Goal: Information Seeking & Learning: Learn about a topic

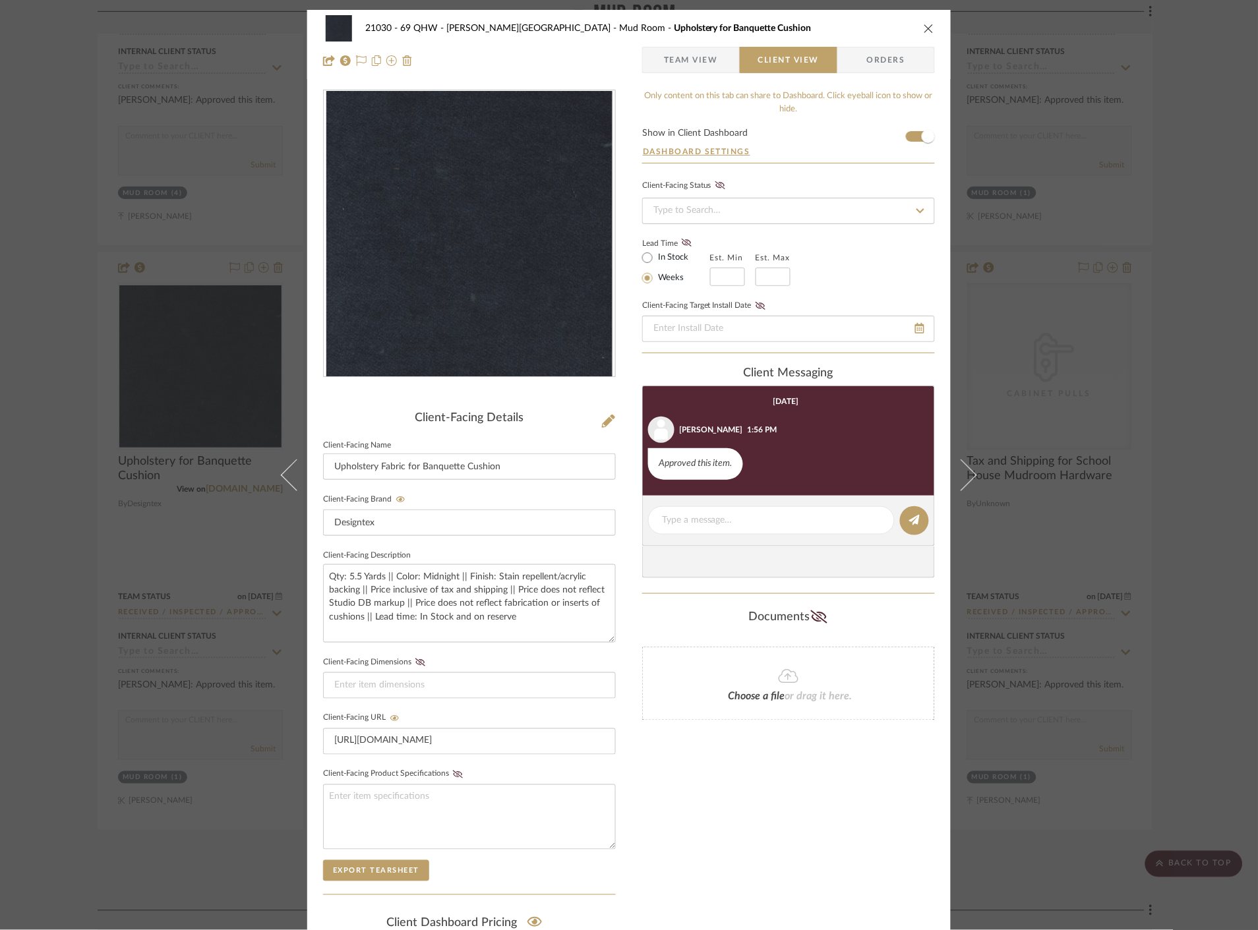
click at [1123, 326] on div "21030 - 69 QHW - Stroebel-Garvie Mud Room Upholstery for Banquette Cushion Team…" at bounding box center [629, 465] width 1258 height 930
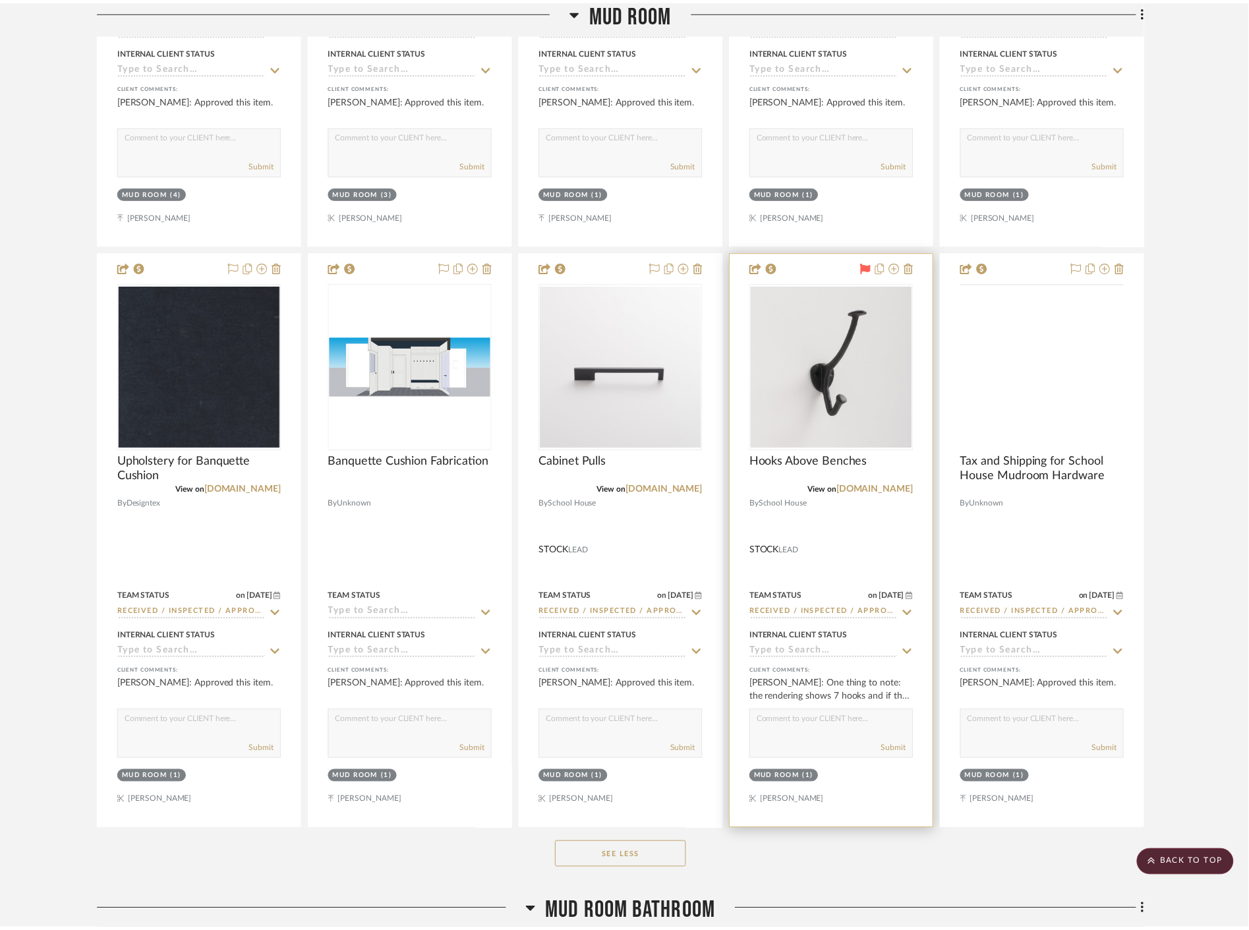
scroll to position [7764, 0]
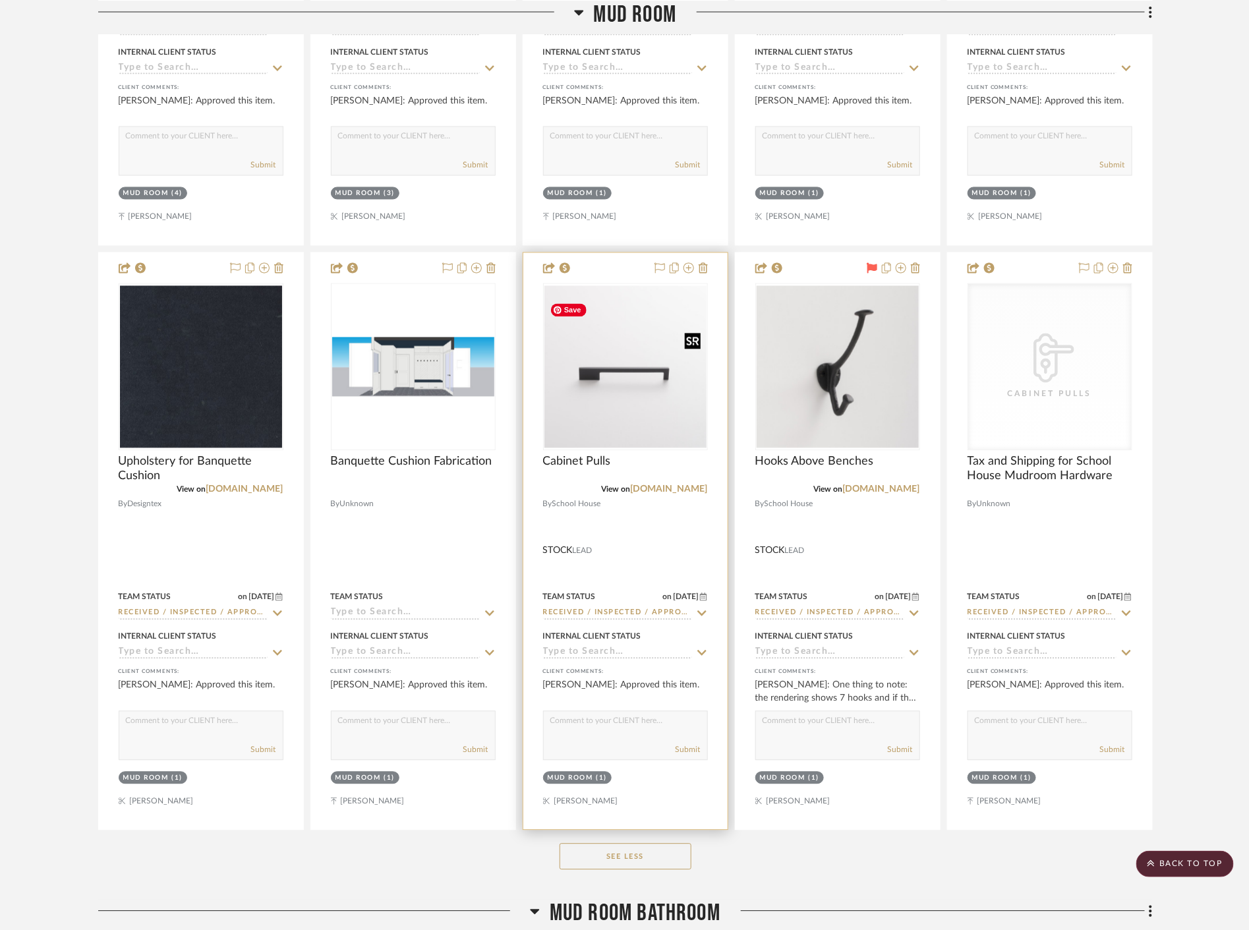
click at [670, 417] on img "0" at bounding box center [626, 367] width 162 height 162
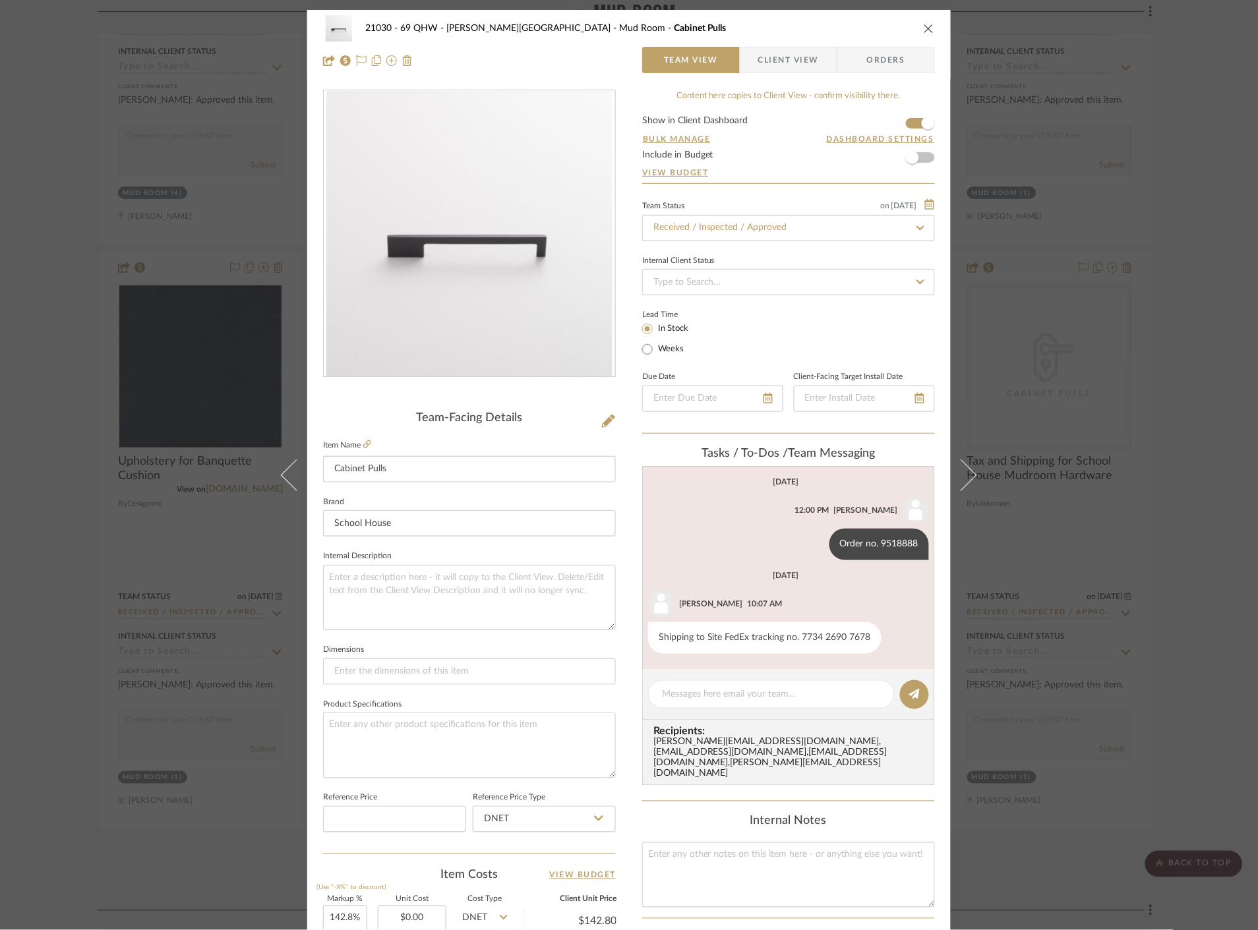
click at [1092, 384] on div "21030 - 69 QHW - Stroebel-Garvie Mud Room Cabinet Pulls Team View Client View O…" at bounding box center [629, 465] width 1258 height 930
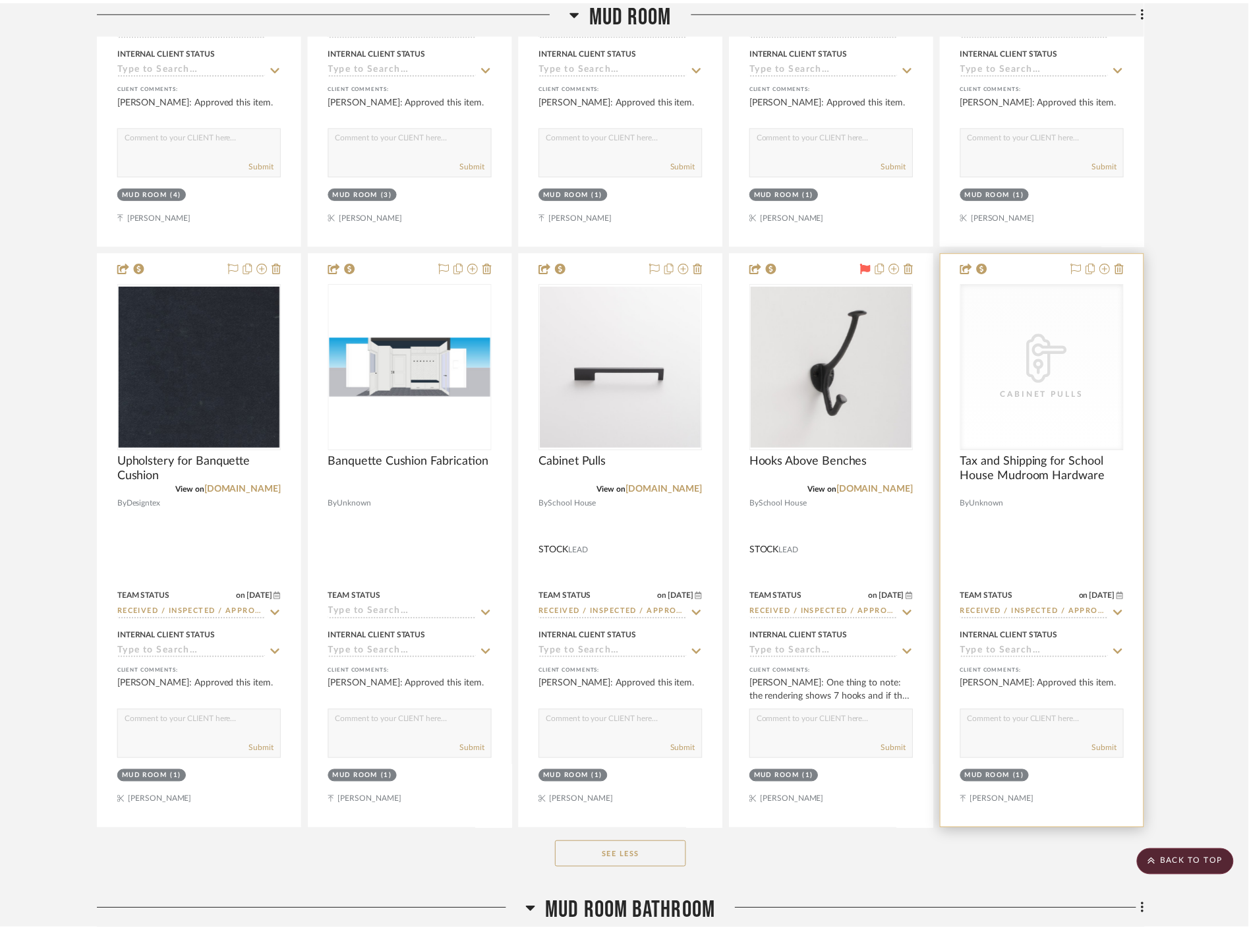
scroll to position [7764, 0]
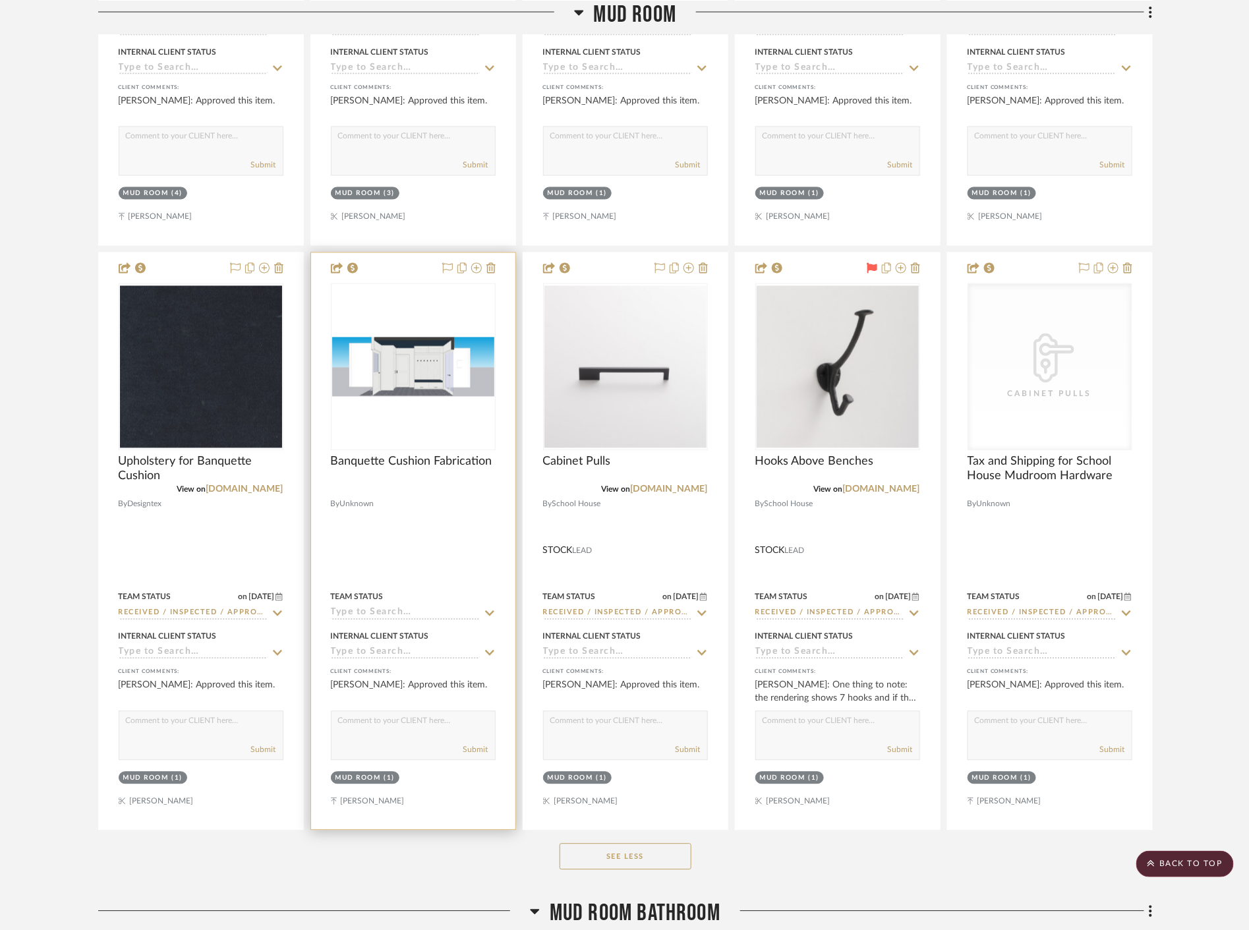
click at [410, 425] on div "0" at bounding box center [413, 367] width 163 height 166
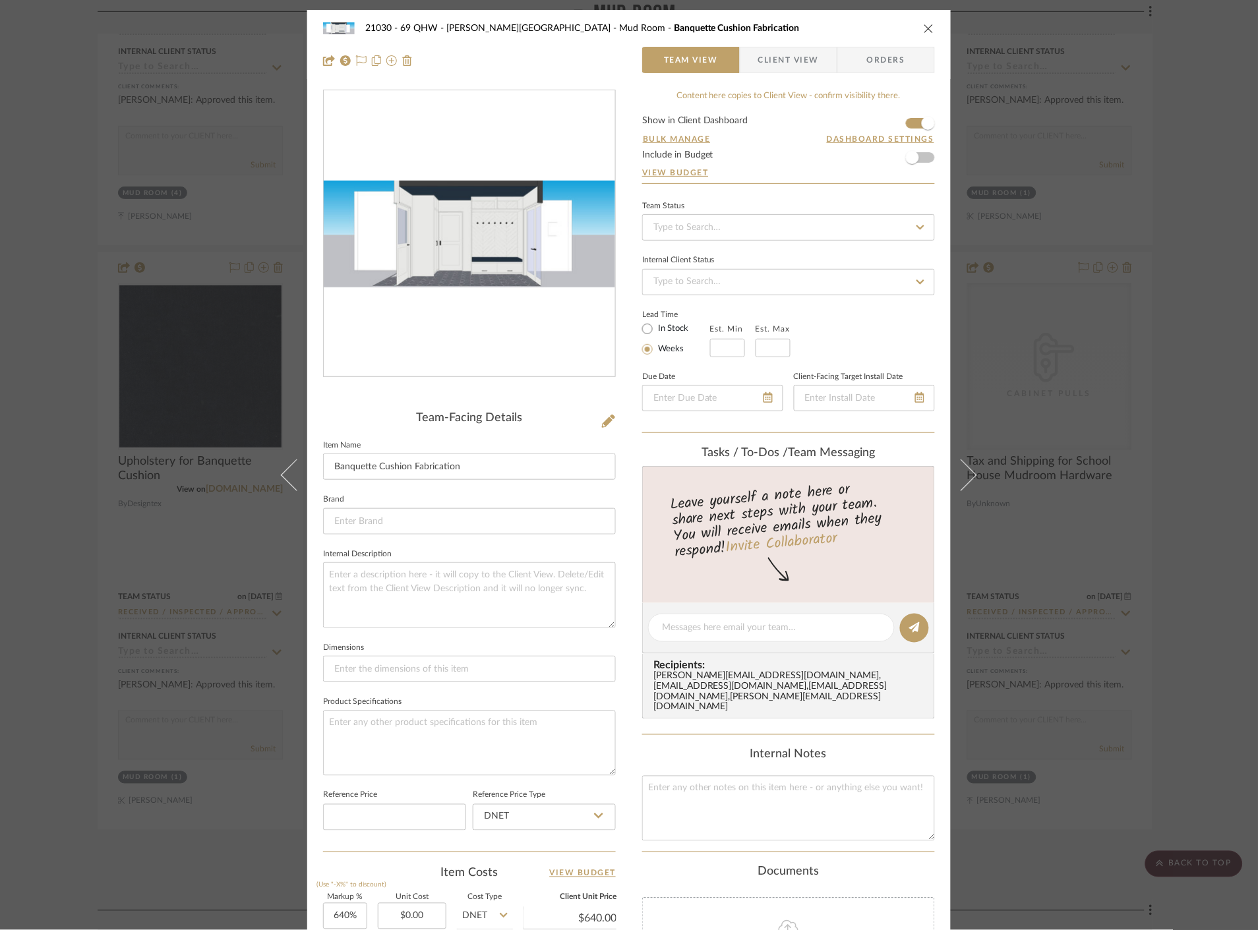
click at [810, 63] on span "Client View" at bounding box center [788, 60] width 61 height 26
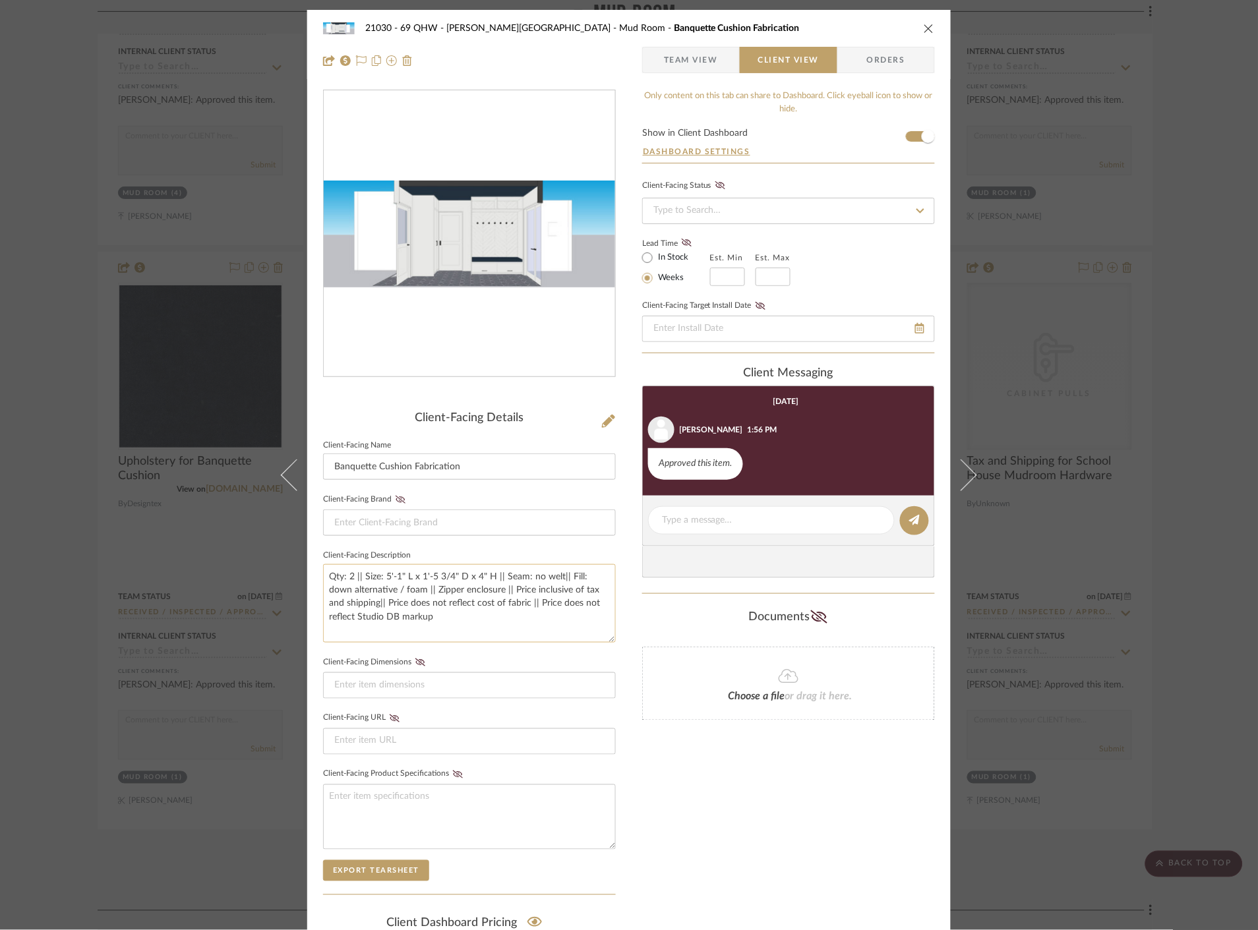
drag, startPoint x: 489, startPoint y: 577, endPoint x: 380, endPoint y: 577, distance: 109.4
click at [380, 577] on textarea "Qty: 2 || Size: 5'-1" L x 1'-5 3/4" D x 4" H || Seam: no welt|| Fill: down alte…" at bounding box center [469, 603] width 293 height 78
drag, startPoint x: 1168, startPoint y: 299, endPoint x: 1158, endPoint y: 302, distance: 10.2
click at [1168, 299] on div "21030 - 69 QHW - Stroebel-Garvie Mud Room Banquette Cushion Fabrication Team Vi…" at bounding box center [629, 465] width 1258 height 930
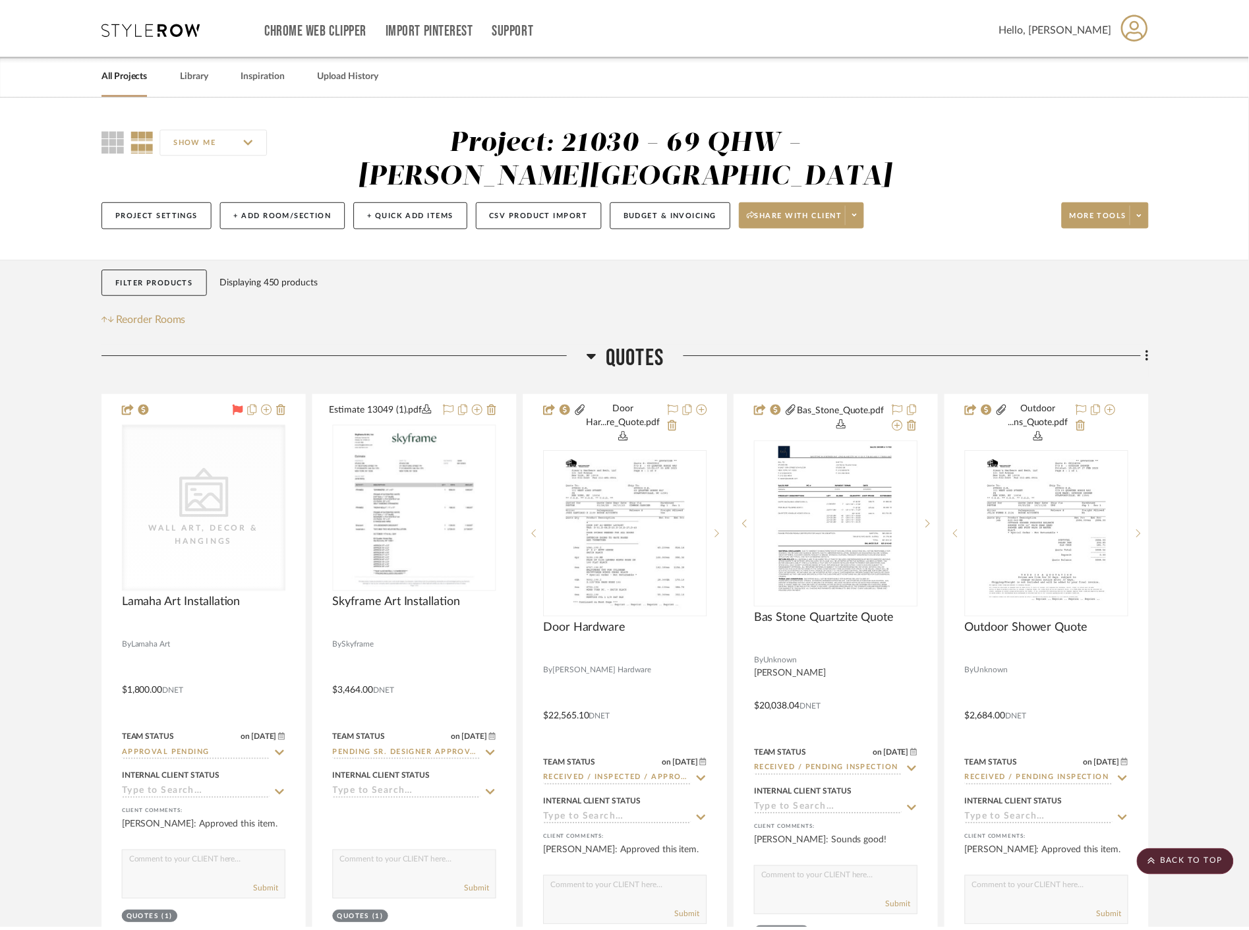
scroll to position [7764, 0]
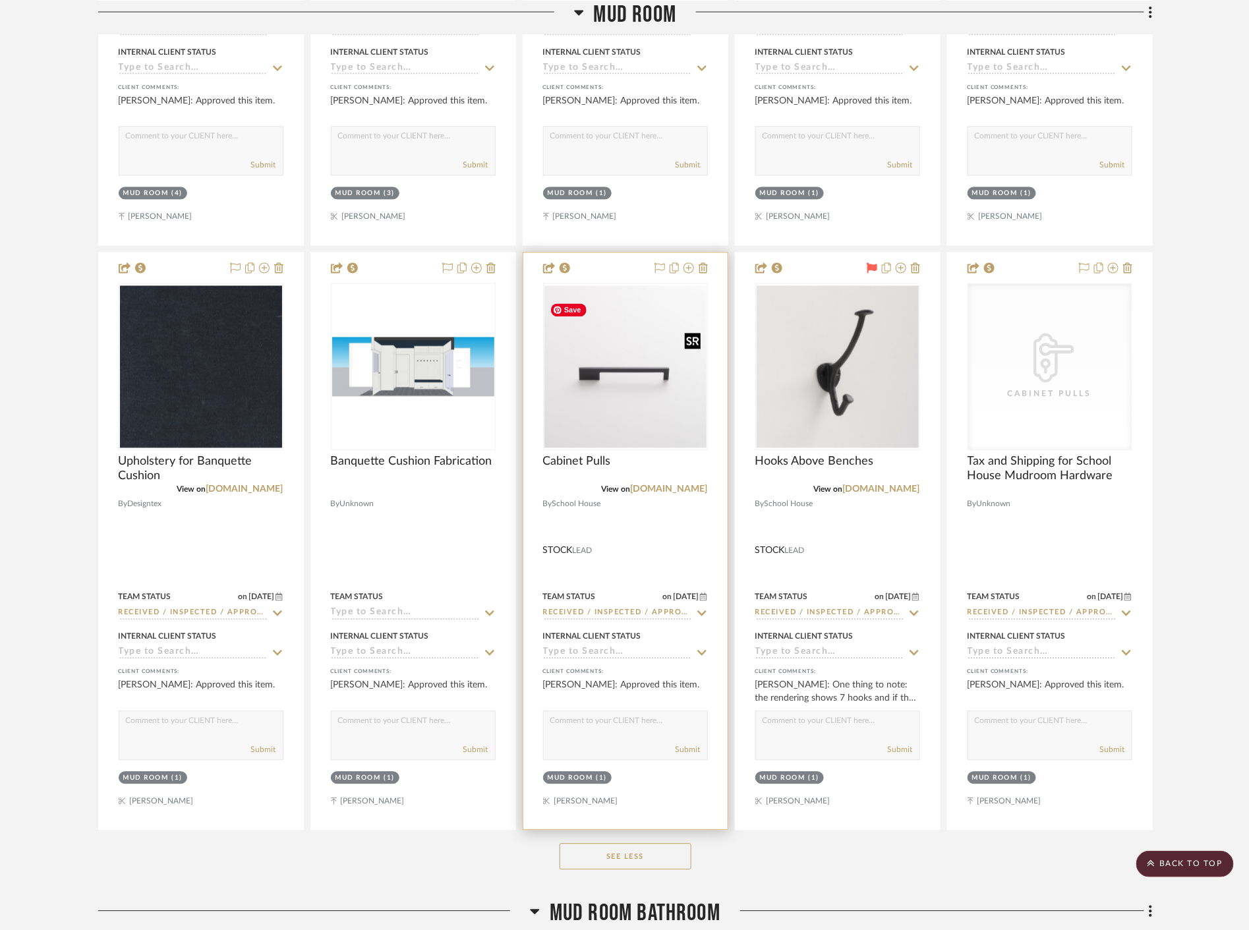
click at [561, 392] on img "0" at bounding box center [626, 367] width 162 height 162
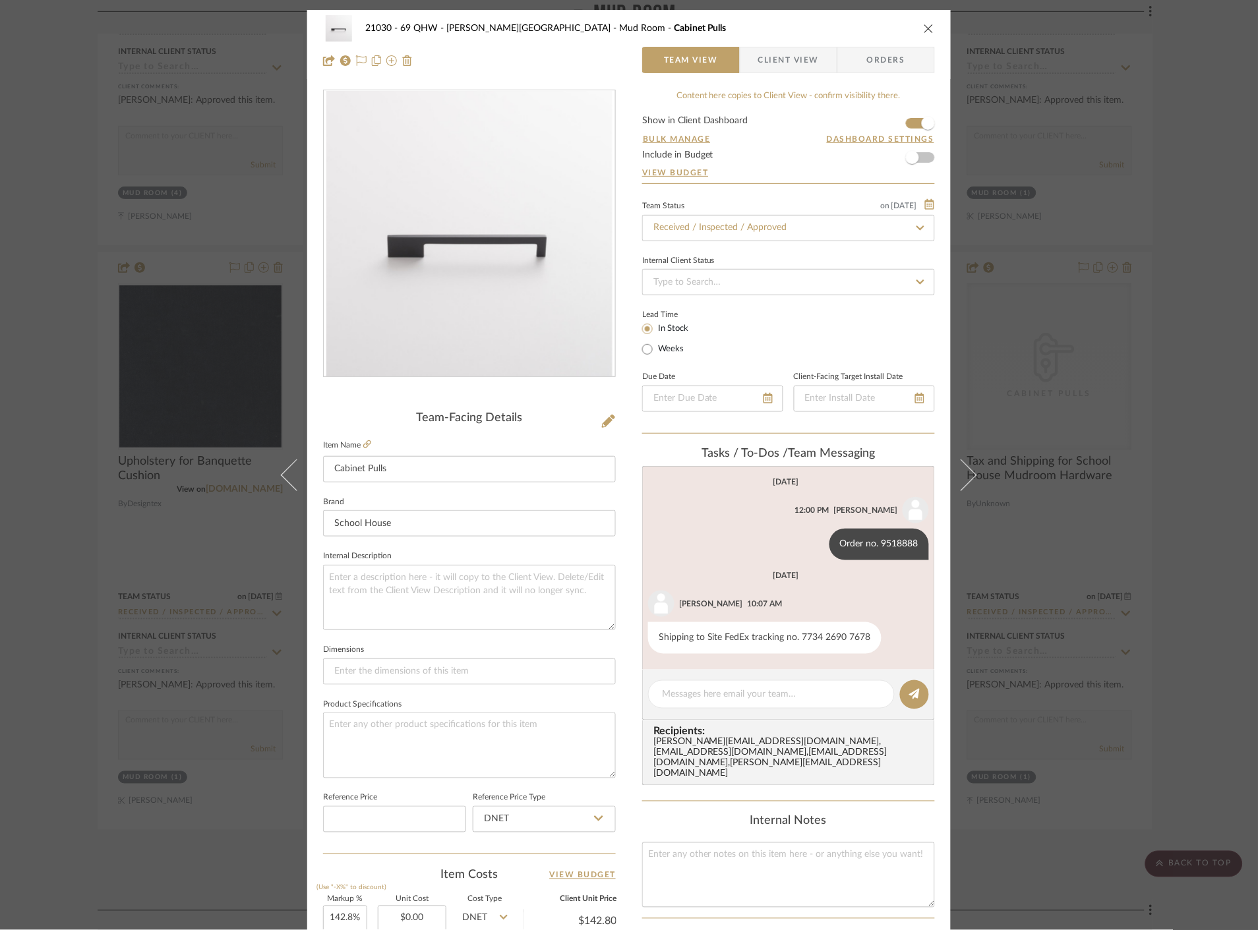
click at [798, 63] on span "Client View" at bounding box center [788, 60] width 61 height 26
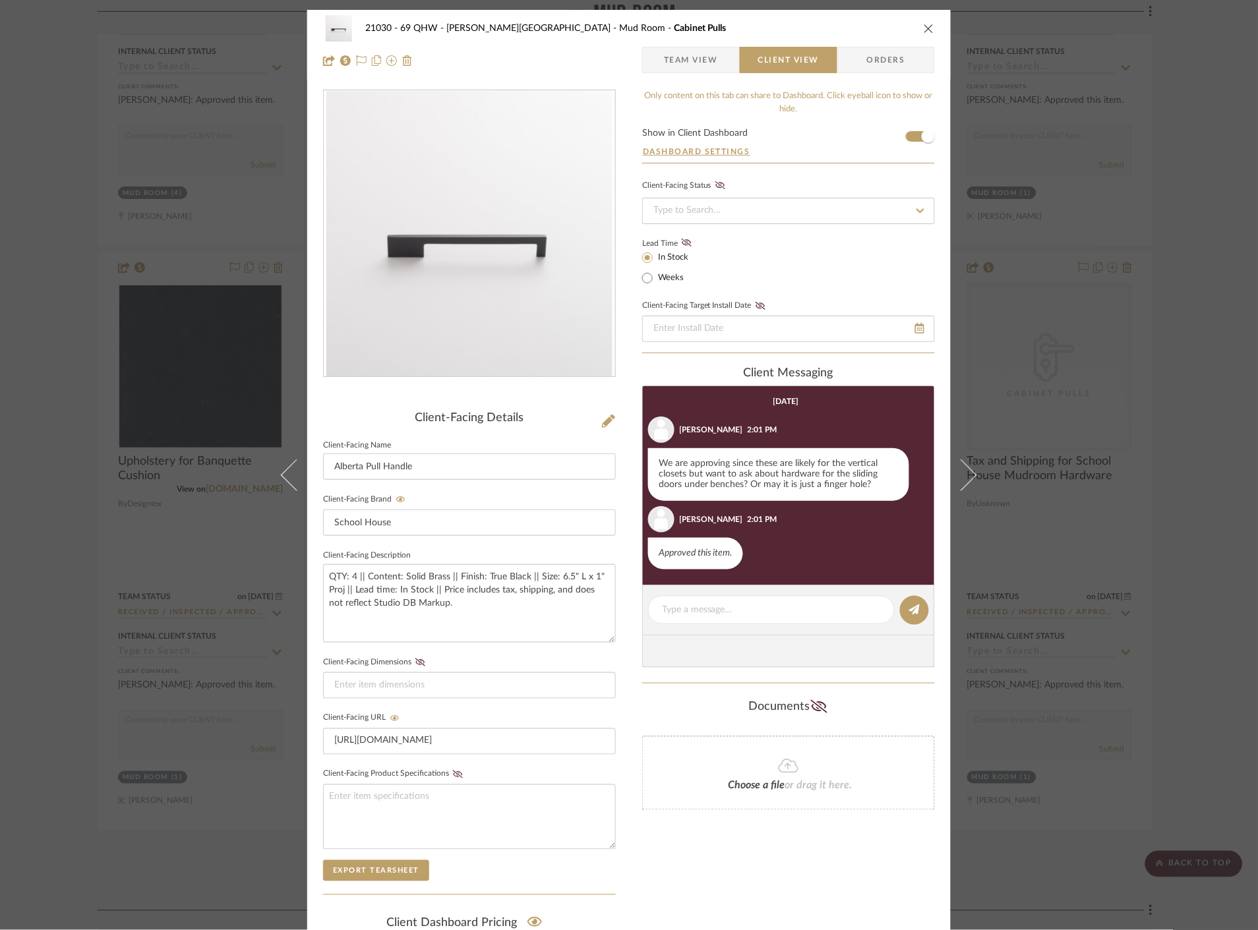
click at [961, 465] on icon at bounding box center [961, 475] width 32 height 32
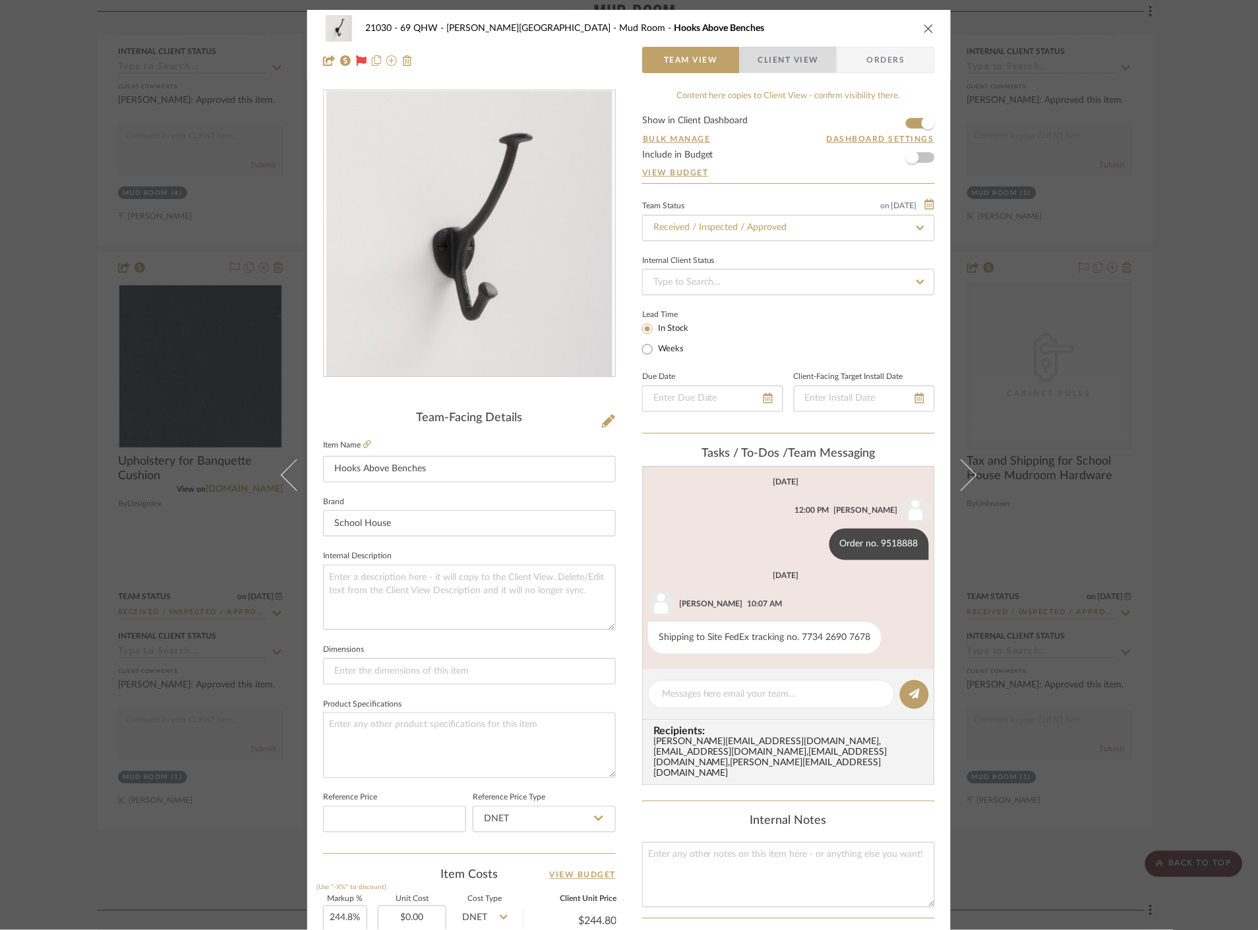
click at [794, 66] on span "Client View" at bounding box center [788, 60] width 61 height 26
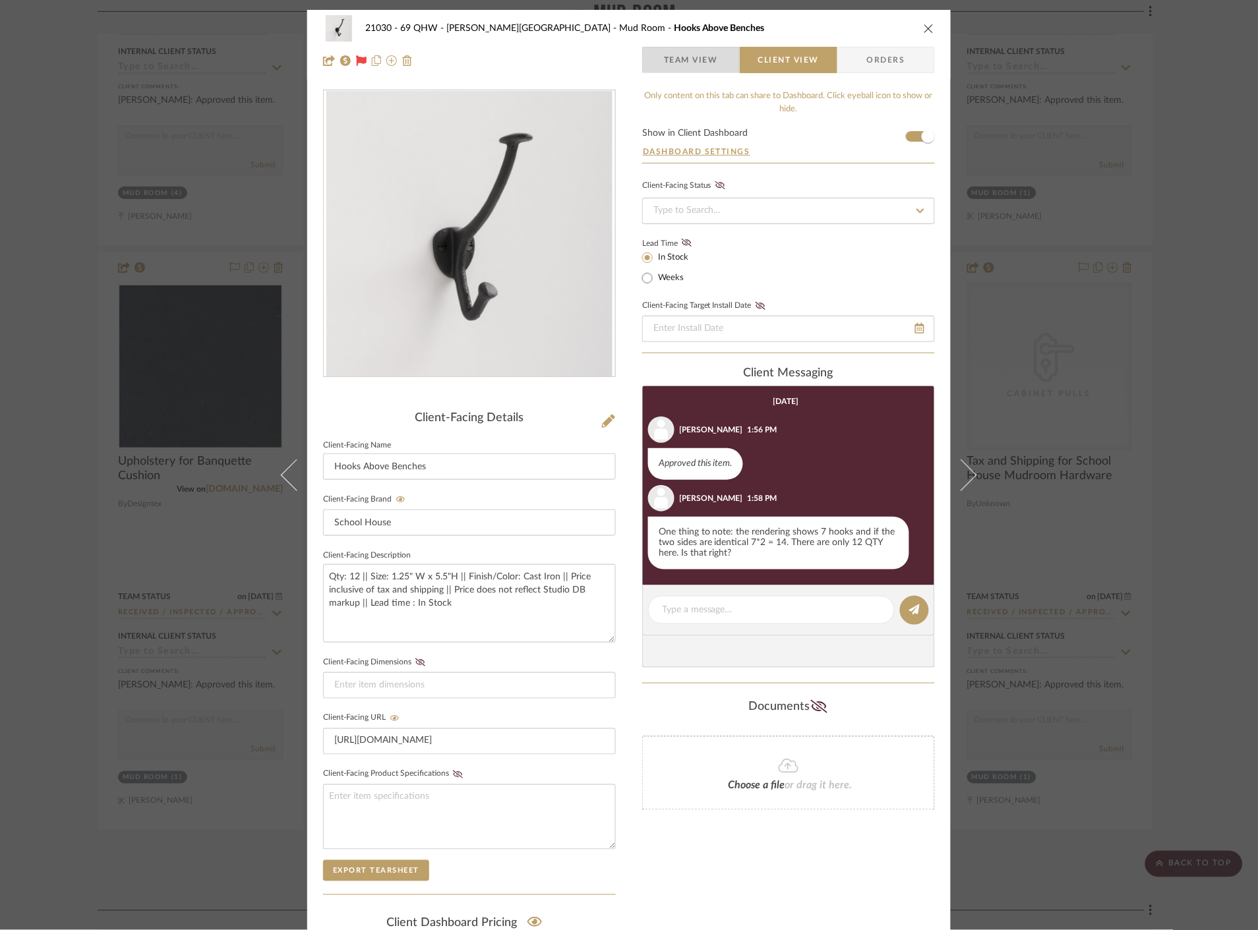
click at [686, 59] on span "Team View" at bounding box center [691, 60] width 54 height 26
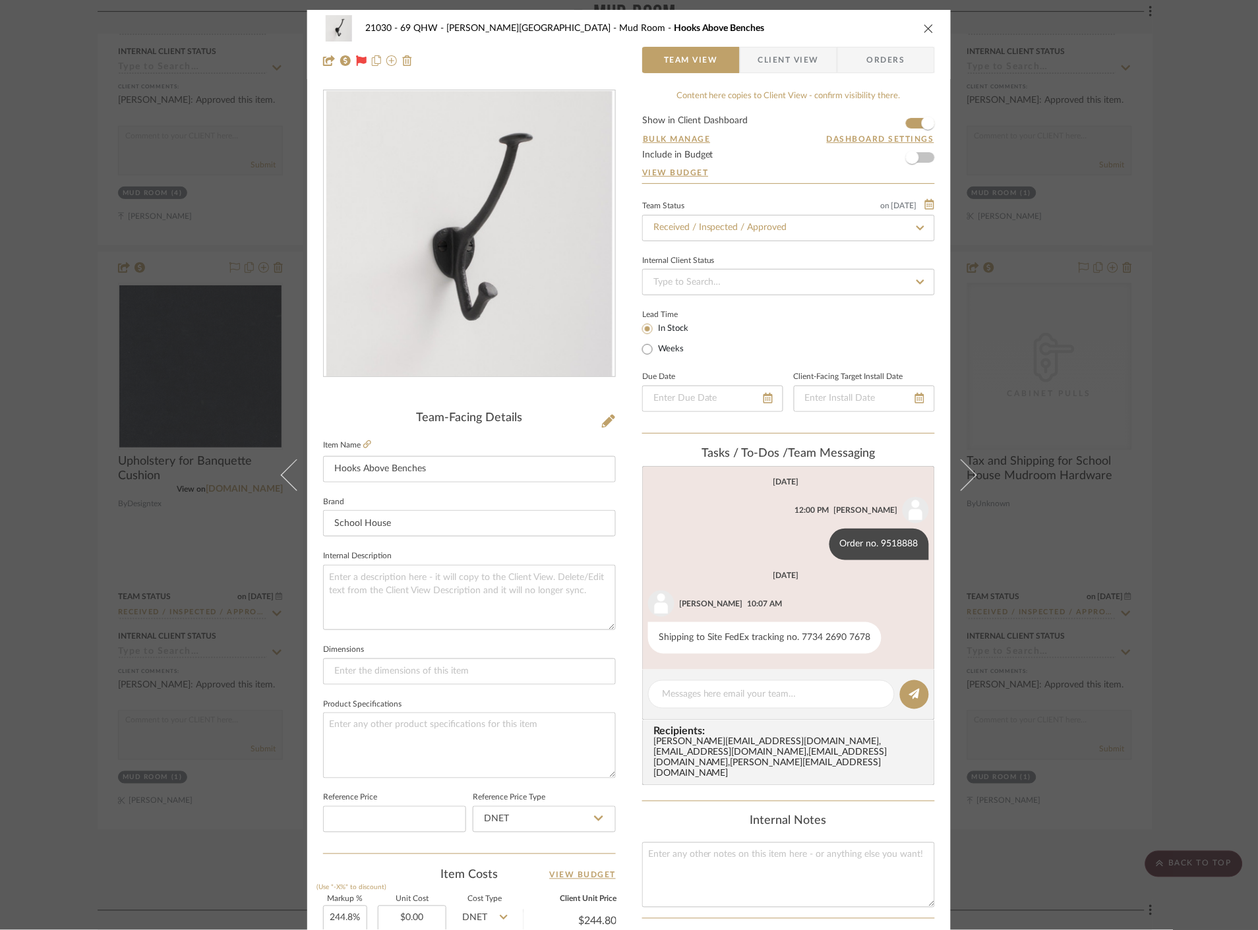
click at [366, 438] on fieldset "Item Name Hooks Above Benches" at bounding box center [469, 459] width 293 height 46
click at [368, 446] on fieldset "Item Name Hooks Above Benches" at bounding box center [469, 459] width 293 height 46
click at [365, 446] on icon at bounding box center [367, 444] width 8 height 8
click at [792, 68] on span "Client View" at bounding box center [788, 60] width 61 height 26
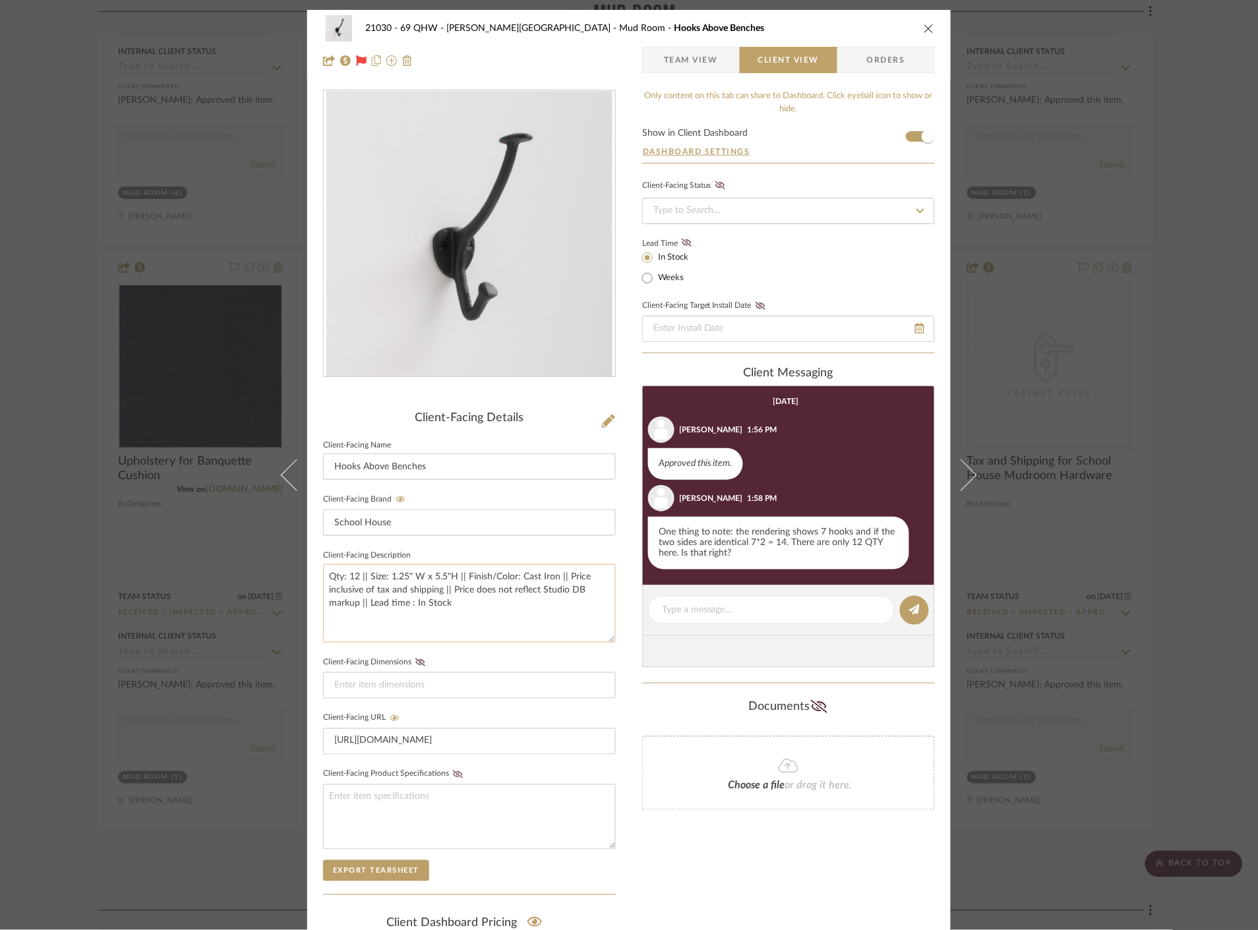
drag, startPoint x: 452, startPoint y: 576, endPoint x: 385, endPoint y: 576, distance: 66.6
click at [385, 576] on textarea "Qty: 12 || Size: 1.25" W x 5.5"H || Finish/Color: Cast Iron || Price inclusive …" at bounding box center [469, 603] width 293 height 78
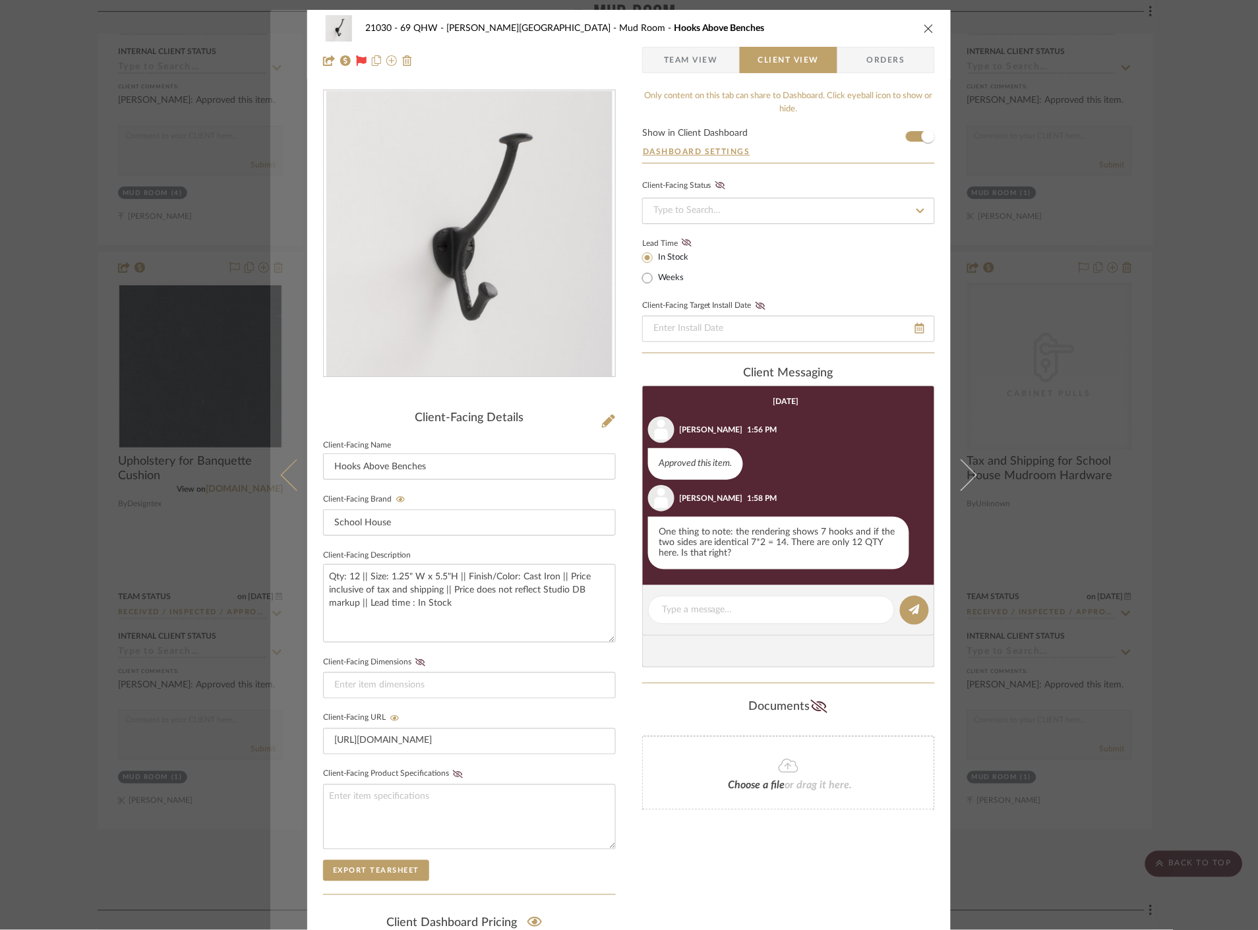
click at [271, 479] on button at bounding box center [288, 475] width 37 height 930
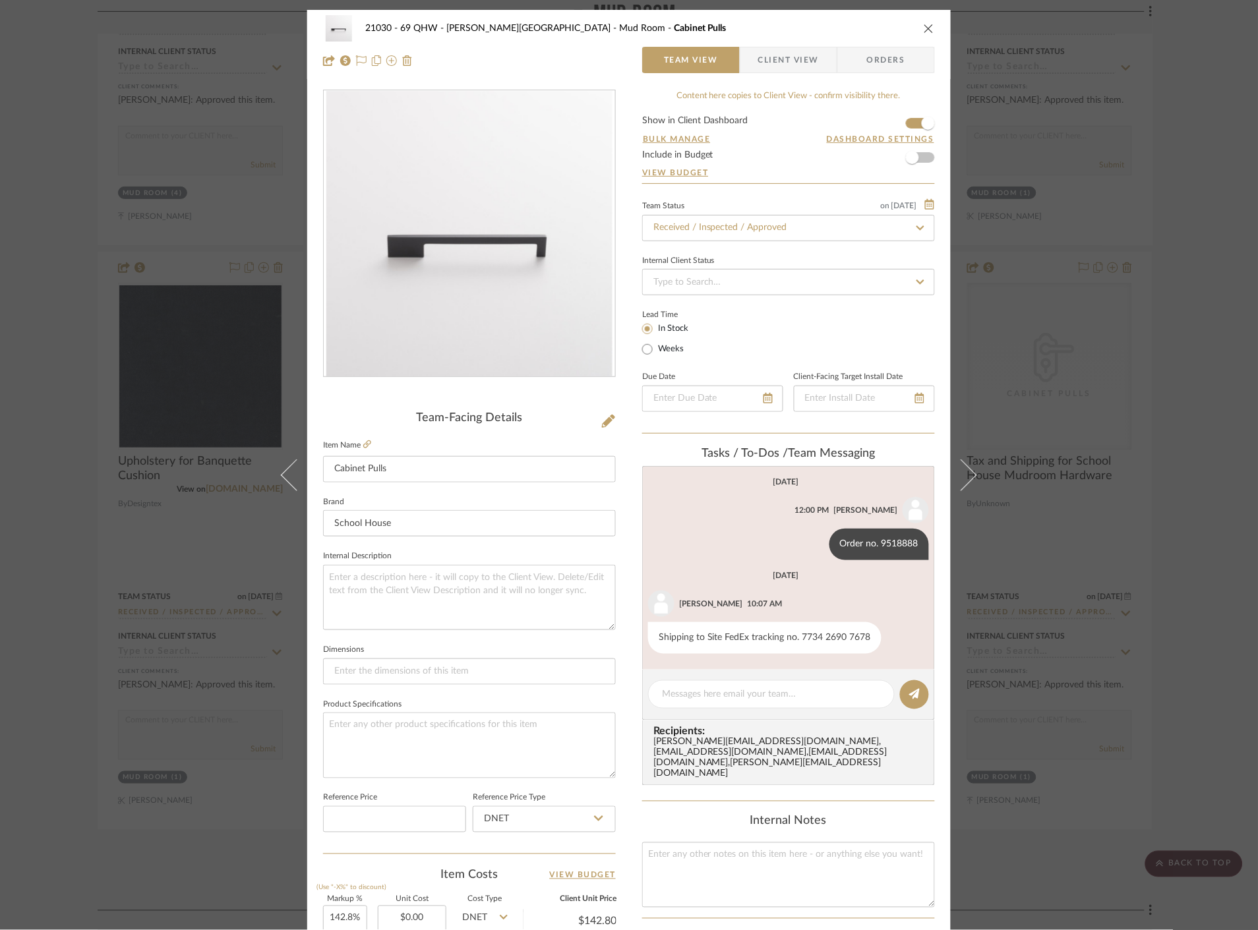
click at [796, 74] on div "21030 - 69 QHW - Stroebel-Garvie Mud Room Cabinet Pulls Team View Client View O…" at bounding box center [628, 44] width 643 height 69
click at [798, 55] on span "Client View" at bounding box center [788, 60] width 61 height 26
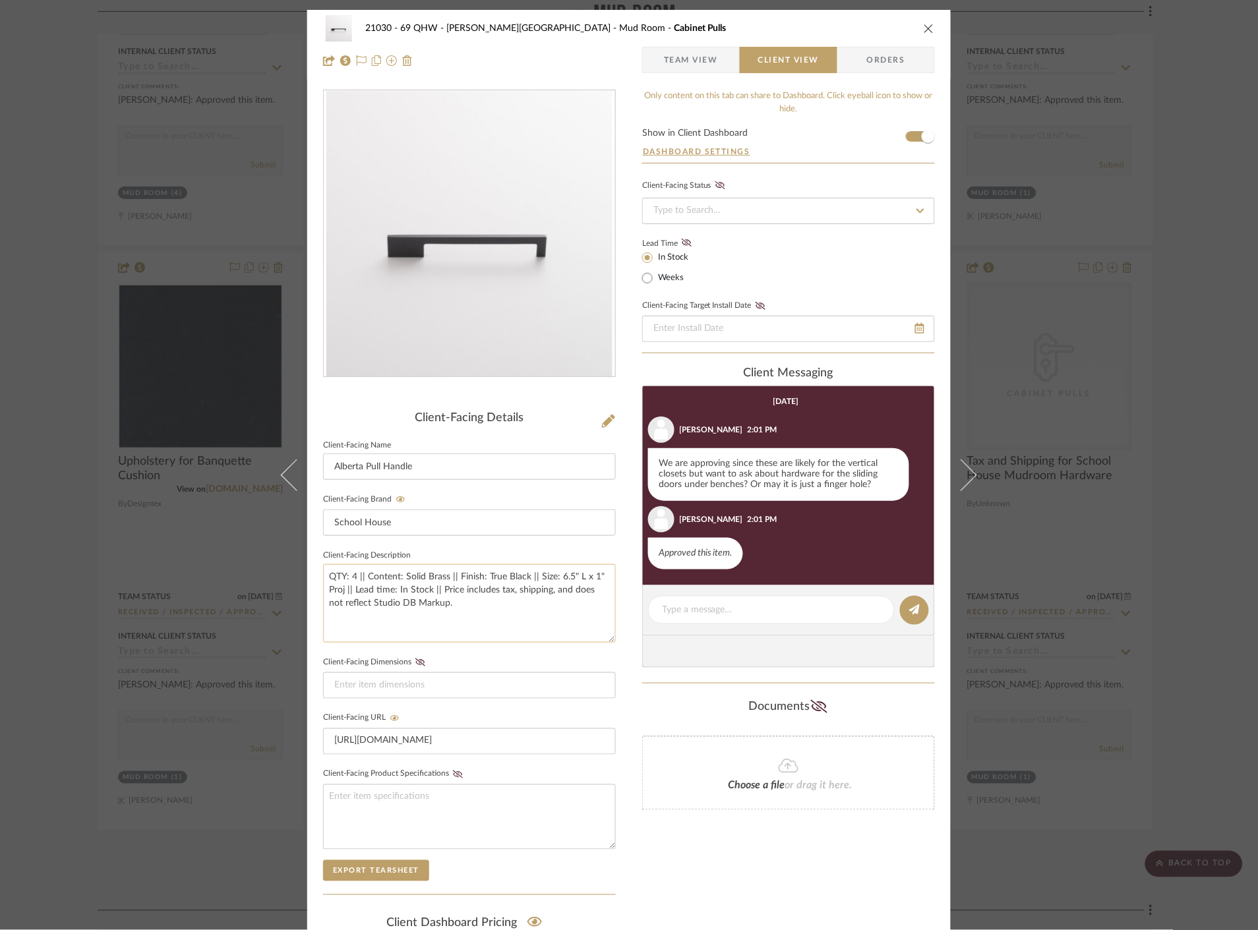
drag, startPoint x: 590, startPoint y: 576, endPoint x: 554, endPoint y: 577, distance: 35.7
click at [554, 577] on textarea "QTY: 4 || Content: Solid Brass || Finish: True Black || Size: 6.5" L x 1" Proj …" at bounding box center [469, 603] width 293 height 78
click at [1142, 370] on div "21030 - 69 QHW - Stroebel-Garvie Mud Room Cabinet Pulls Team View Client View O…" at bounding box center [629, 465] width 1258 height 930
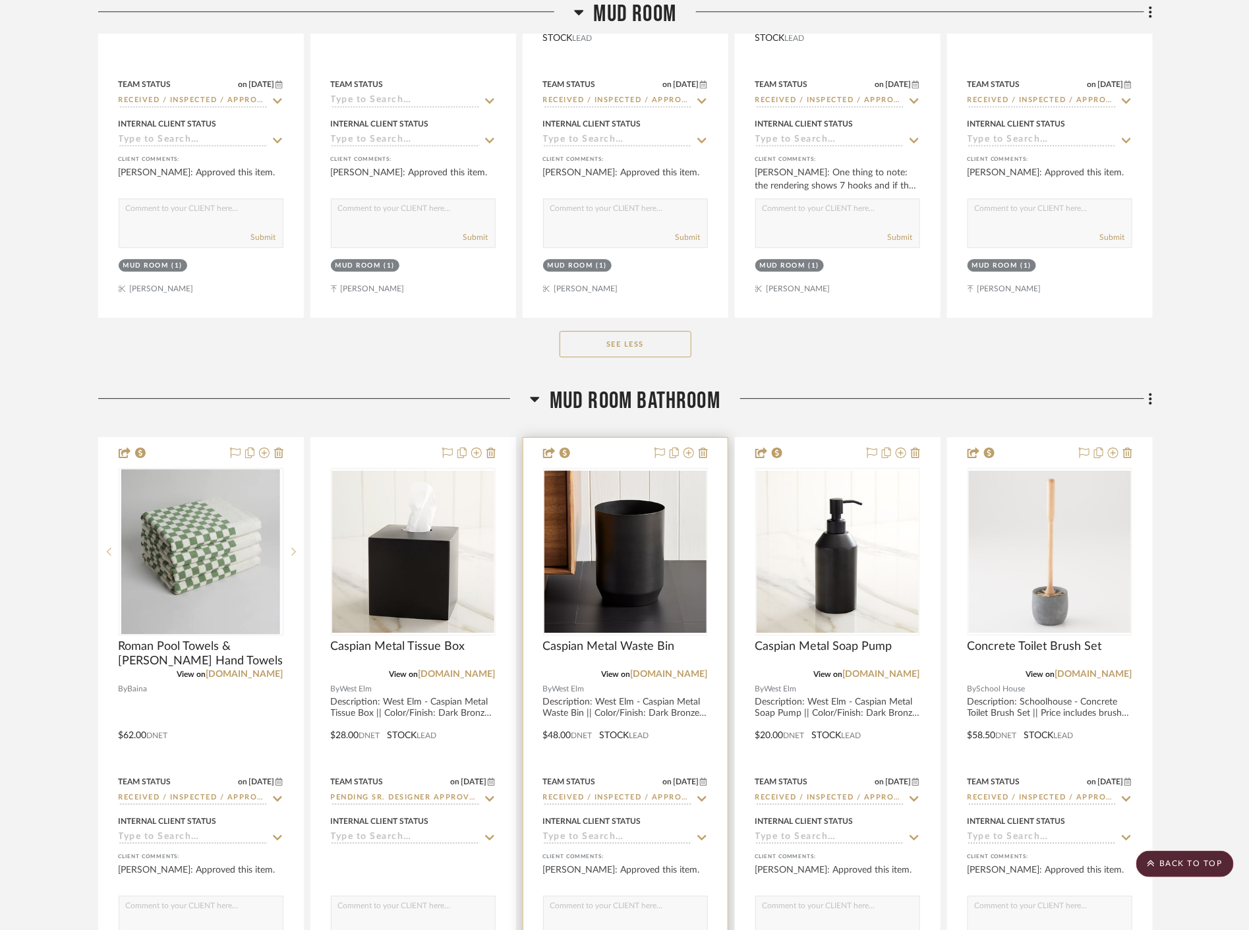
scroll to position [8570, 0]
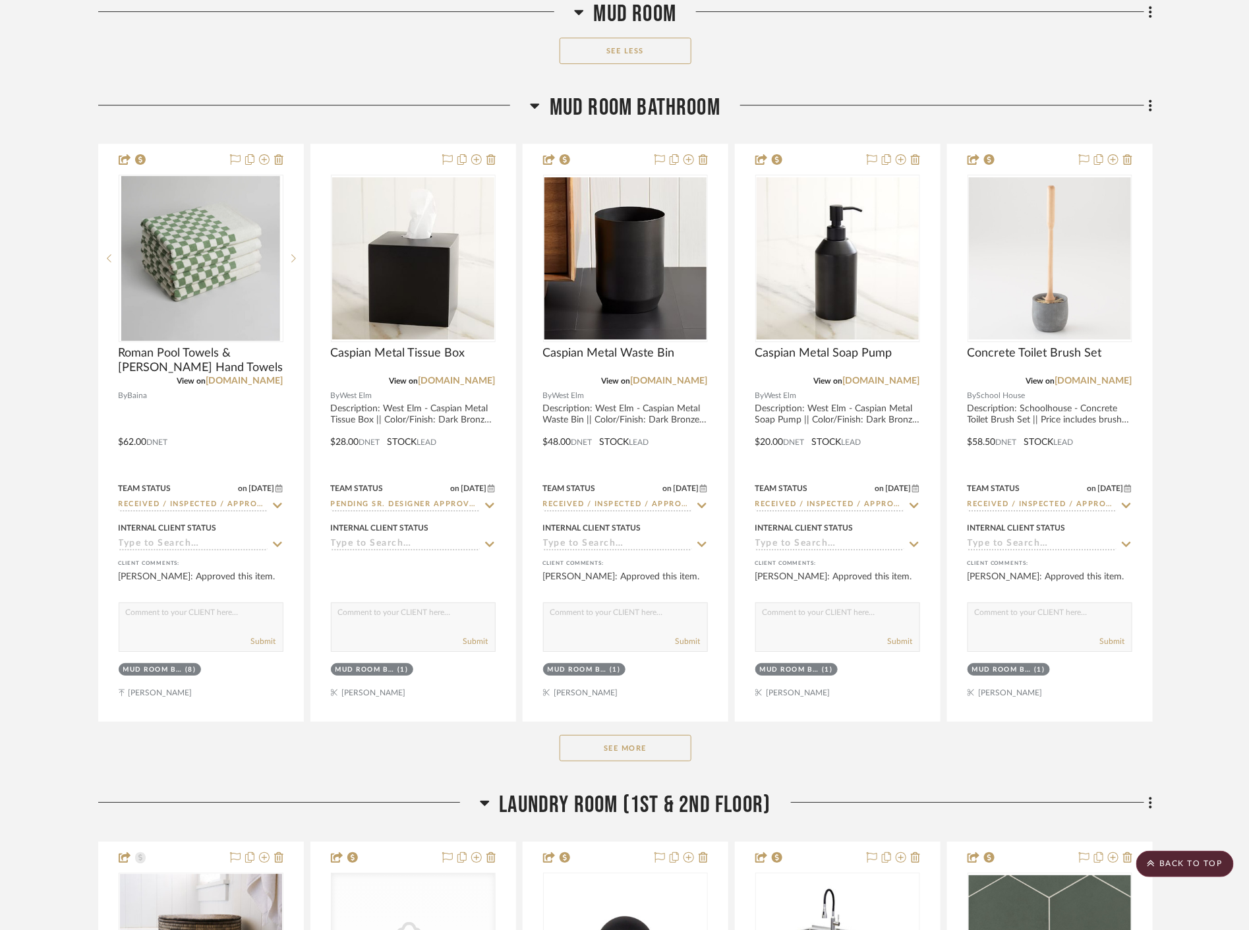
click at [634, 752] on button "See More" at bounding box center [626, 748] width 132 height 26
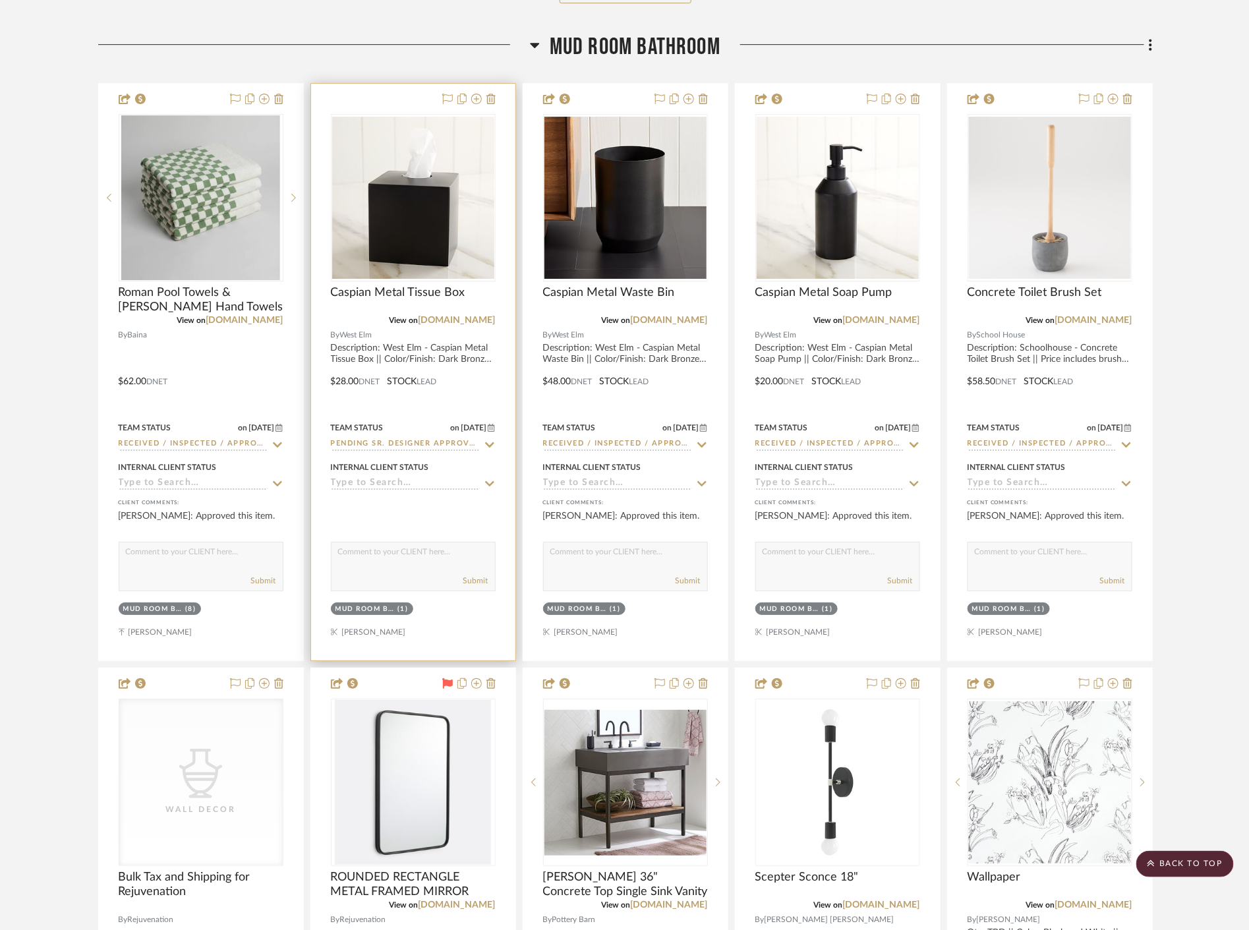
scroll to position [8643, 0]
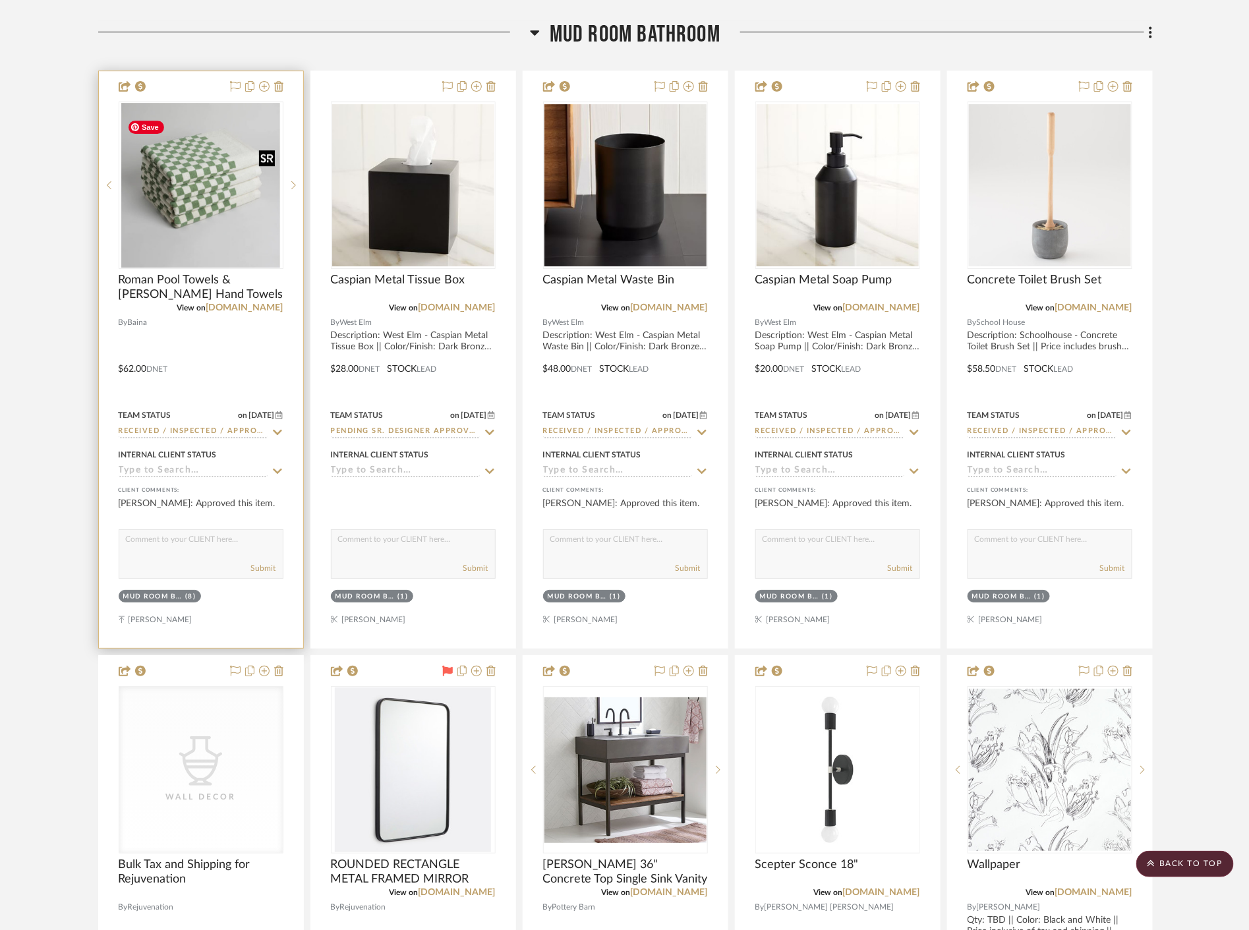
click at [0, 0] on img at bounding box center [0, 0] width 0 height 0
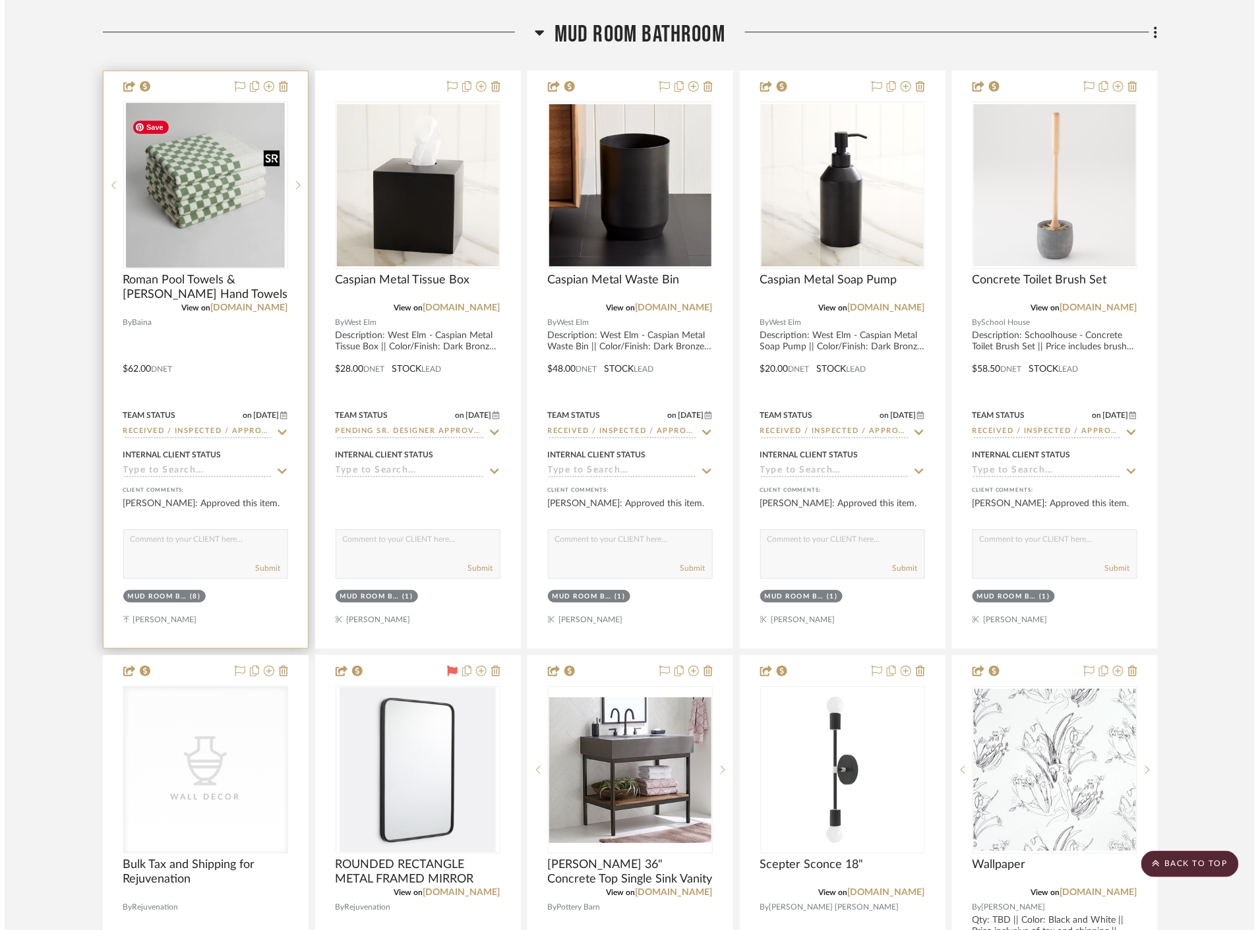
scroll to position [0, 0]
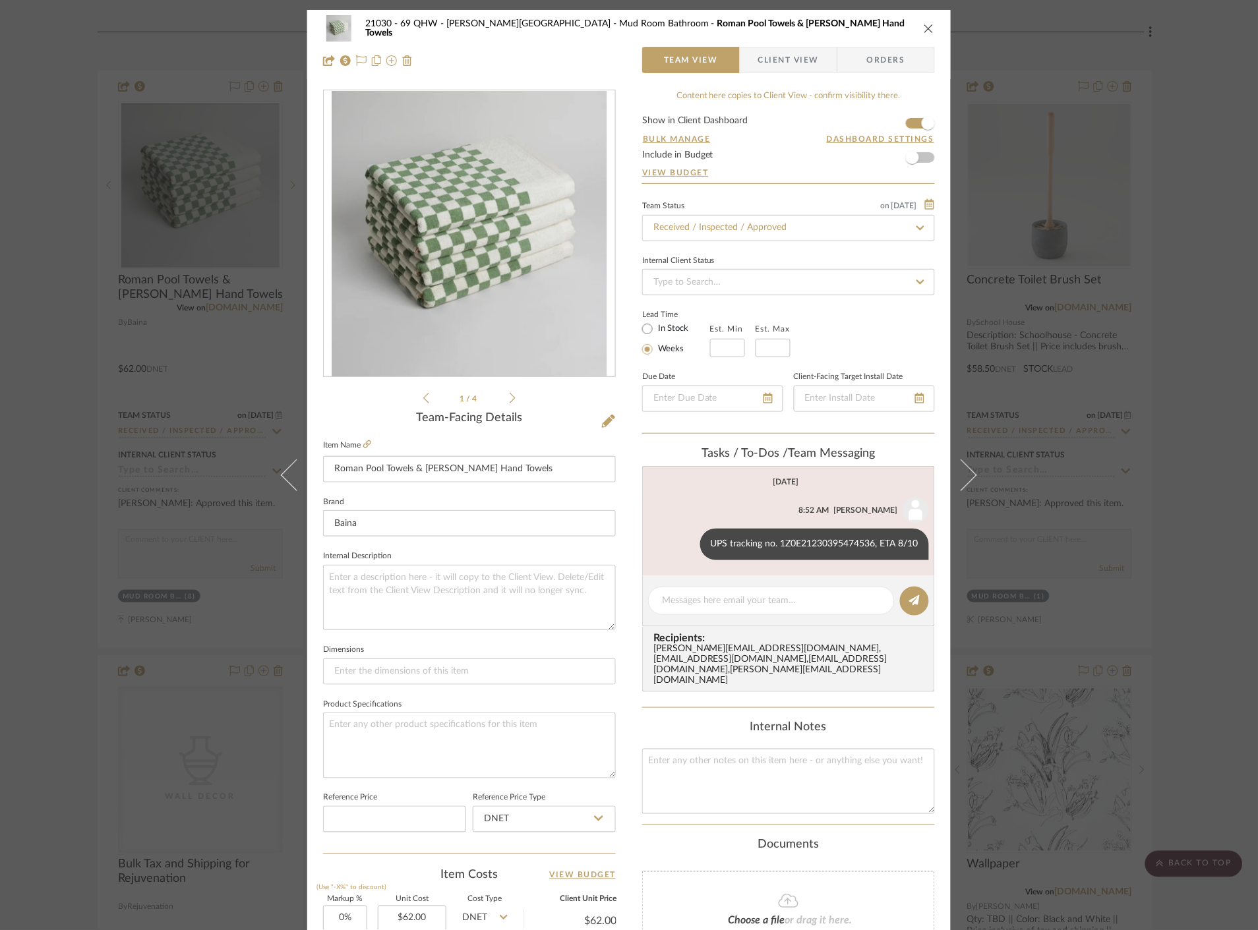
click at [750, 67] on span "button" at bounding box center [749, 60] width 18 height 26
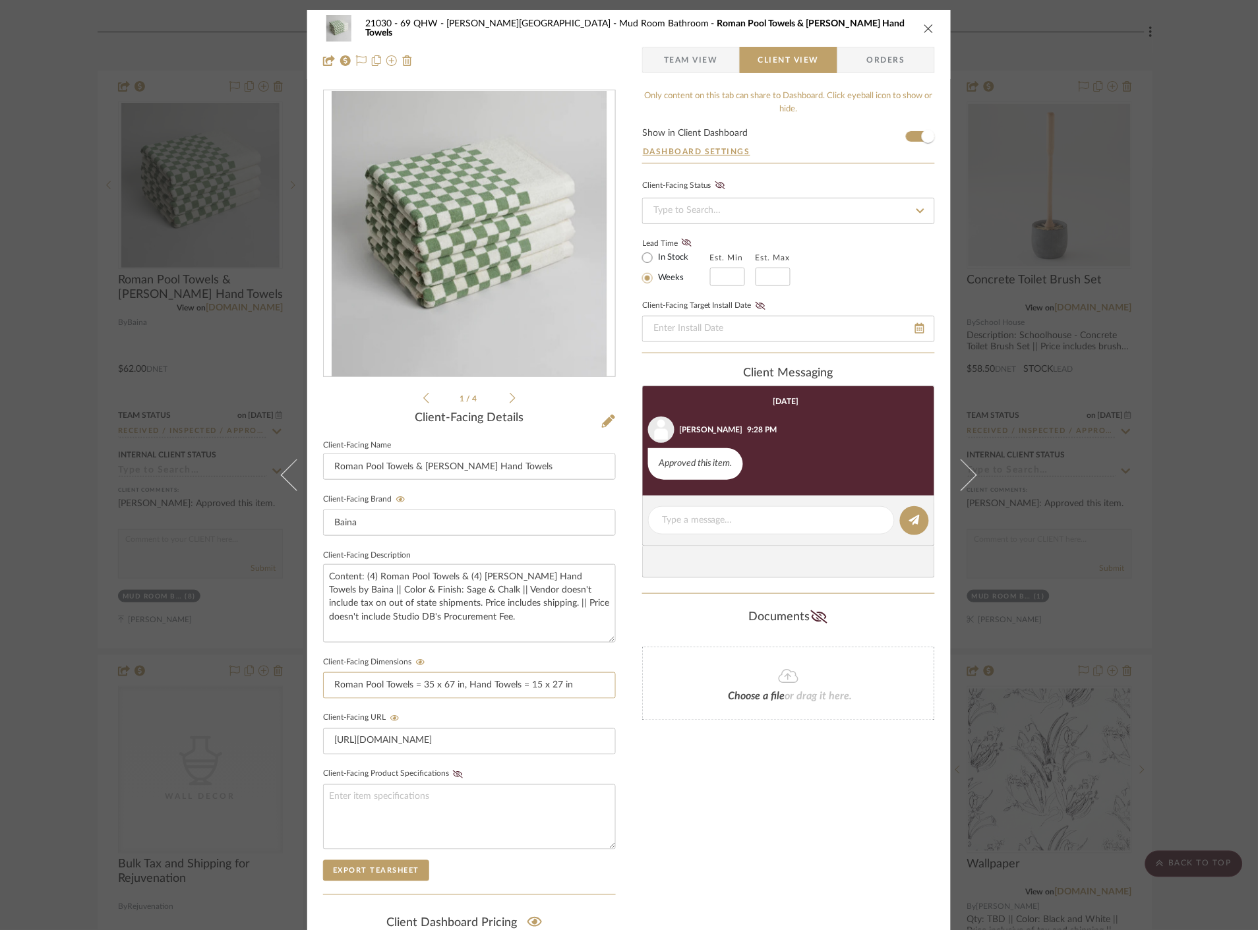
drag, startPoint x: 571, startPoint y: 682, endPoint x: 303, endPoint y: 693, distance: 267.9
click at [307, 693] on div "21030 - 69 QHW - Stroebel-Garvie Mud Room Bathroom Roman Pool Towels & Josephin…" at bounding box center [628, 559] width 643 height 1098
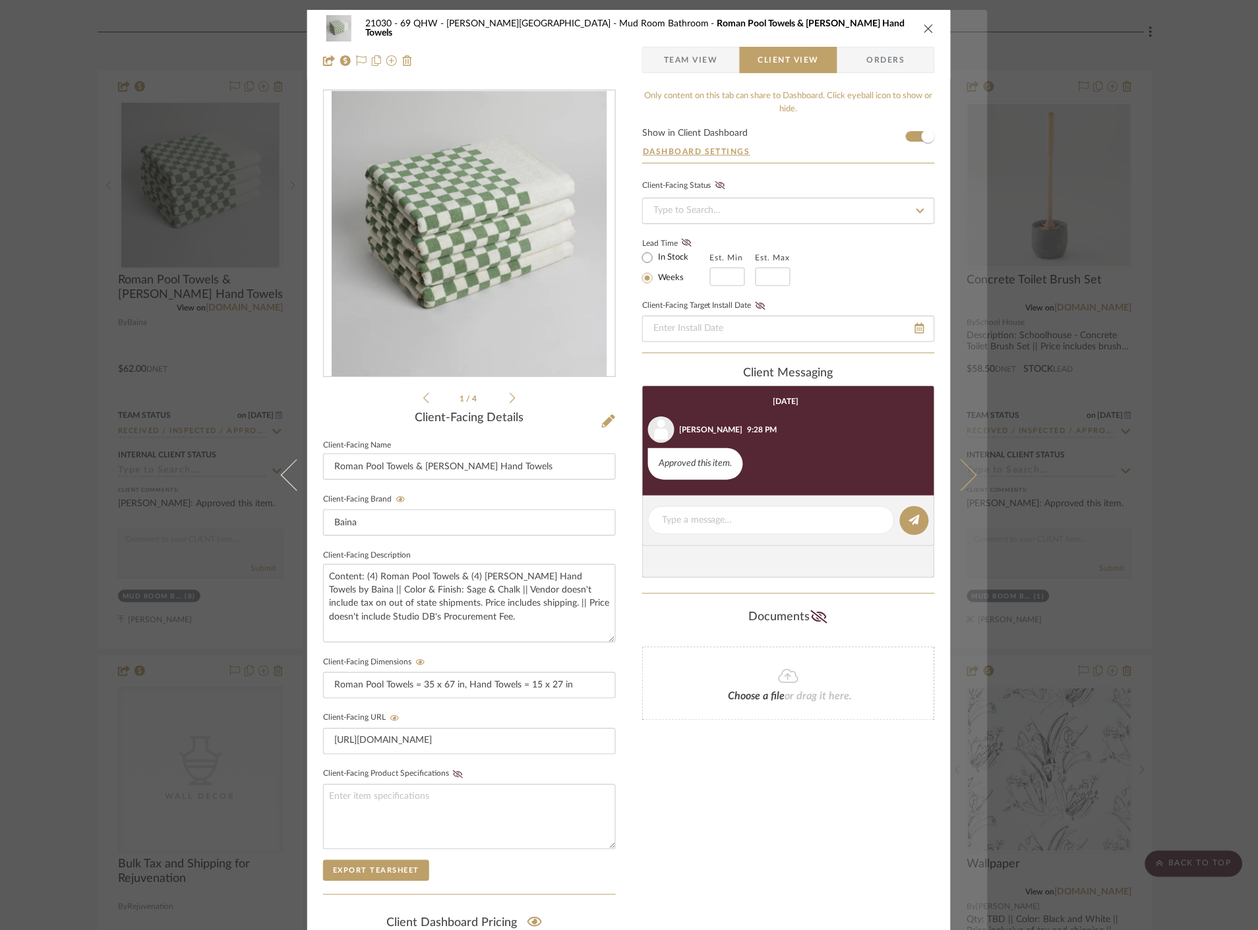
click at [966, 471] on icon at bounding box center [961, 475] width 32 height 32
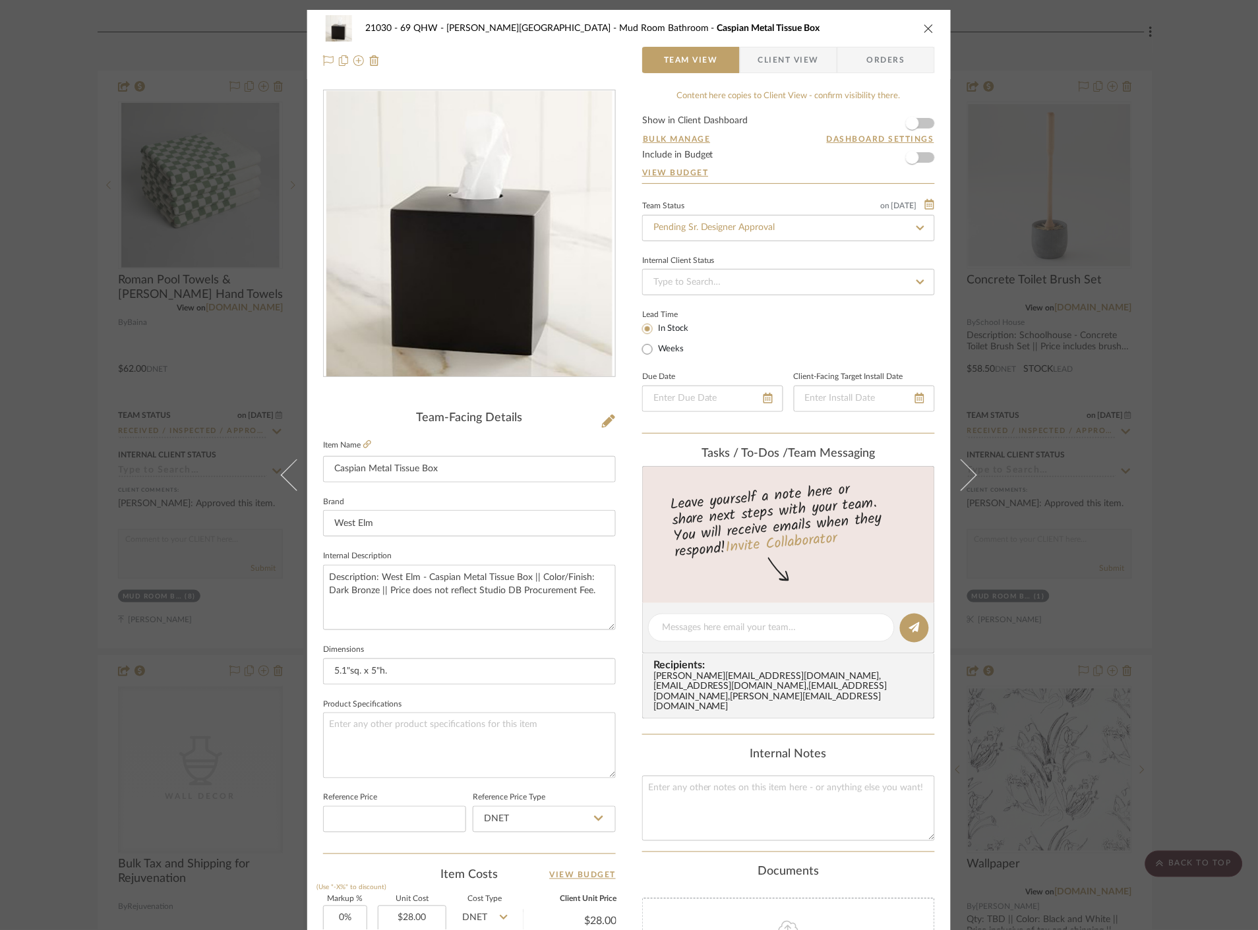
click at [965, 473] on icon at bounding box center [961, 475] width 32 height 32
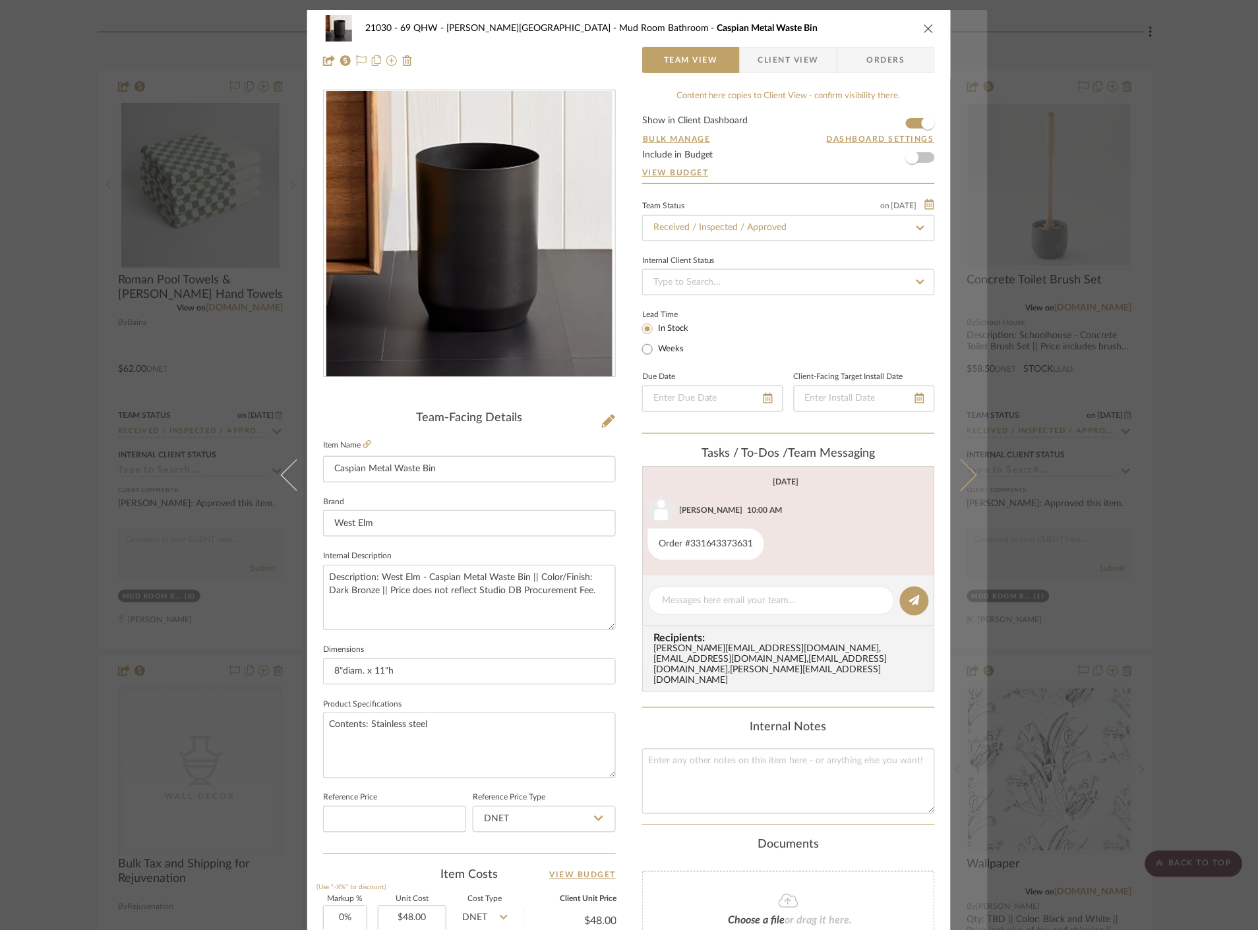
click at [973, 470] on button at bounding box center [969, 475] width 37 height 930
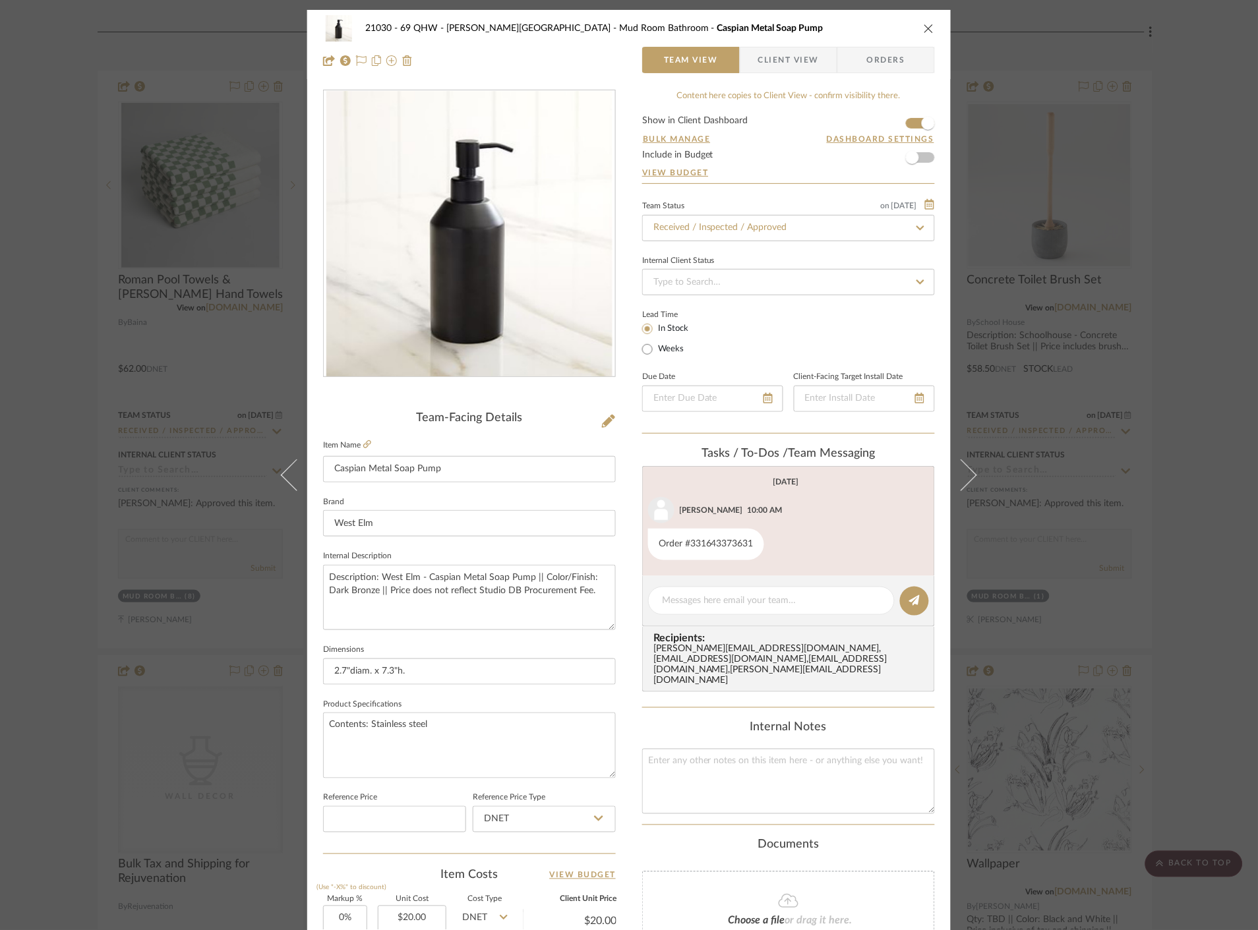
click at [789, 61] on span "Client View" at bounding box center [788, 60] width 61 height 26
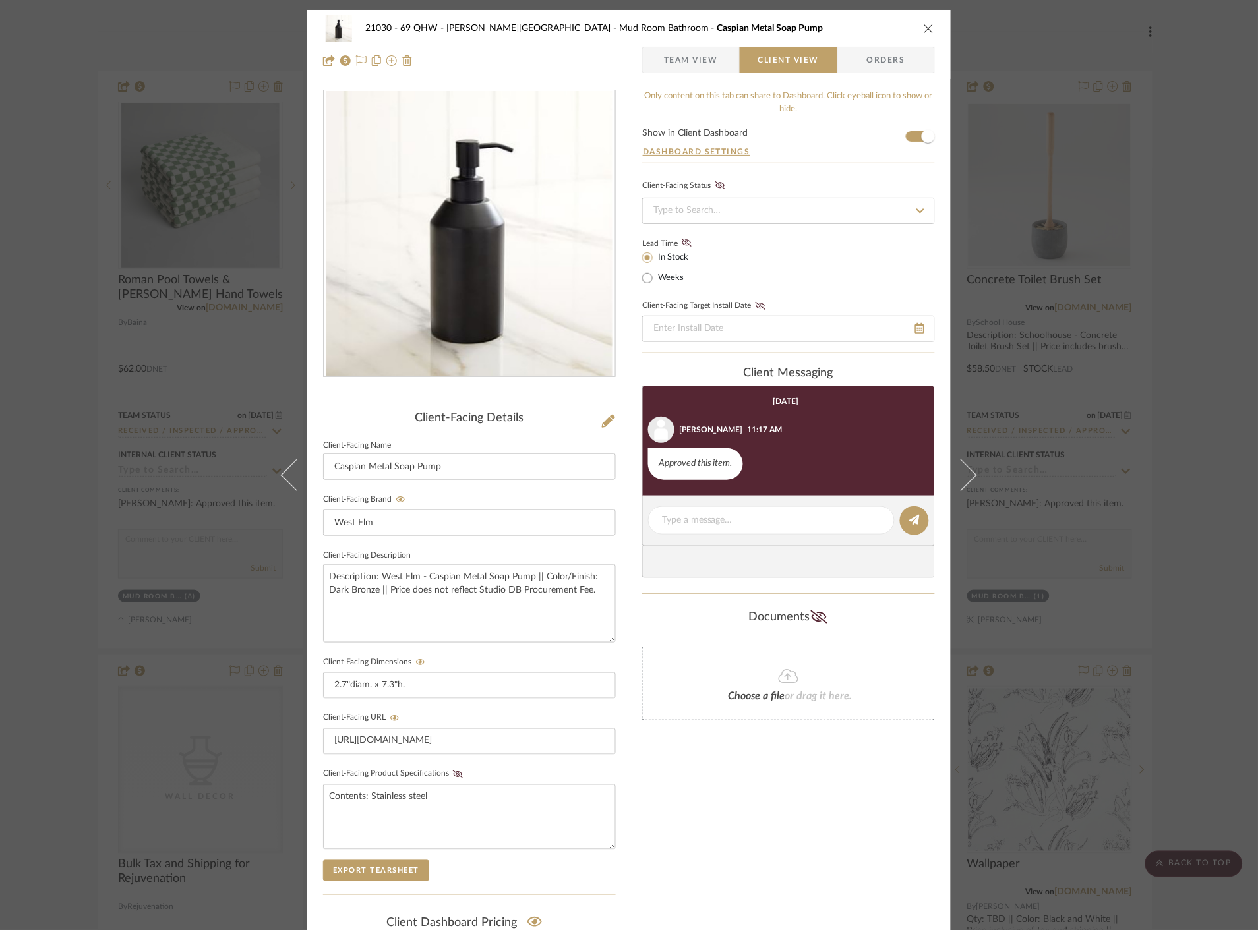
click at [972, 483] on button at bounding box center [969, 475] width 37 height 930
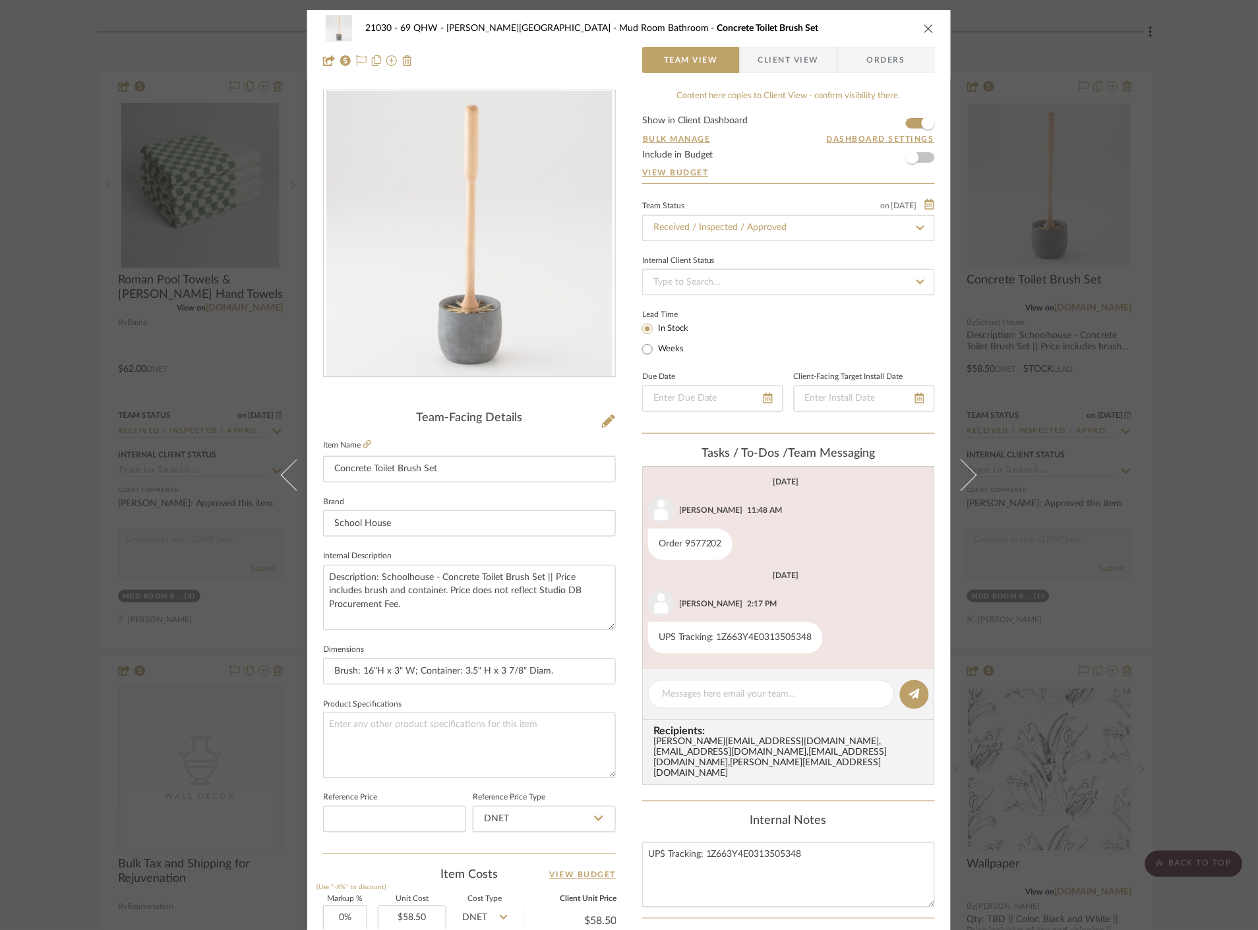
click at [788, 64] on span "Client View" at bounding box center [788, 60] width 61 height 26
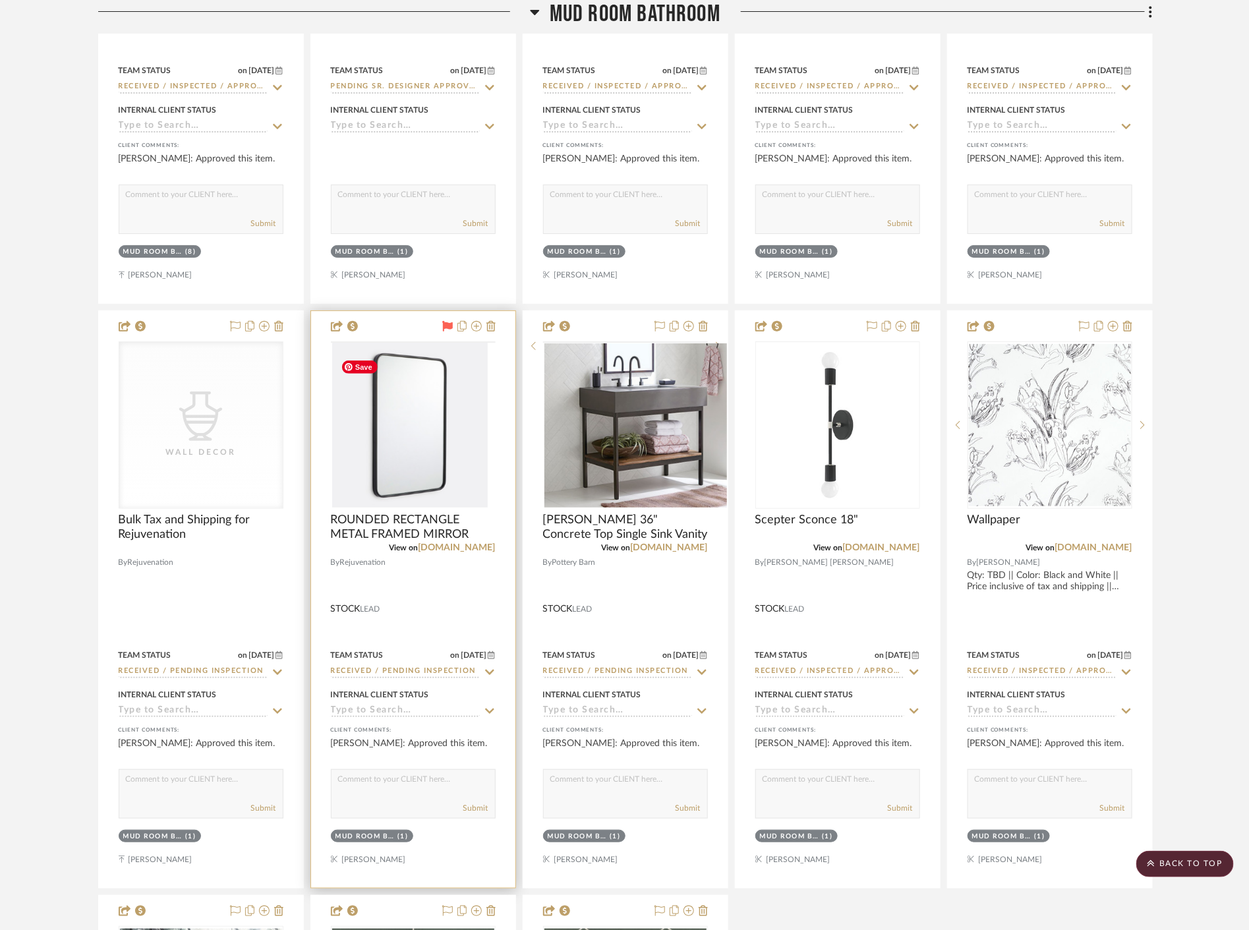
scroll to position [9009, 0]
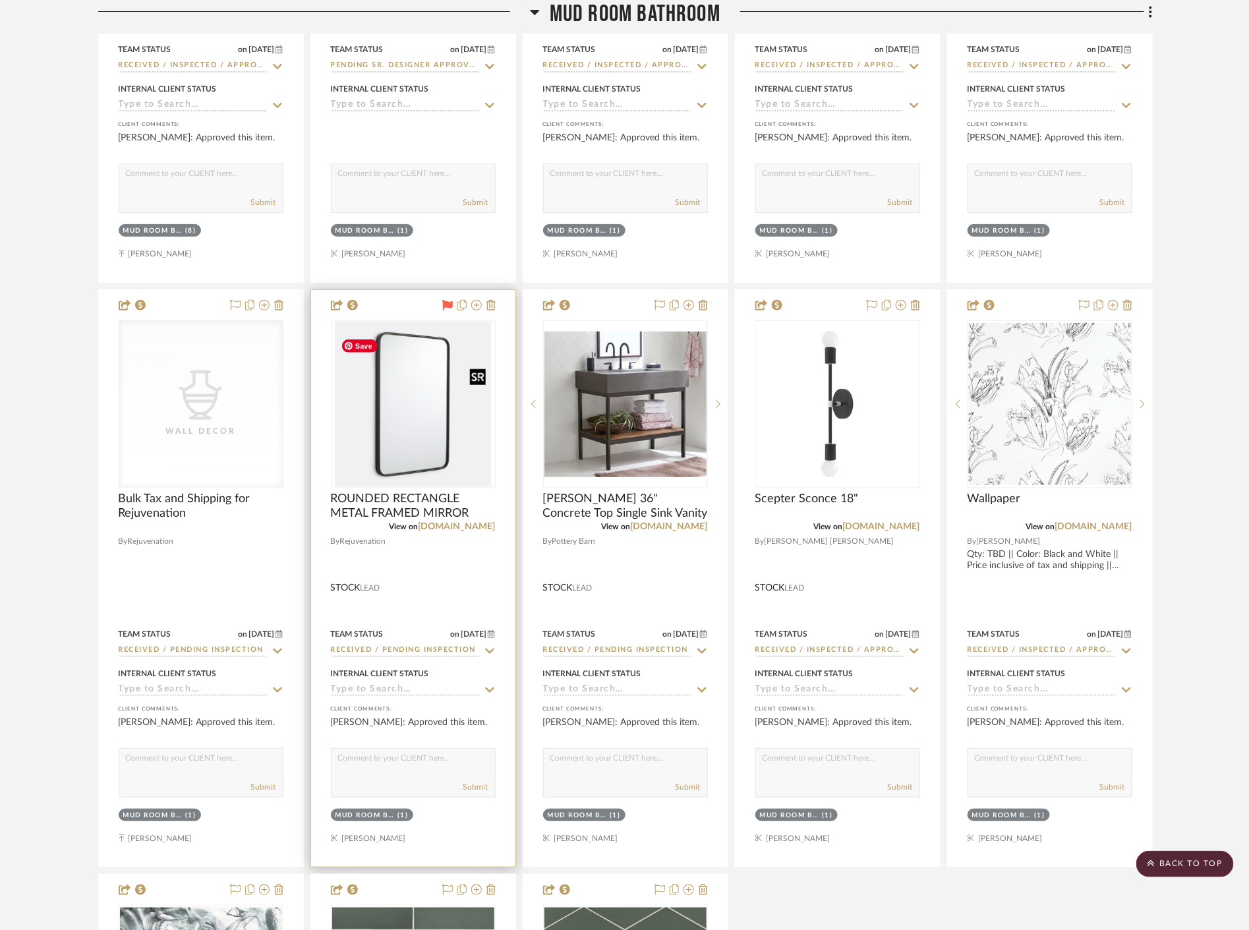
click at [446, 454] on img "0" at bounding box center [413, 404] width 156 height 165
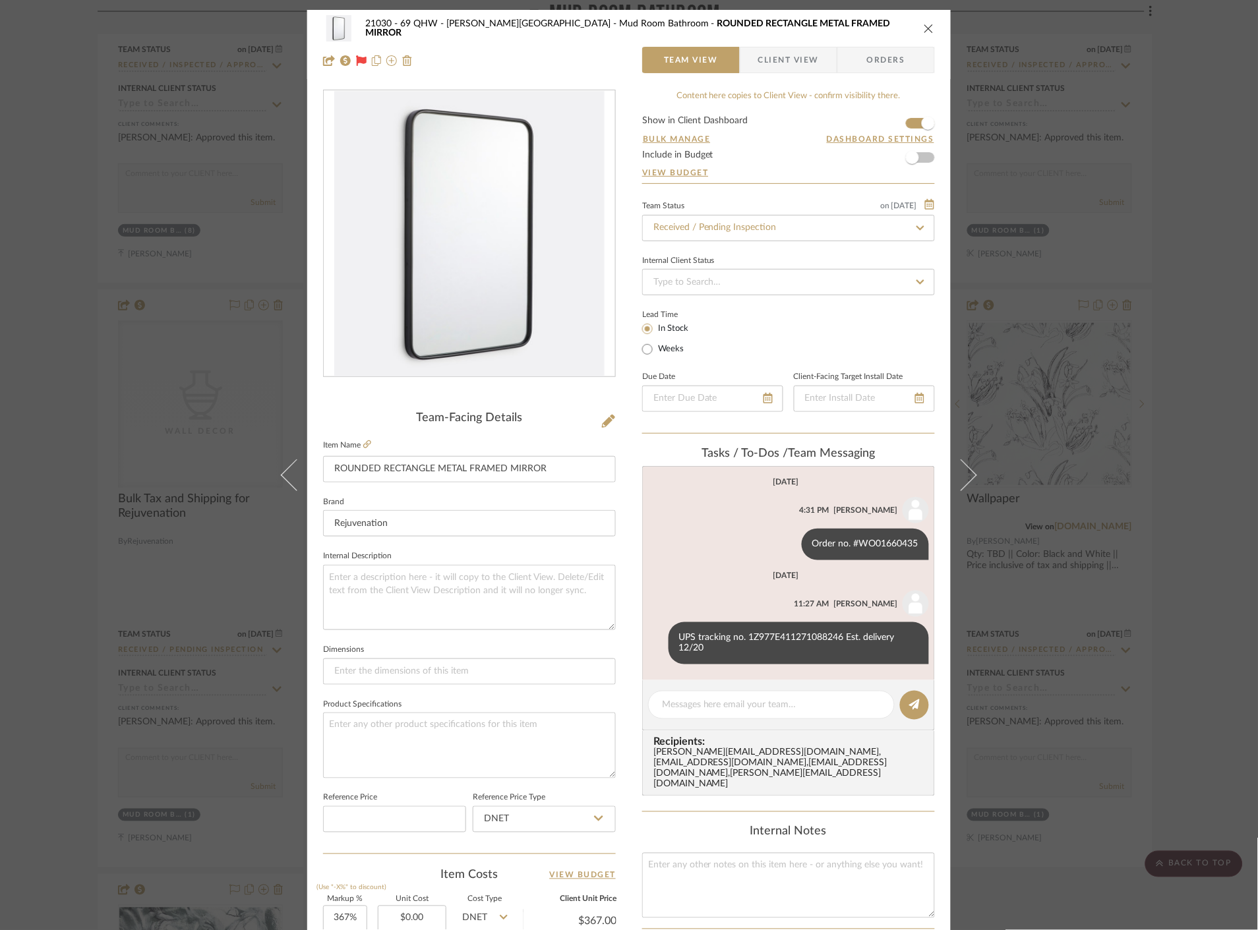
click at [773, 68] on span "Client View" at bounding box center [788, 60] width 61 height 26
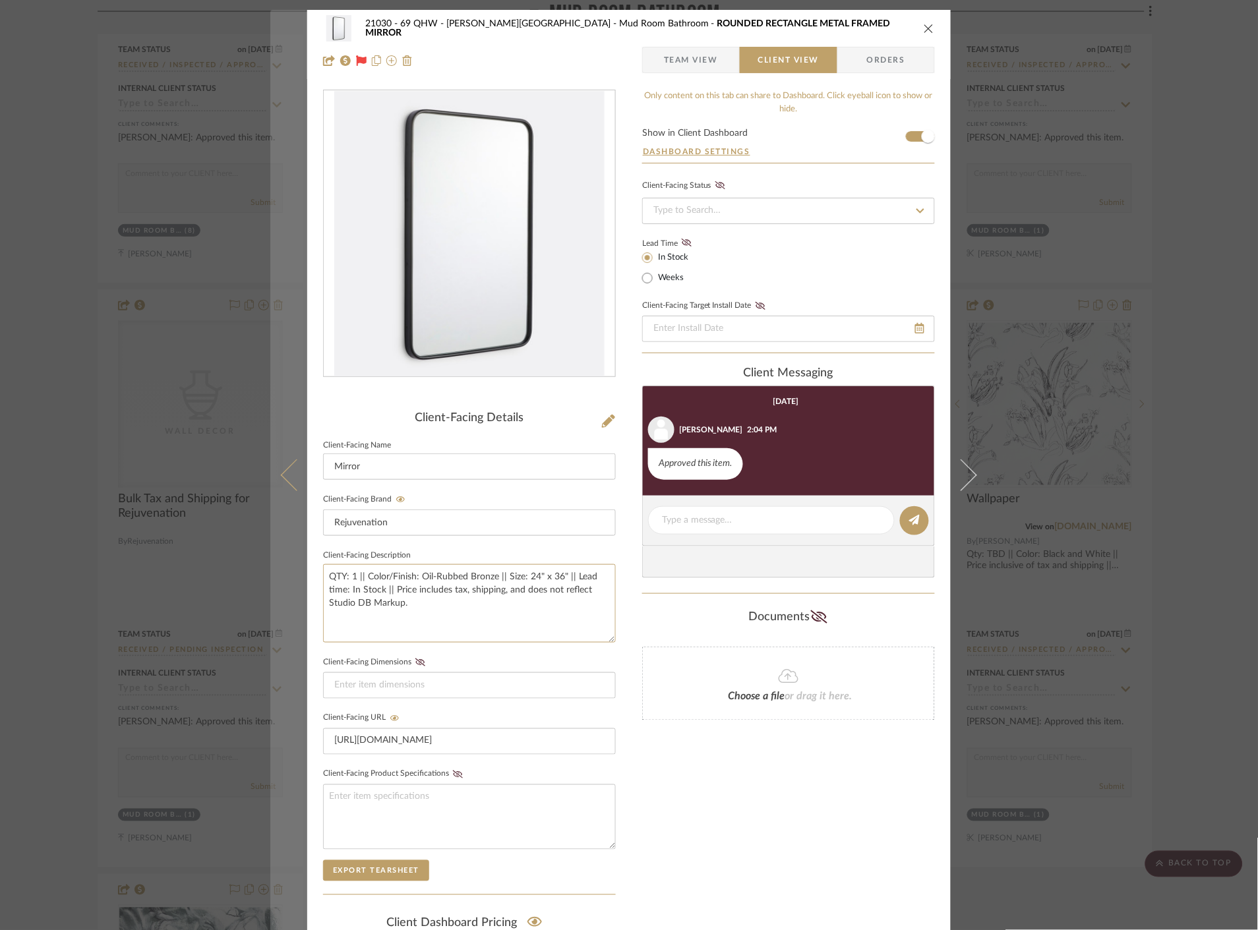
drag, startPoint x: 401, startPoint y: 603, endPoint x: 301, endPoint y: 572, distance: 104.9
click at [301, 572] on mat-dialog-content "21030 - 69 QHW - Stroebel-Garvie Mud Room Bathroom ROUNDED RECTANGLE METAL FRAM…" at bounding box center [628, 559] width 717 height 1098
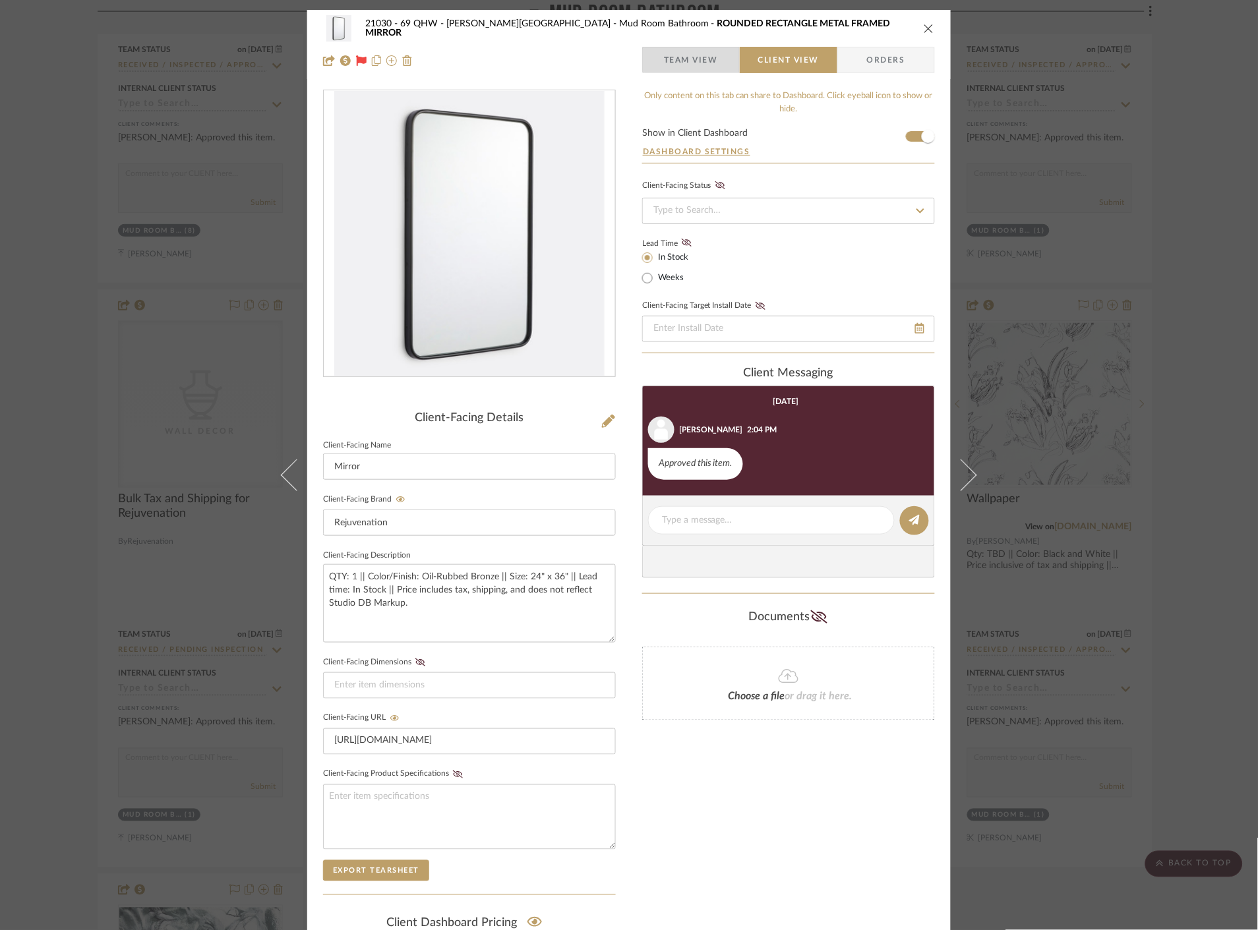
drag, startPoint x: 705, startPoint y: 51, endPoint x: 637, endPoint y: 148, distance: 118.2
click at [703, 51] on span "Team View" at bounding box center [691, 60] width 54 height 26
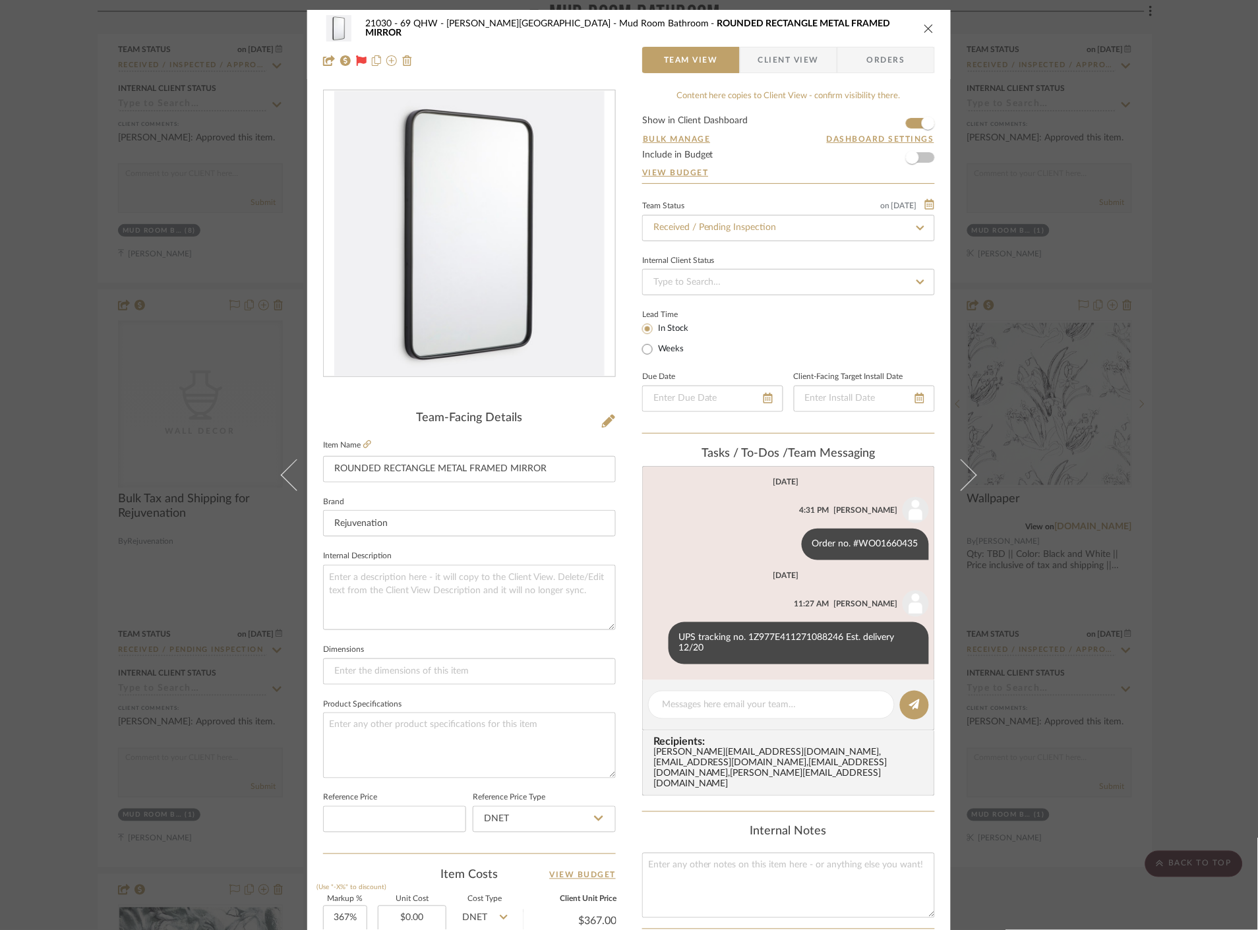
click at [778, 58] on span "Client View" at bounding box center [788, 60] width 61 height 26
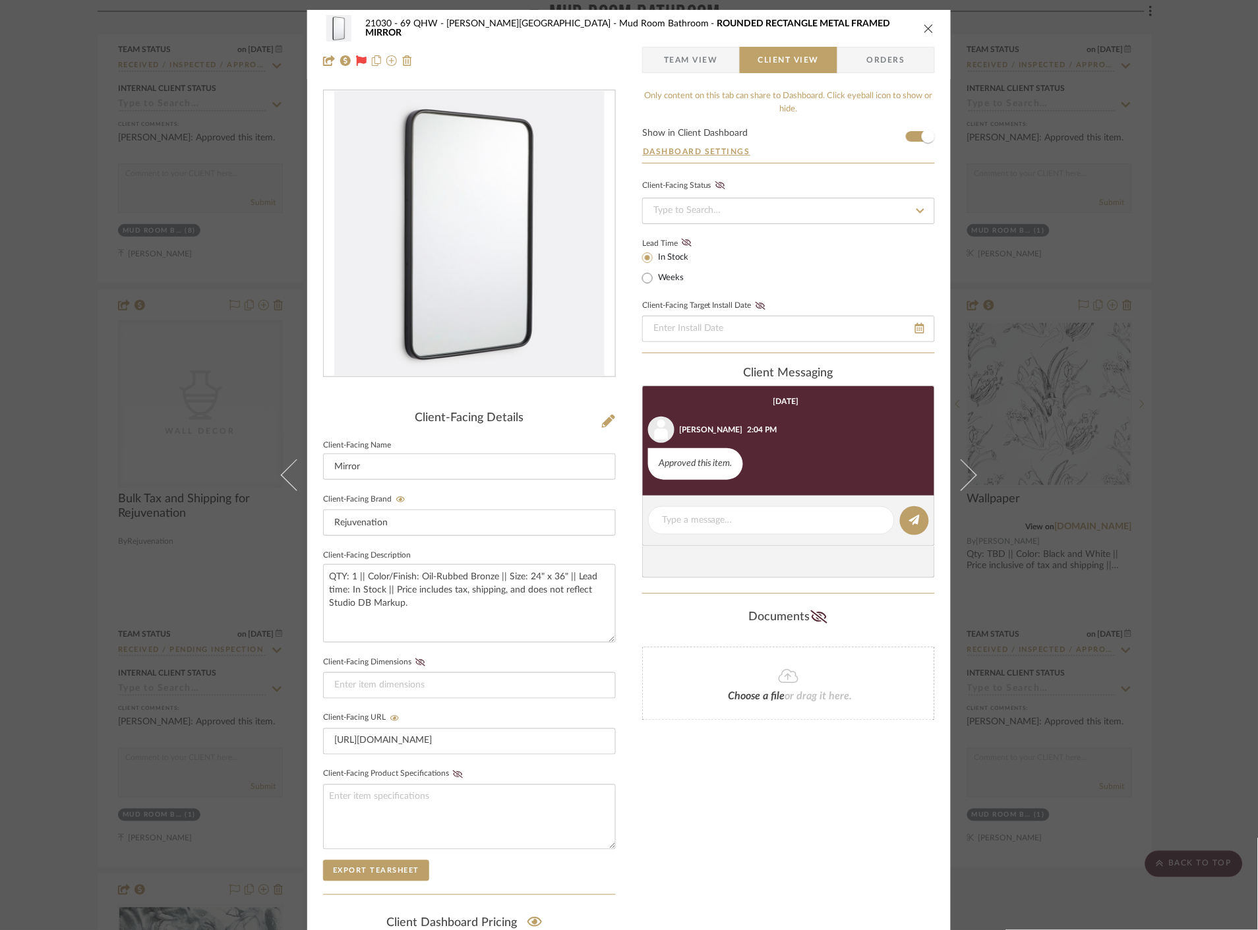
click at [686, 62] on span "Team View" at bounding box center [691, 60] width 54 height 26
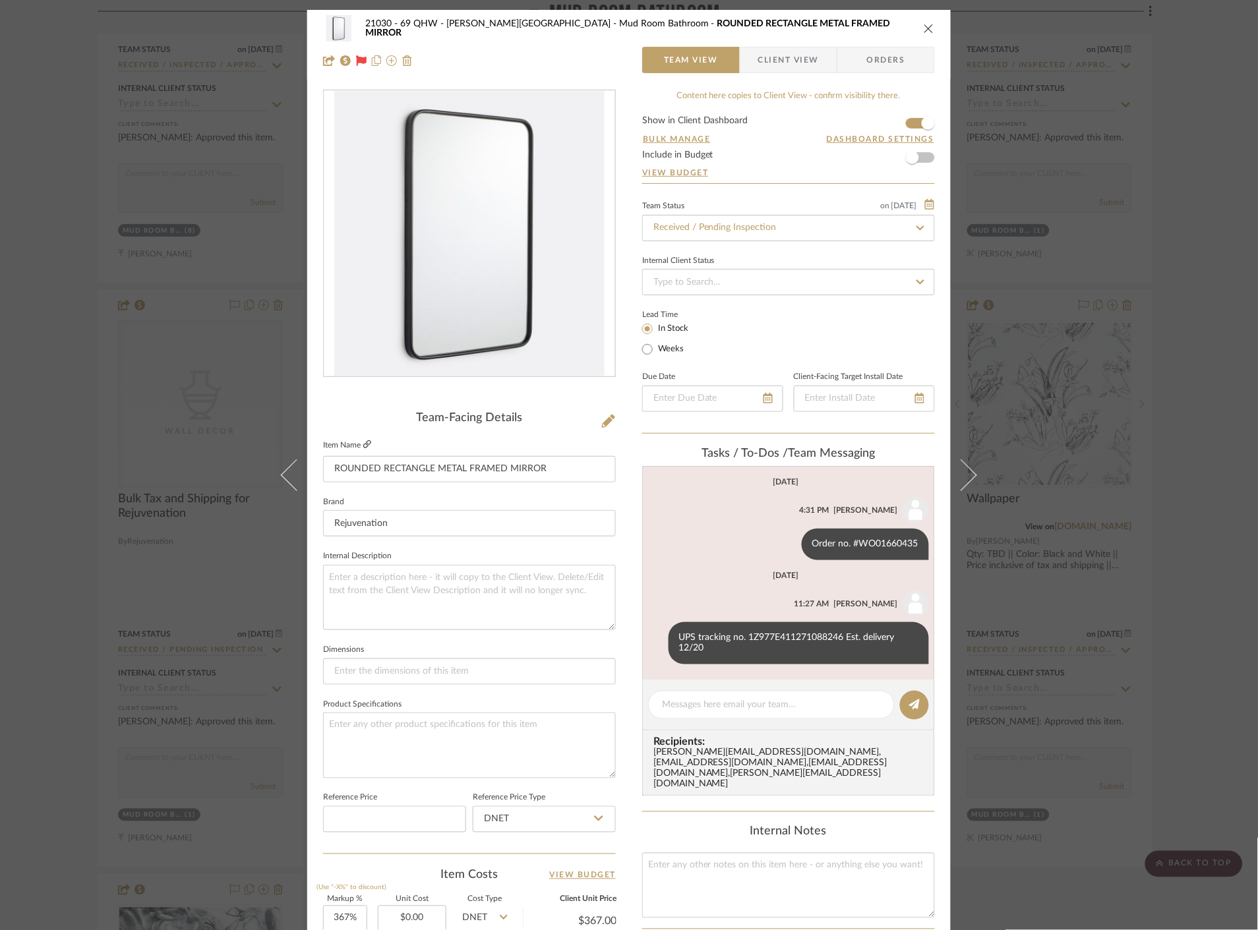
click at [365, 445] on icon at bounding box center [367, 444] width 8 height 8
drag, startPoint x: 1046, startPoint y: 404, endPoint x: 689, endPoint y: 215, distance: 404.3
click at [1045, 402] on div "21030 - 69 QHW - Stroebel-Garvie Mud Room Bathroom ROUNDED RECTANGLE METAL FRAM…" at bounding box center [629, 465] width 1258 height 930
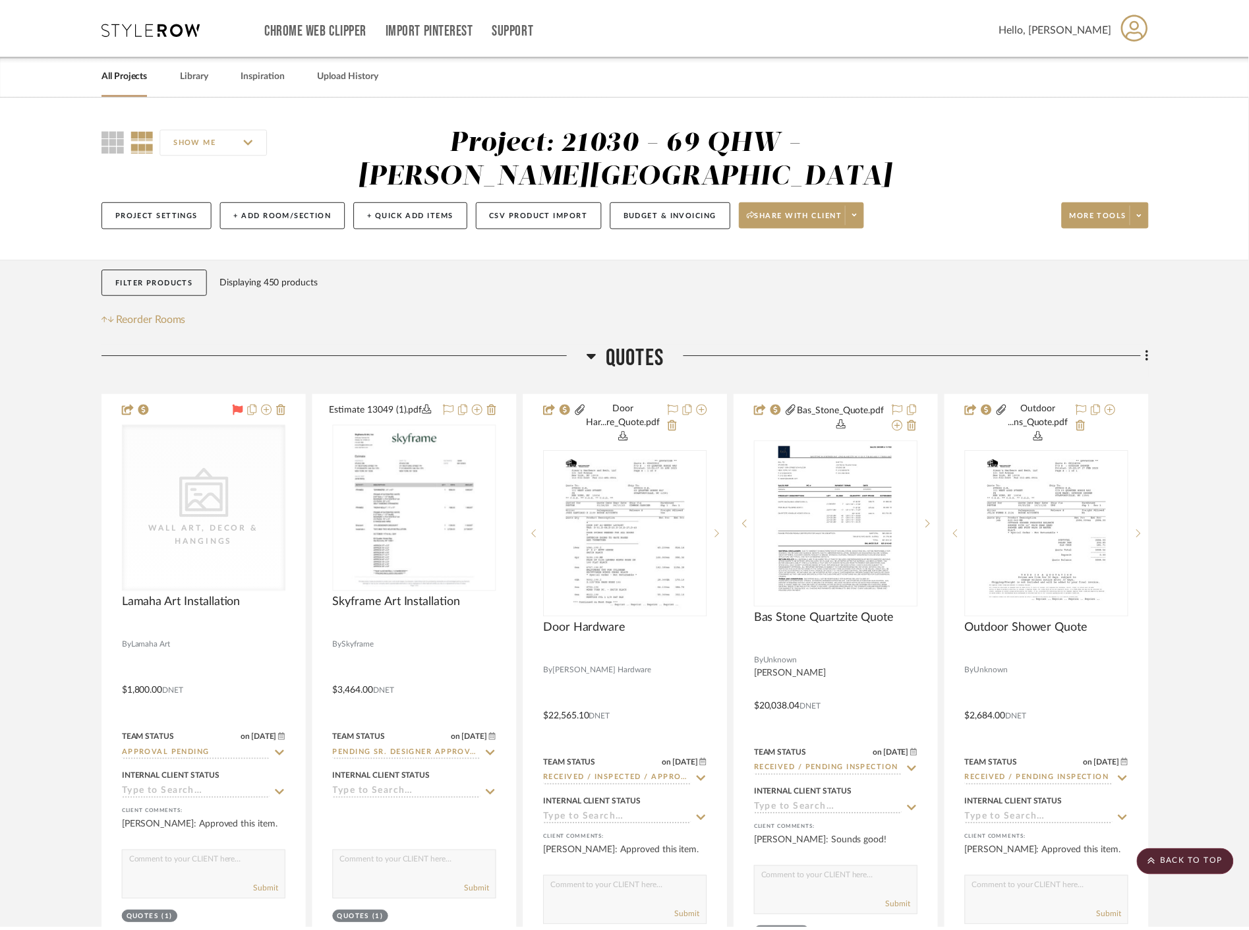
scroll to position [9009, 0]
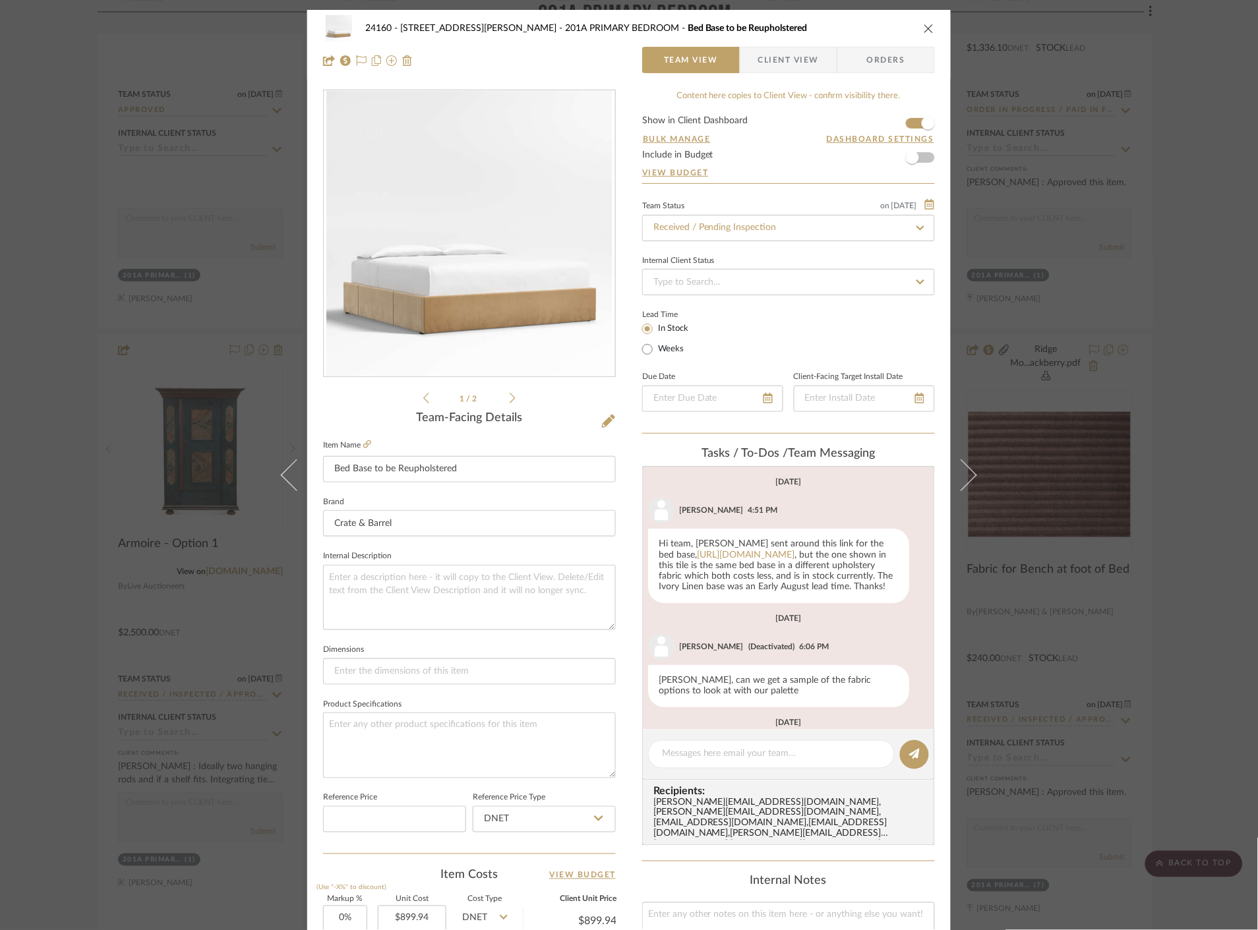
scroll to position [401, 0]
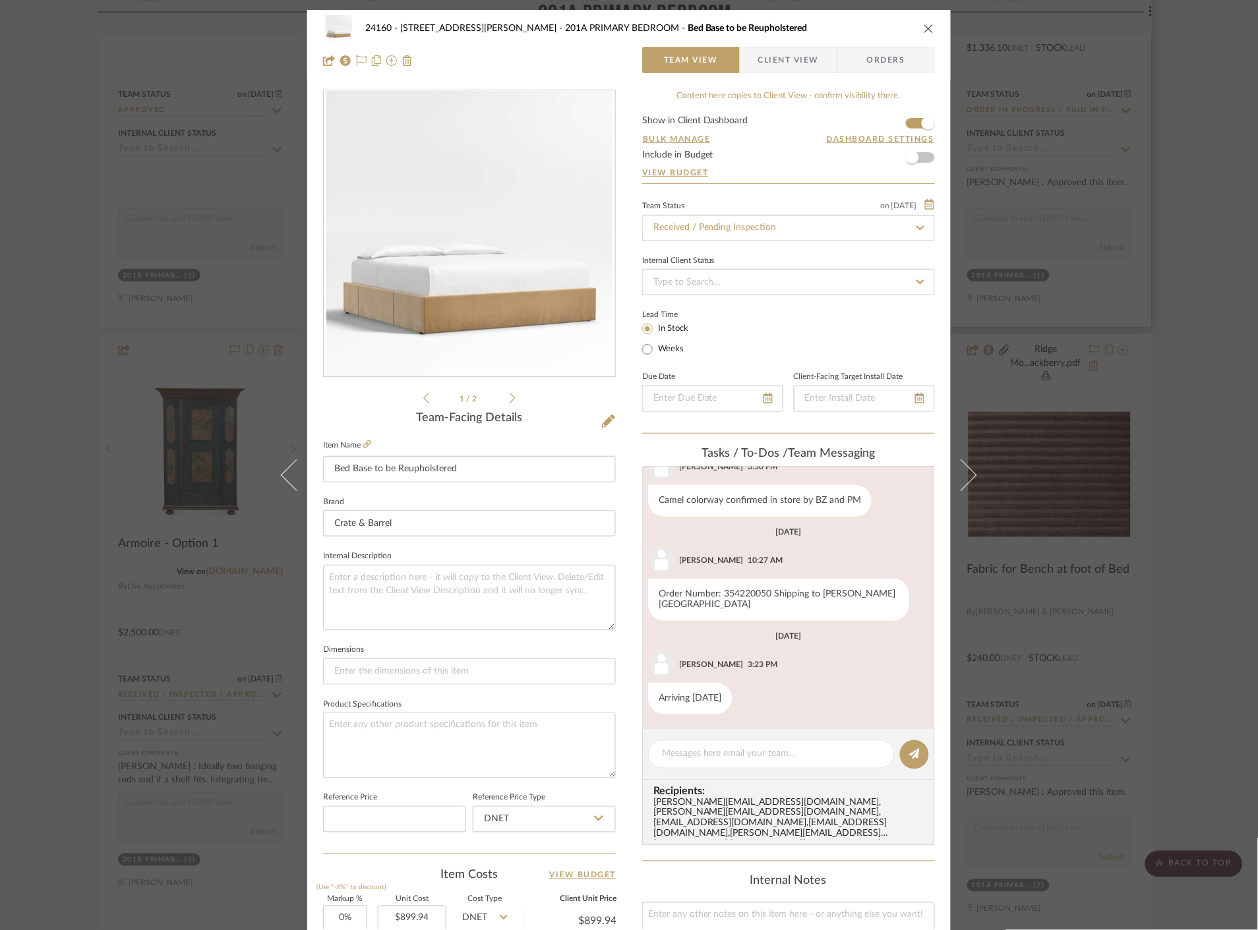
drag, startPoint x: 1169, startPoint y: 25, endPoint x: 1138, endPoint y: 207, distance: 184.7
click at [1165, 32] on div "24160 - [STREET_ADDRESS] Elliot 201A PRIMARY BEDROOM Bed Base to be Reupholster…" at bounding box center [629, 465] width 1258 height 930
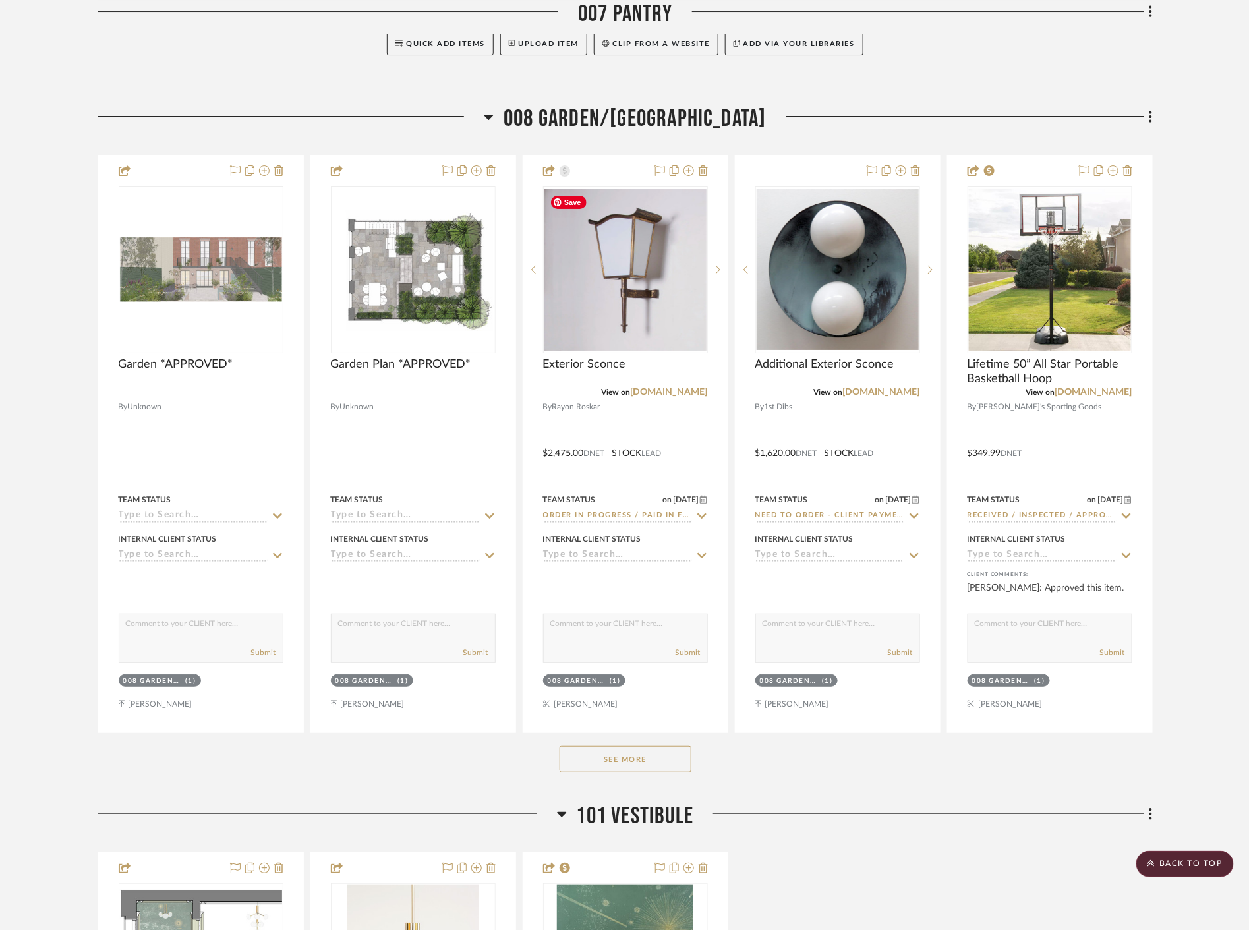
scroll to position [6666, 0]
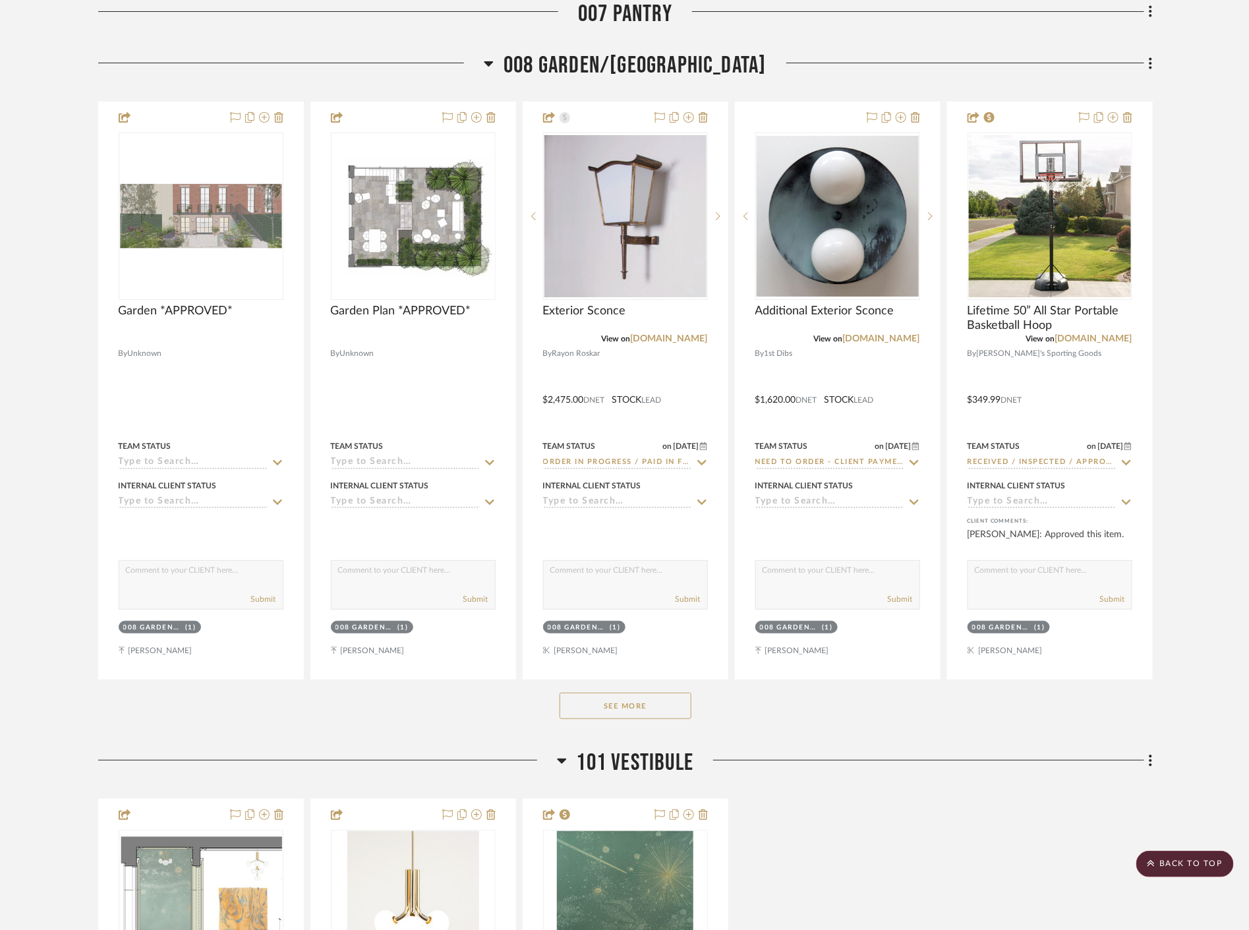
click at [636, 709] on button "See More" at bounding box center [626, 706] width 132 height 26
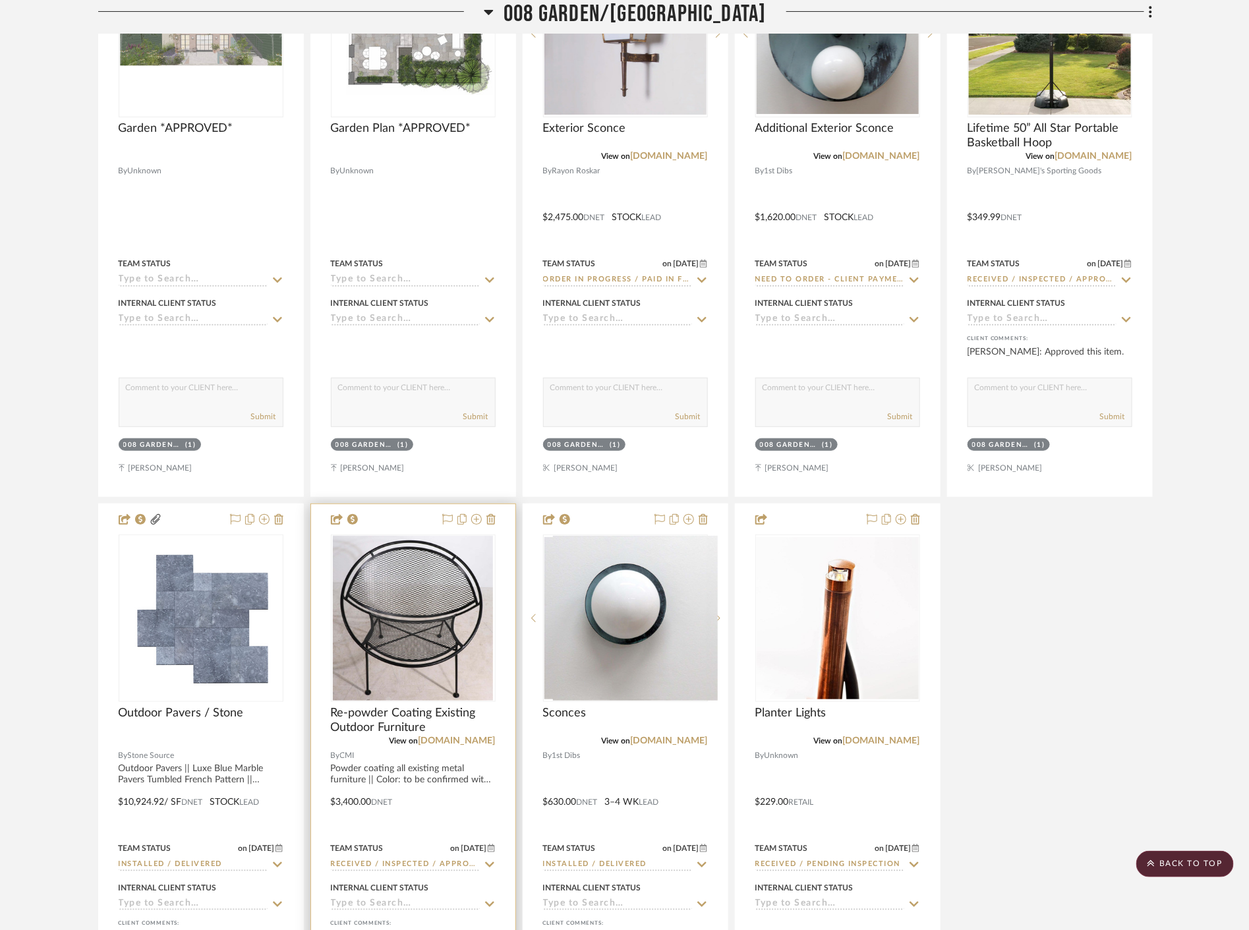
scroll to position [7031, 0]
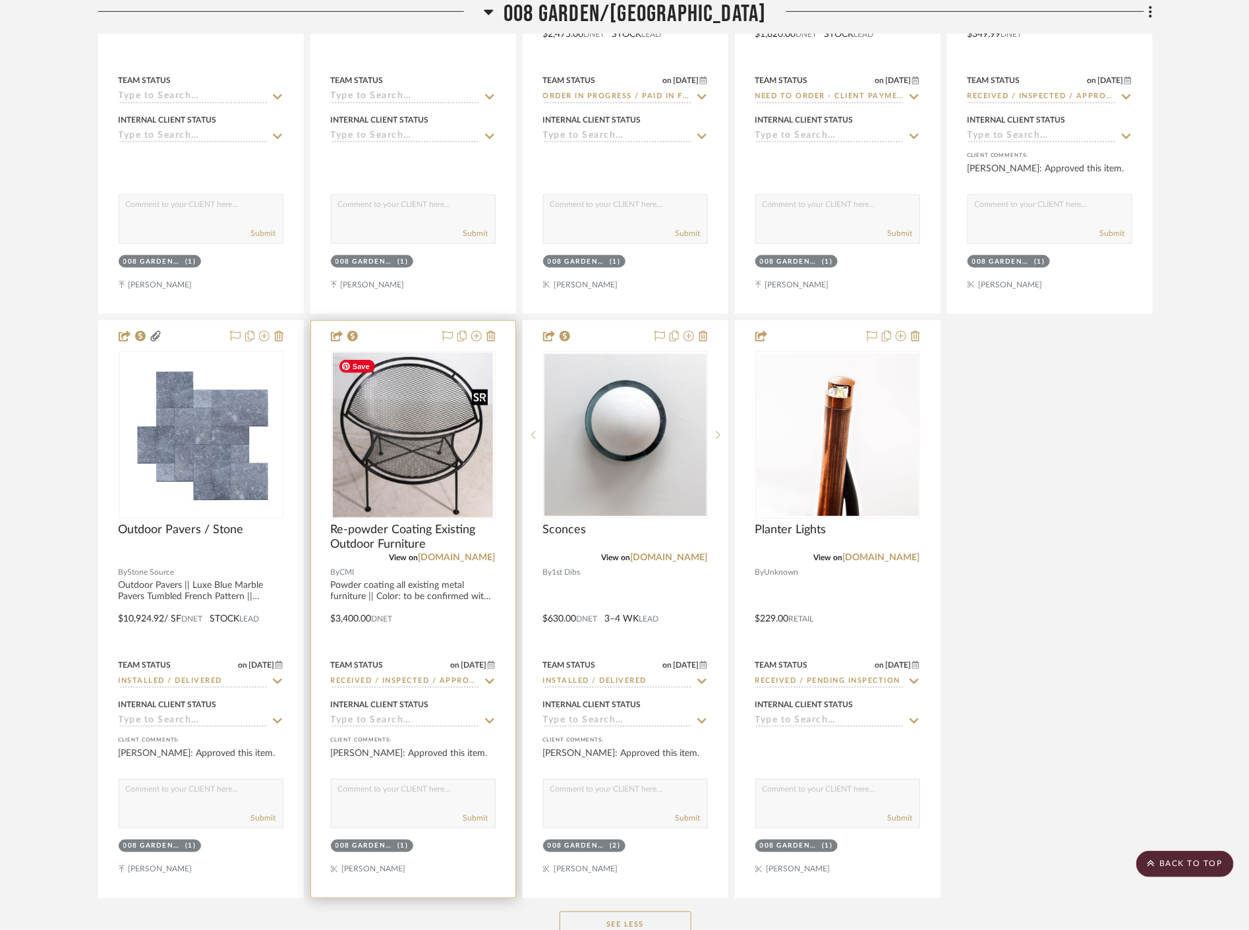
click at [0, 0] on img at bounding box center [0, 0] width 0 height 0
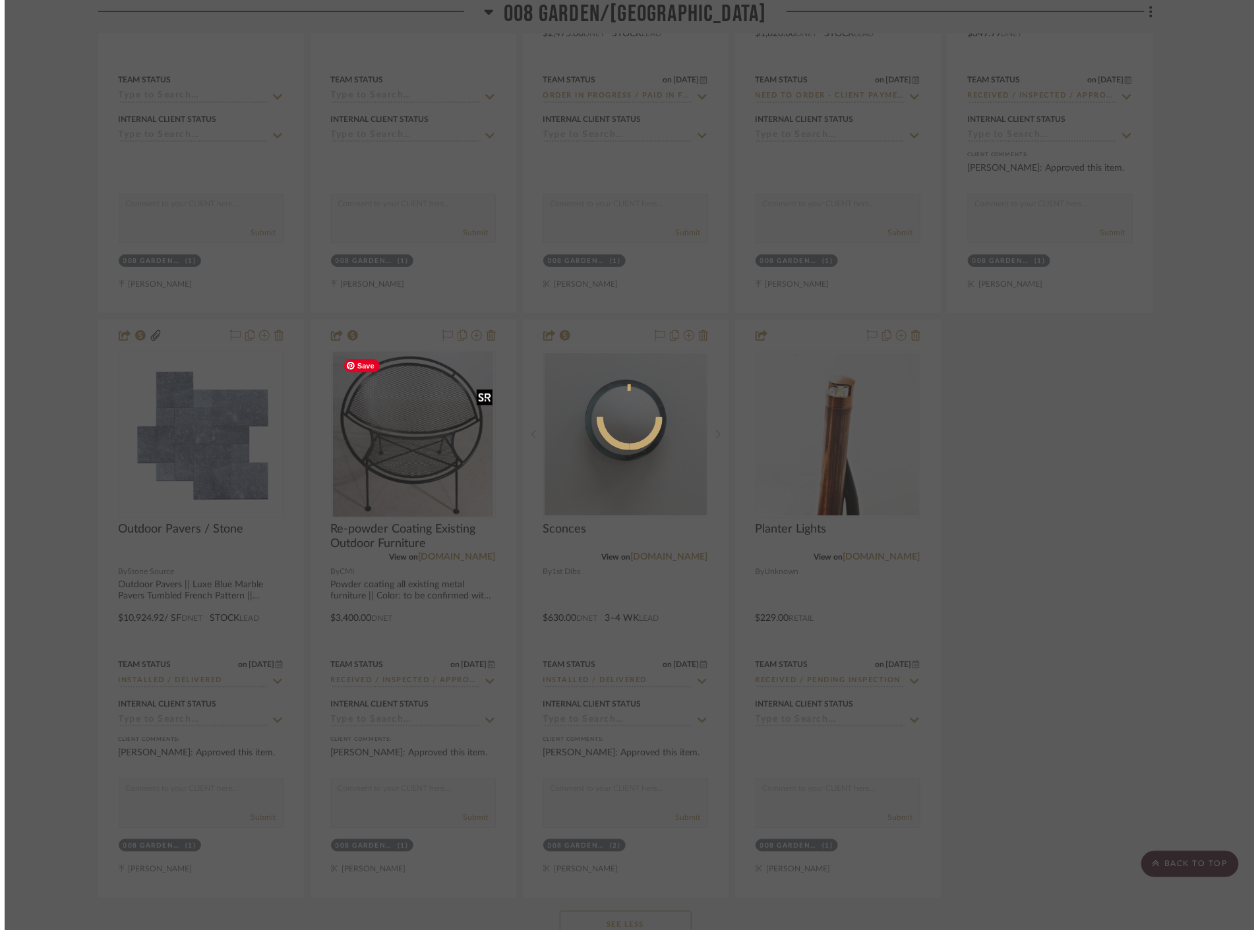
scroll to position [0, 0]
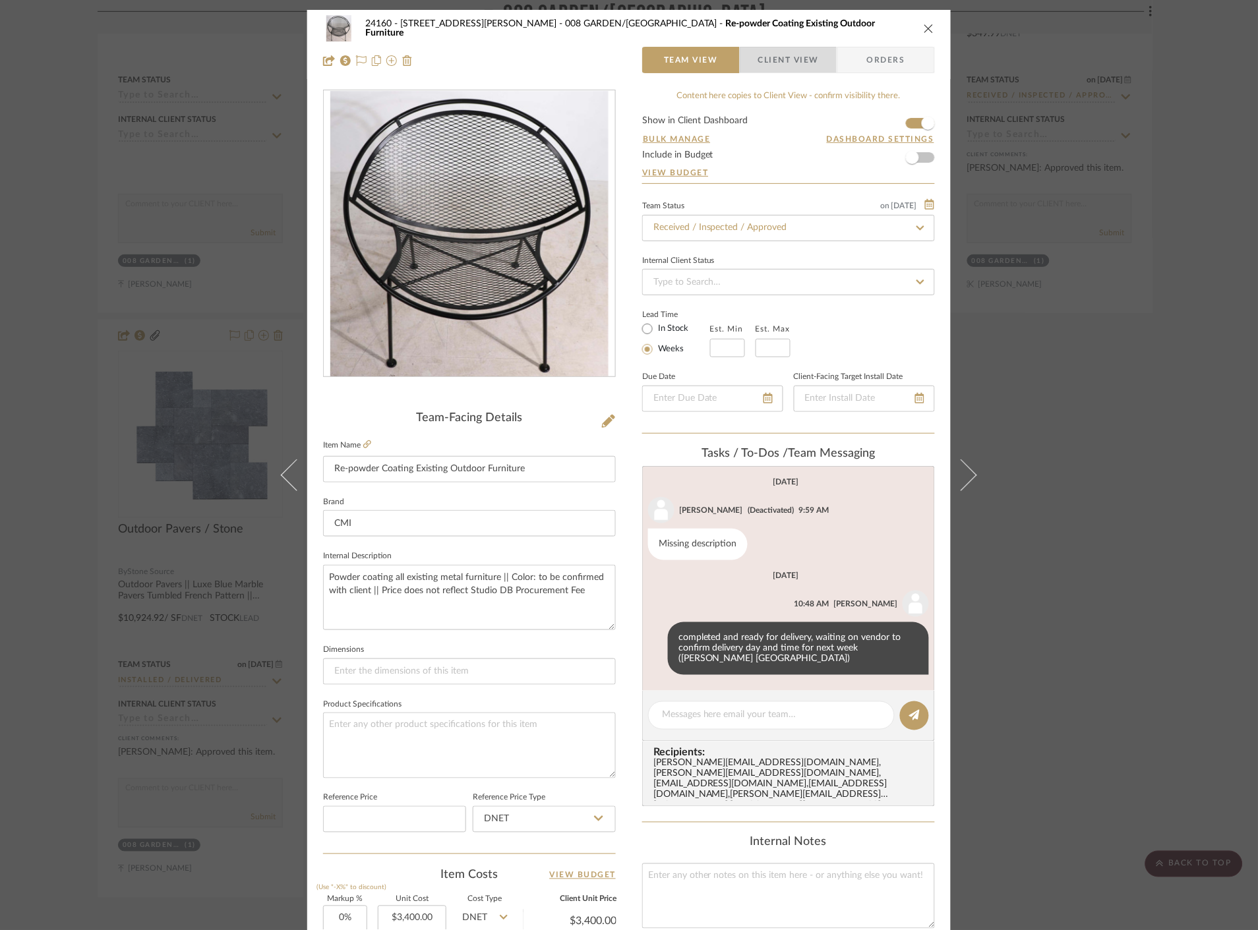
click at [774, 55] on span "Client View" at bounding box center [788, 60] width 61 height 26
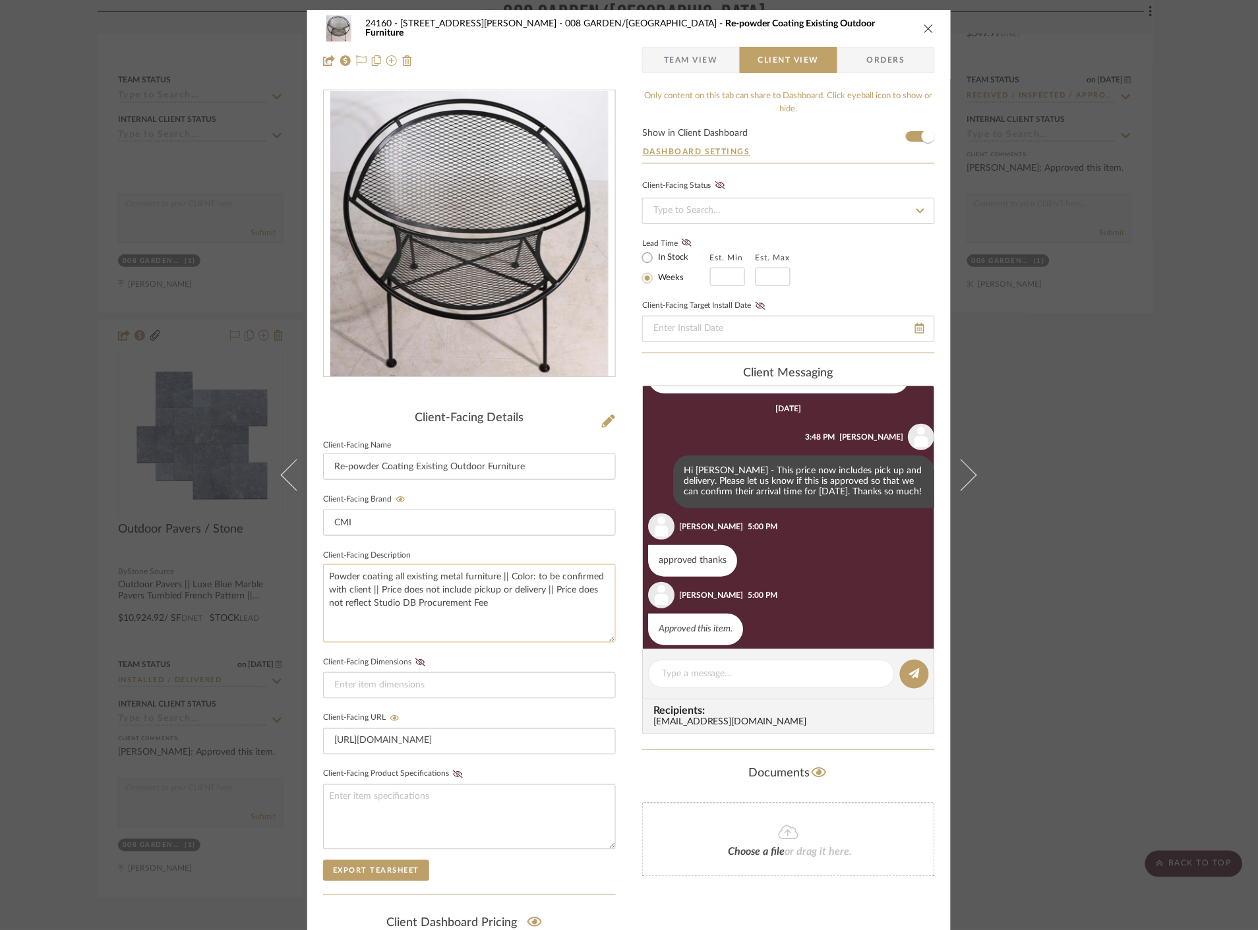
scroll to position [256, 0]
click at [1100, 483] on div "24160 - [STREET_ADDRESS] - [PERSON_NAME] 008 GARDEN/TERRACE Re-powder Coating E…" at bounding box center [629, 465] width 1258 height 930
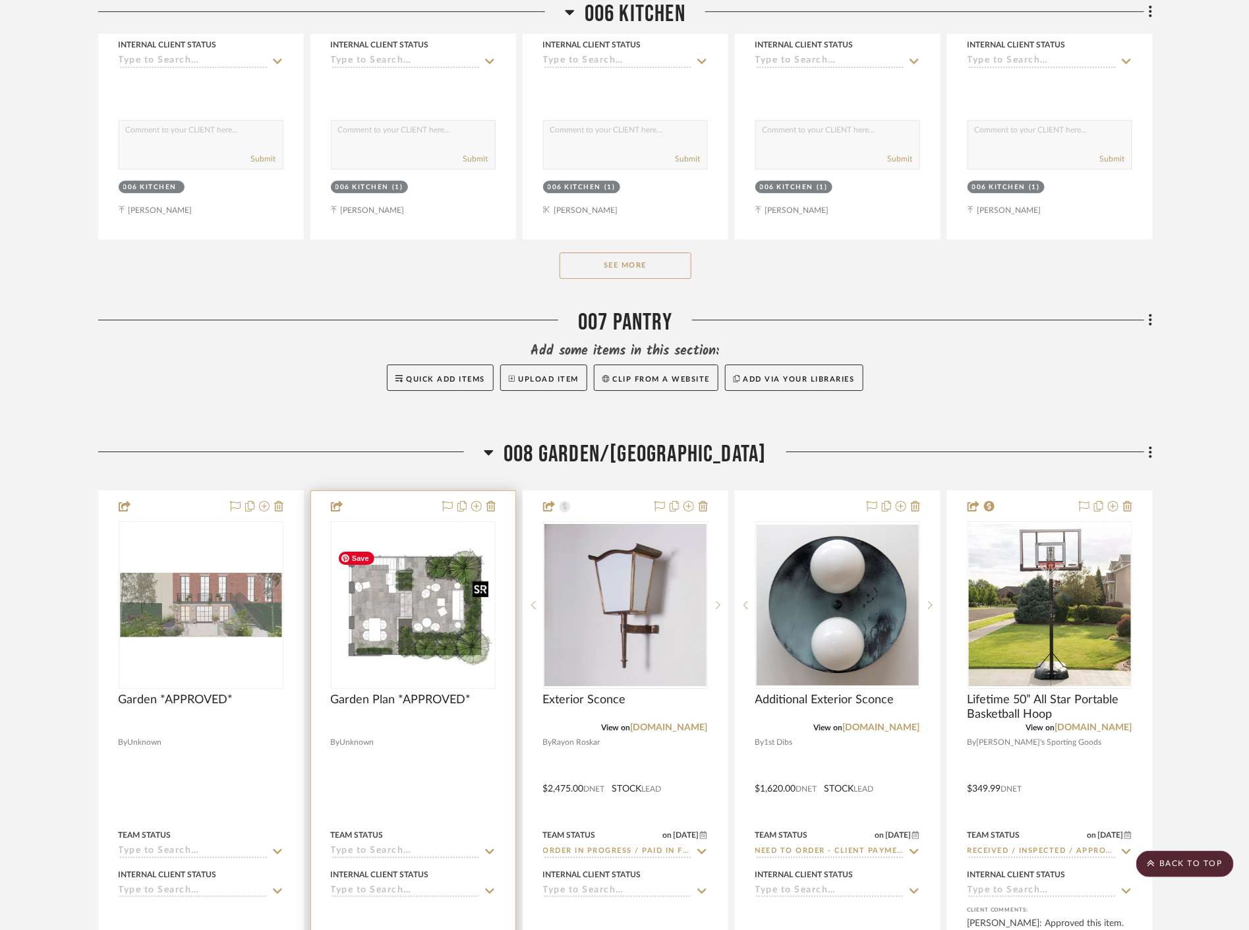
scroll to position [6299, 0]
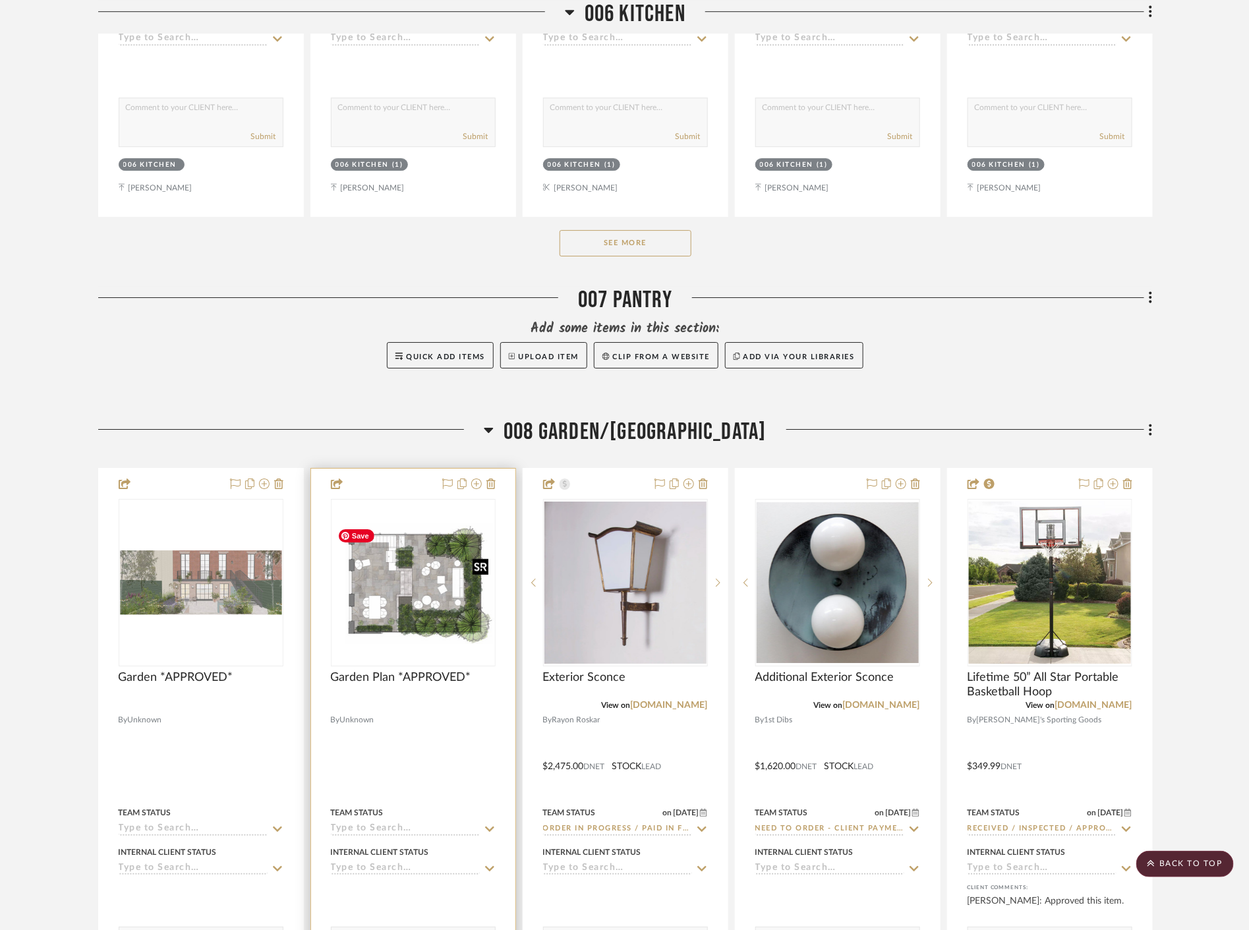
click at [435, 601] on img "0" at bounding box center [413, 582] width 162 height 123
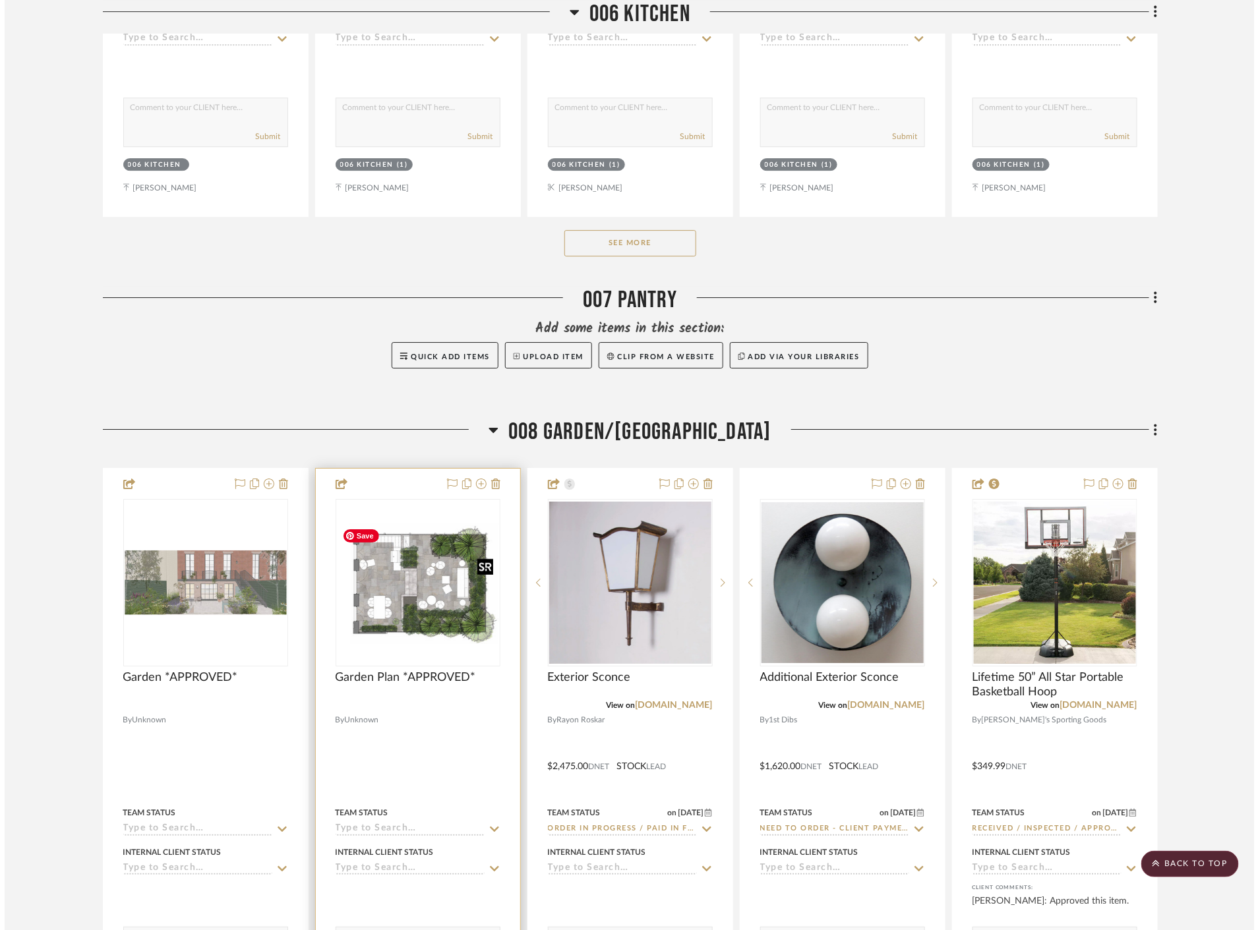
scroll to position [0, 0]
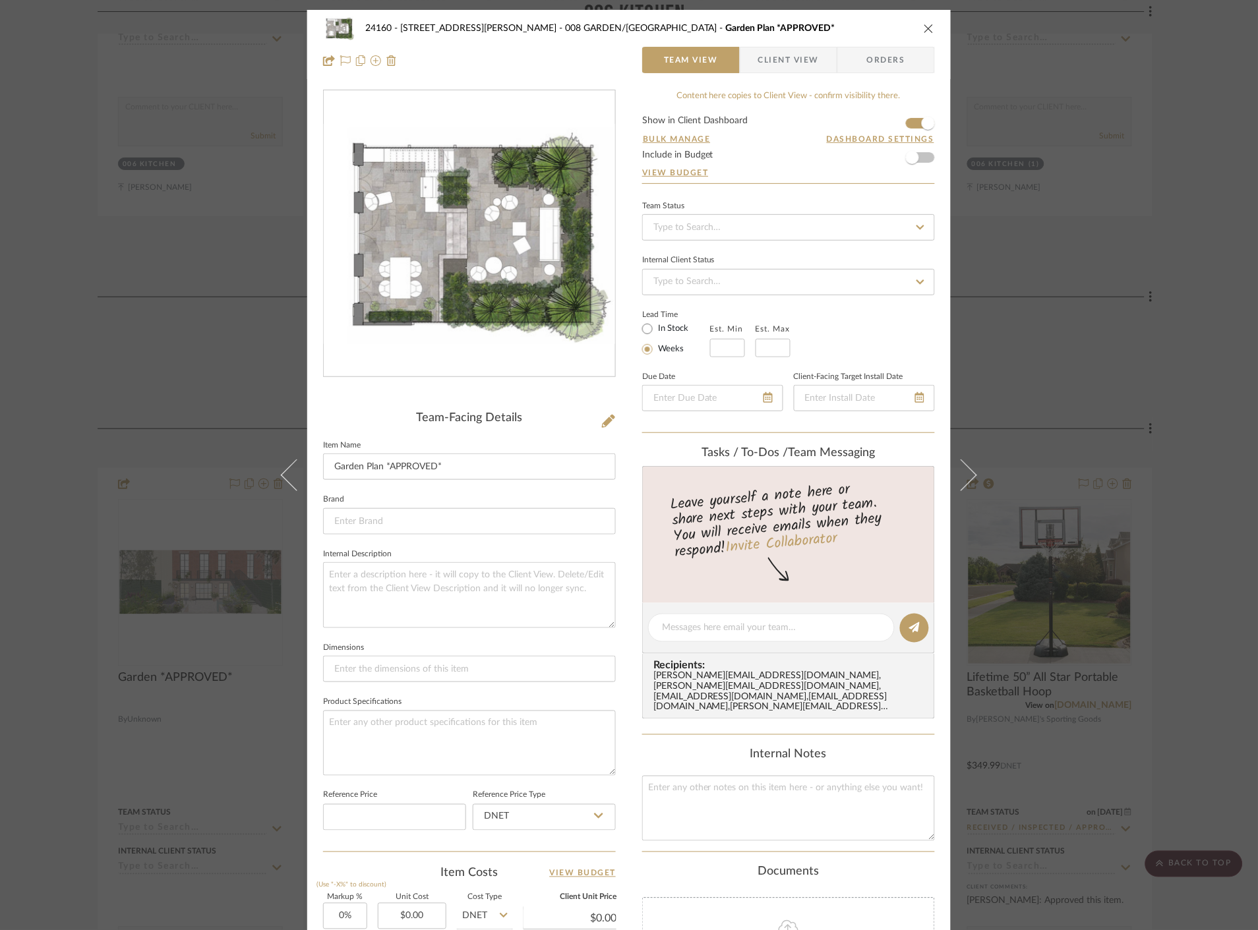
click at [1143, 313] on div "24160 - [STREET_ADDRESS] - [PERSON_NAME] 008 GARDEN/TERRACE Garden Plan *APPROV…" at bounding box center [629, 465] width 1258 height 930
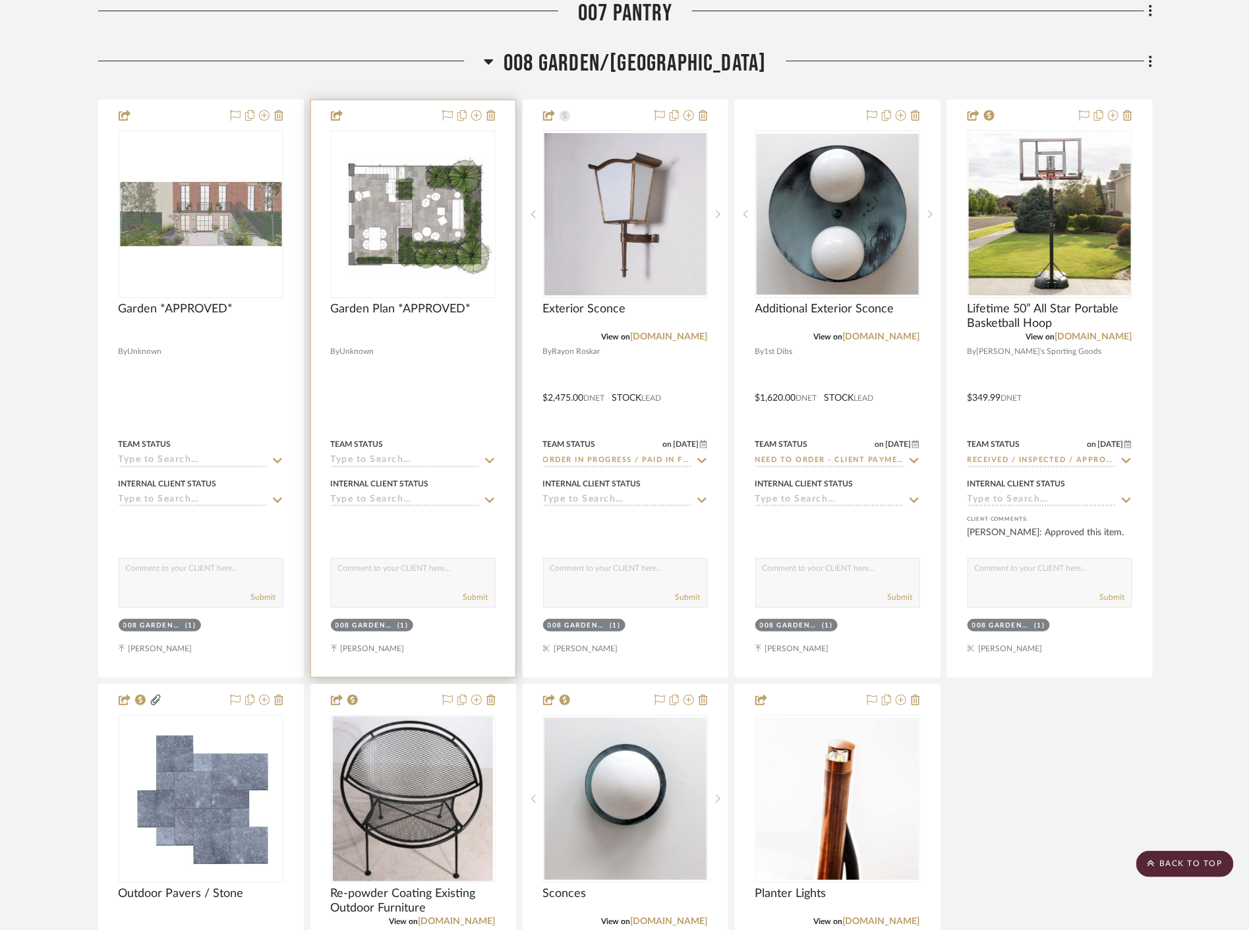
scroll to position [6592, 0]
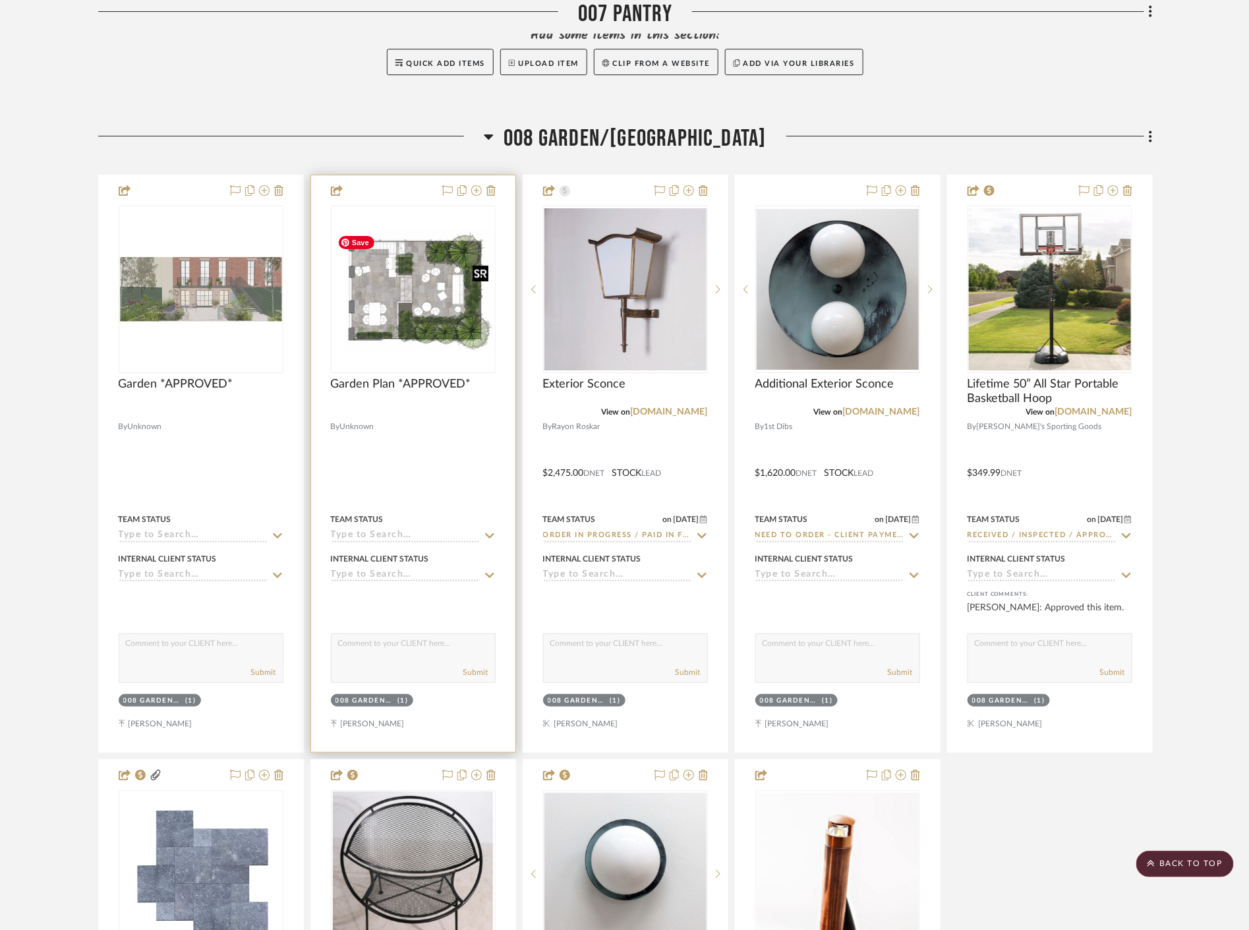
click at [427, 328] on img "0" at bounding box center [413, 289] width 162 height 123
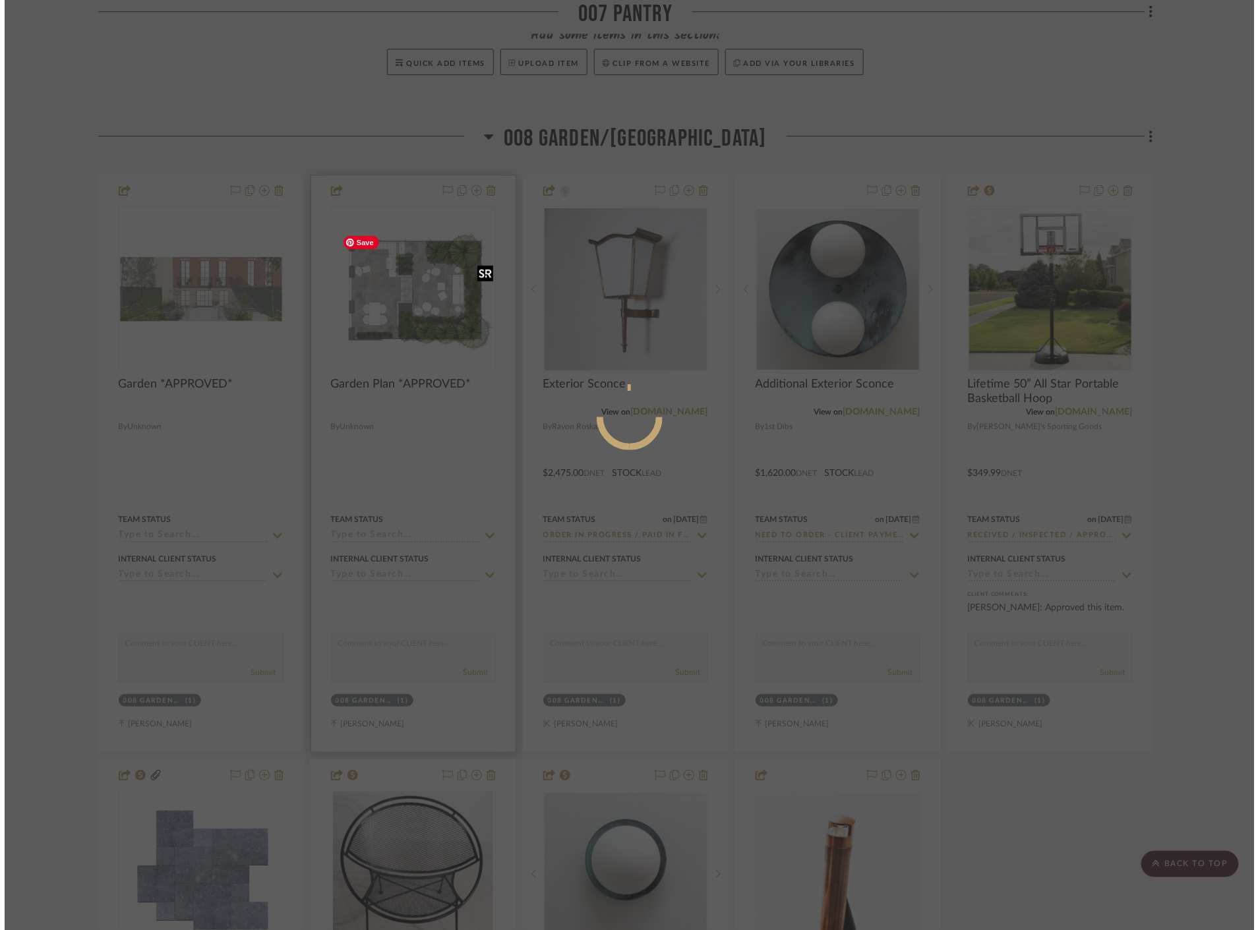
scroll to position [0, 0]
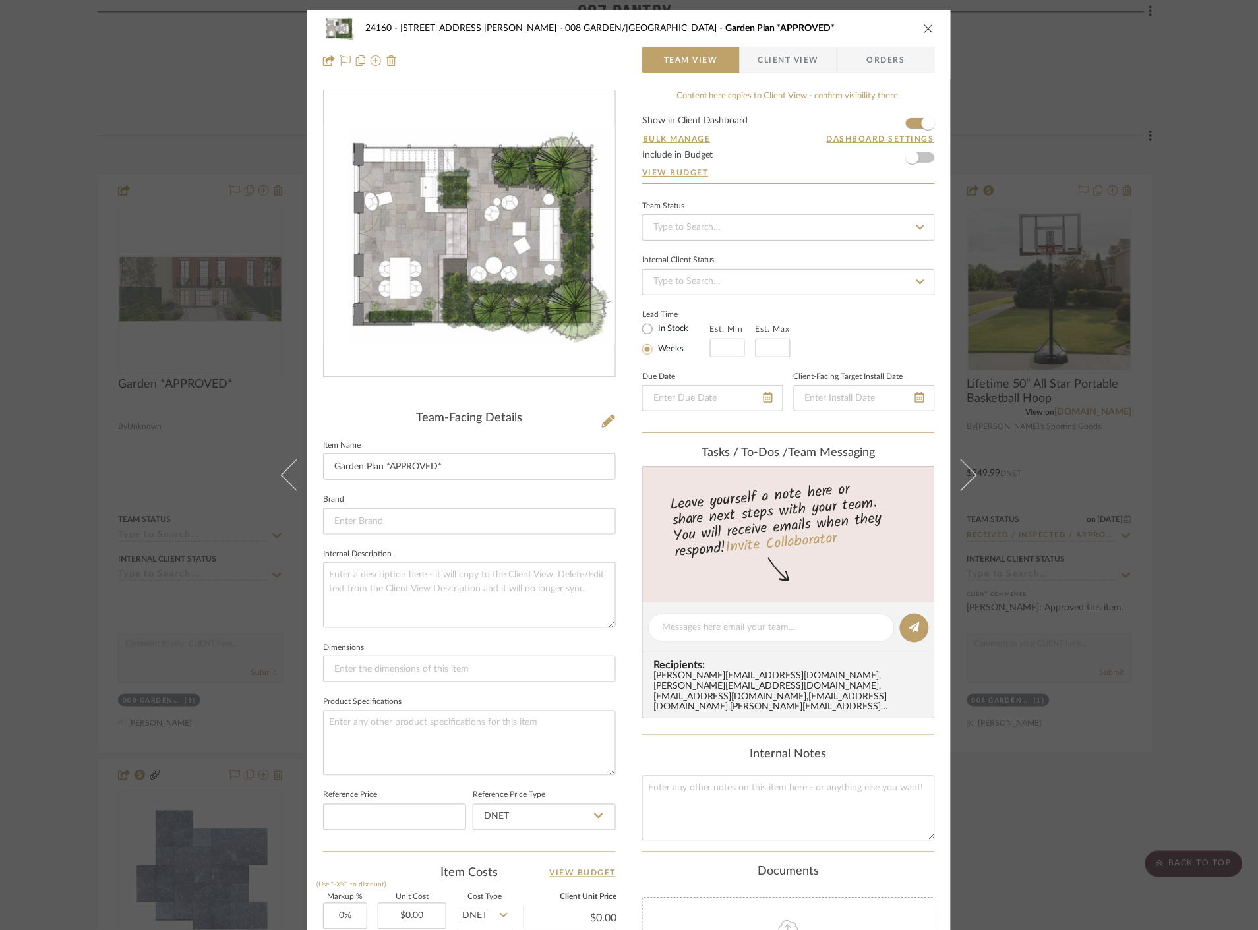
click at [1189, 496] on div "24160 - [STREET_ADDRESS] - [PERSON_NAME] 008 GARDEN/TERRACE Garden Plan *APPROV…" at bounding box center [629, 465] width 1258 height 930
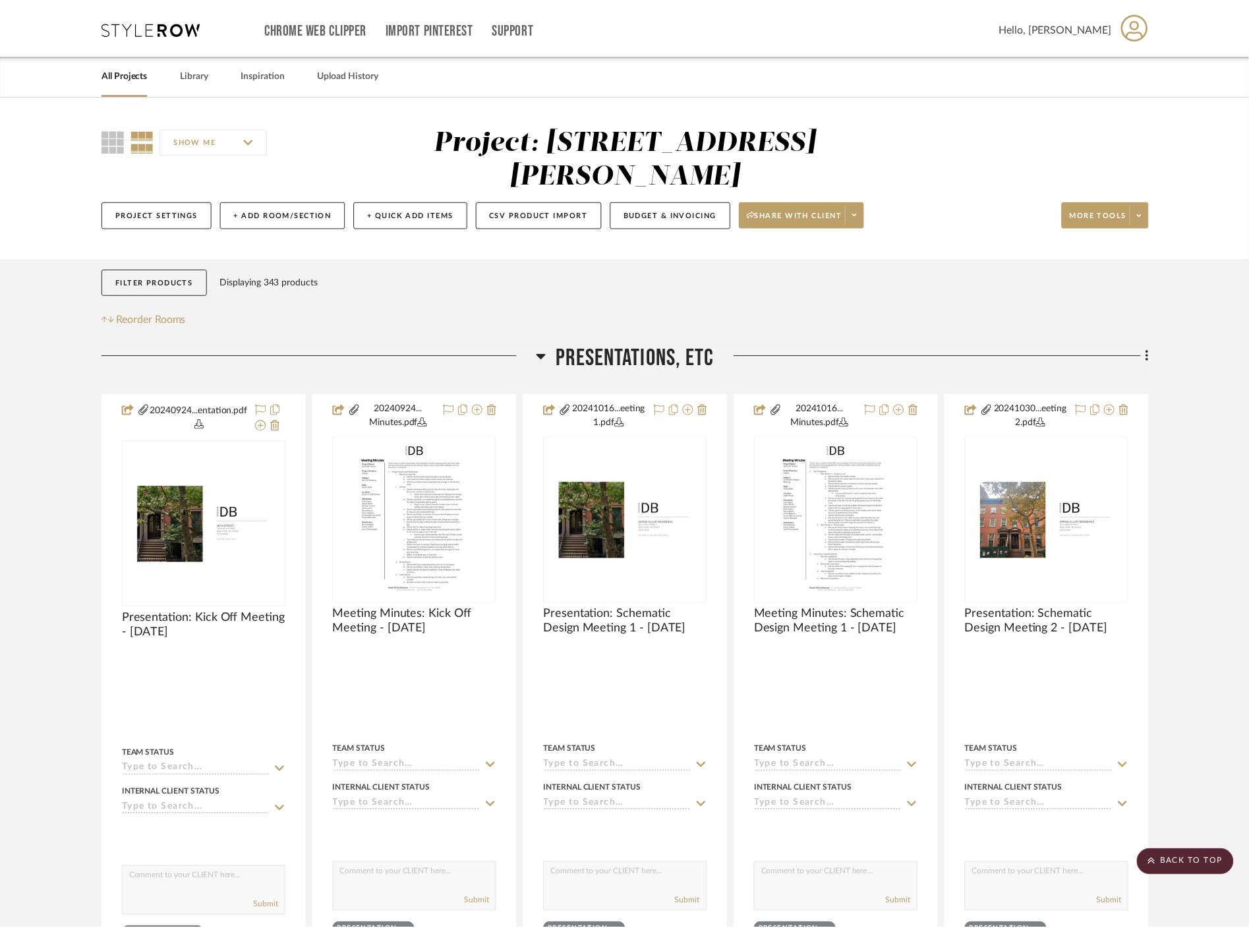
scroll to position [6592, 0]
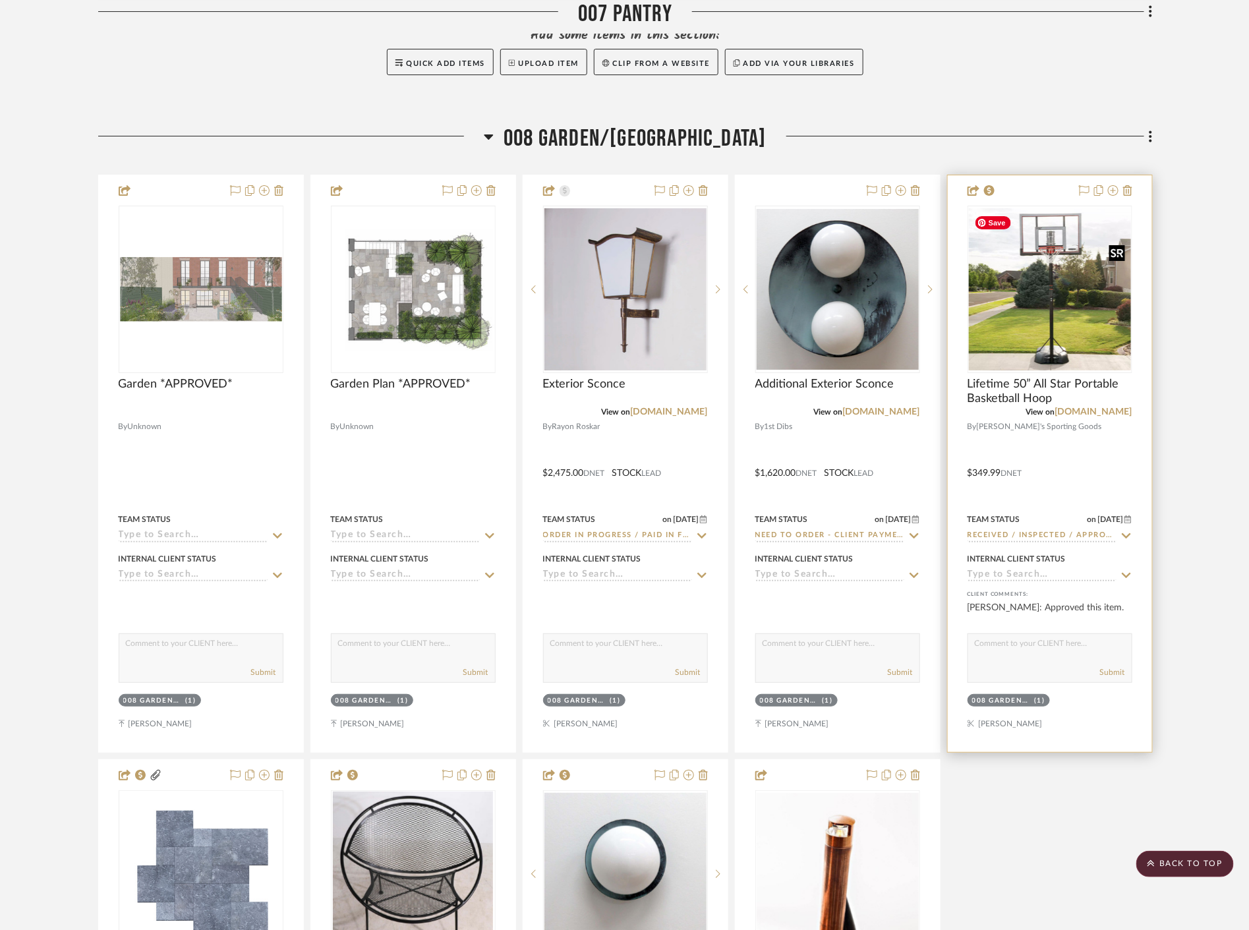
click at [1017, 311] on img "0" at bounding box center [1050, 289] width 162 height 162
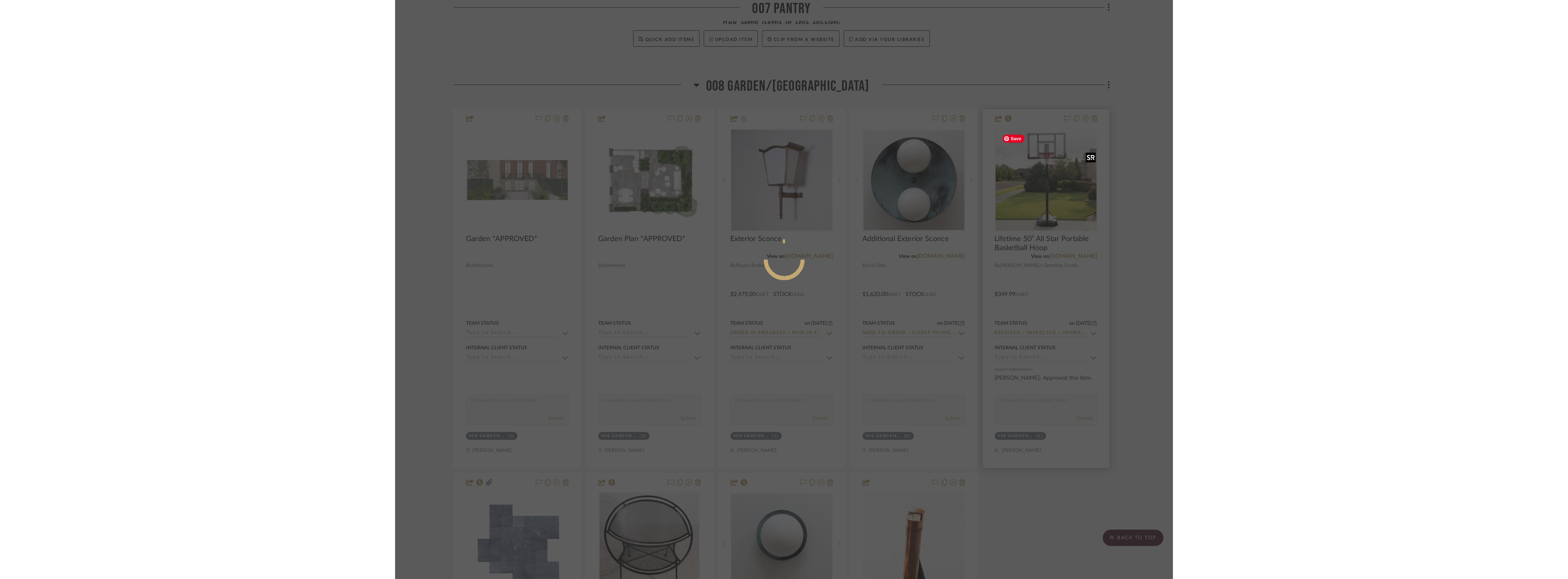
scroll to position [0, 0]
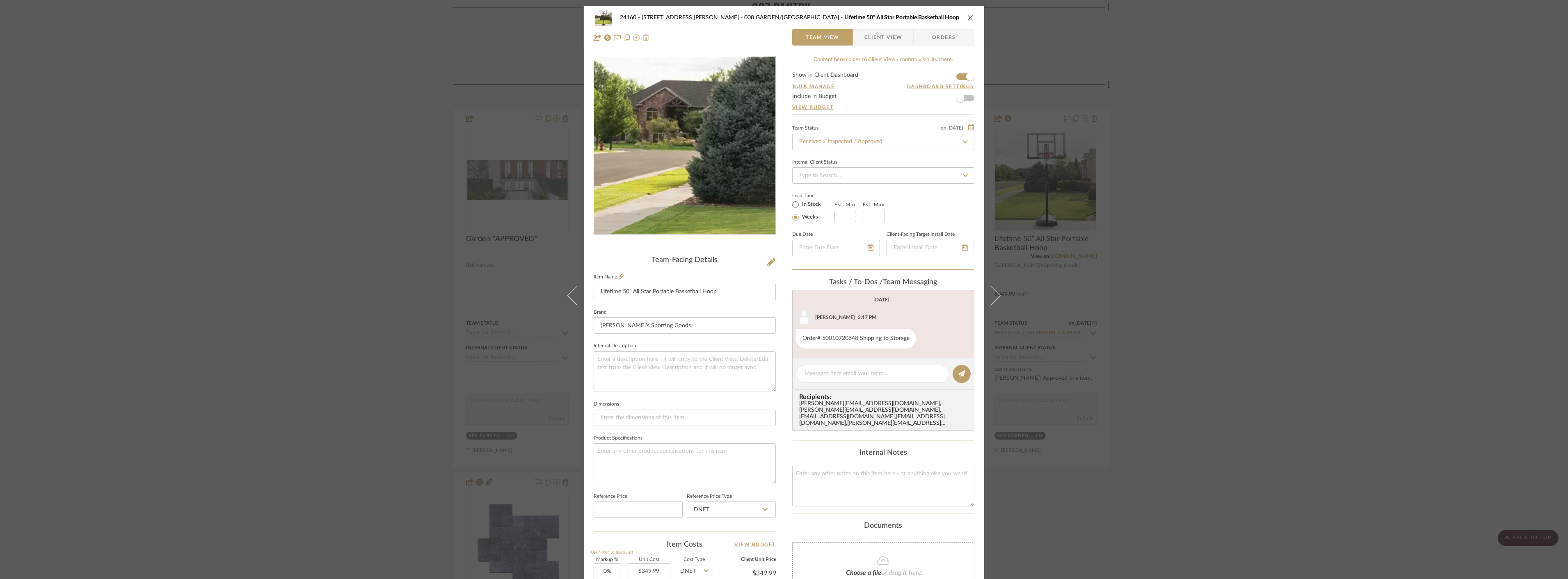
click at [642, 146] on img "0" at bounding box center [684, 146] width 178 height 178
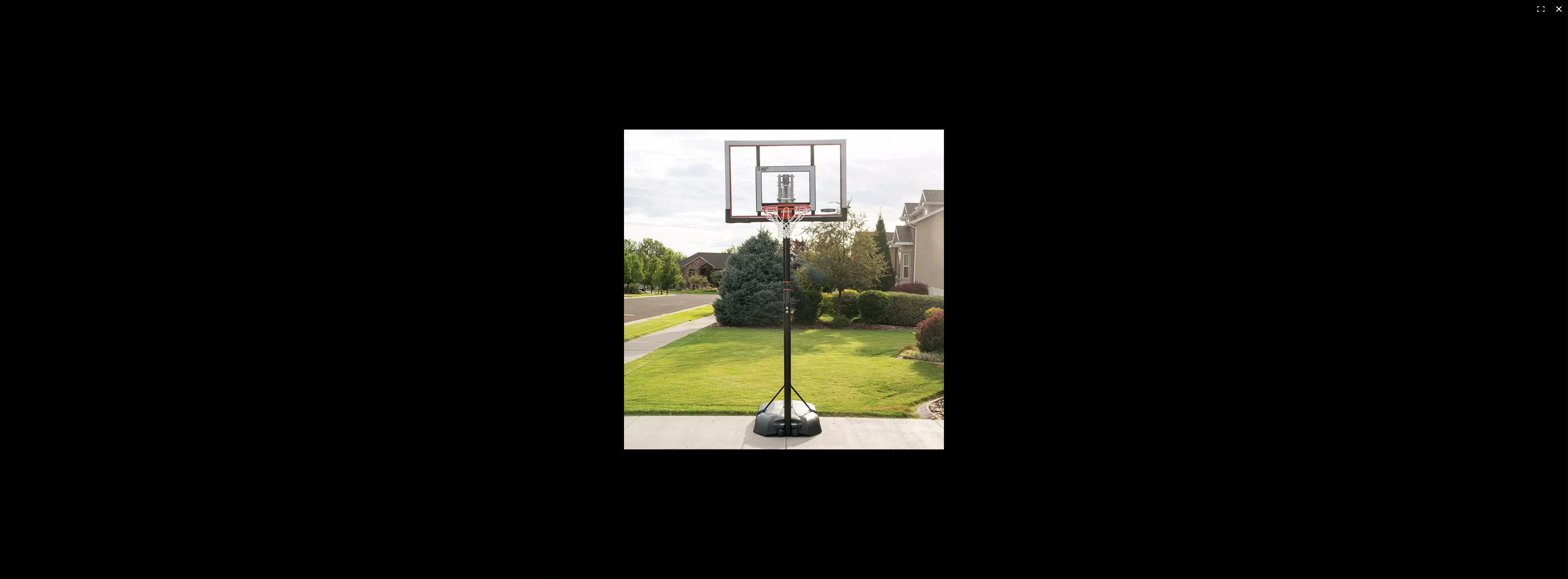
click at [782, 7] on button at bounding box center [1559, 9] width 18 height 18
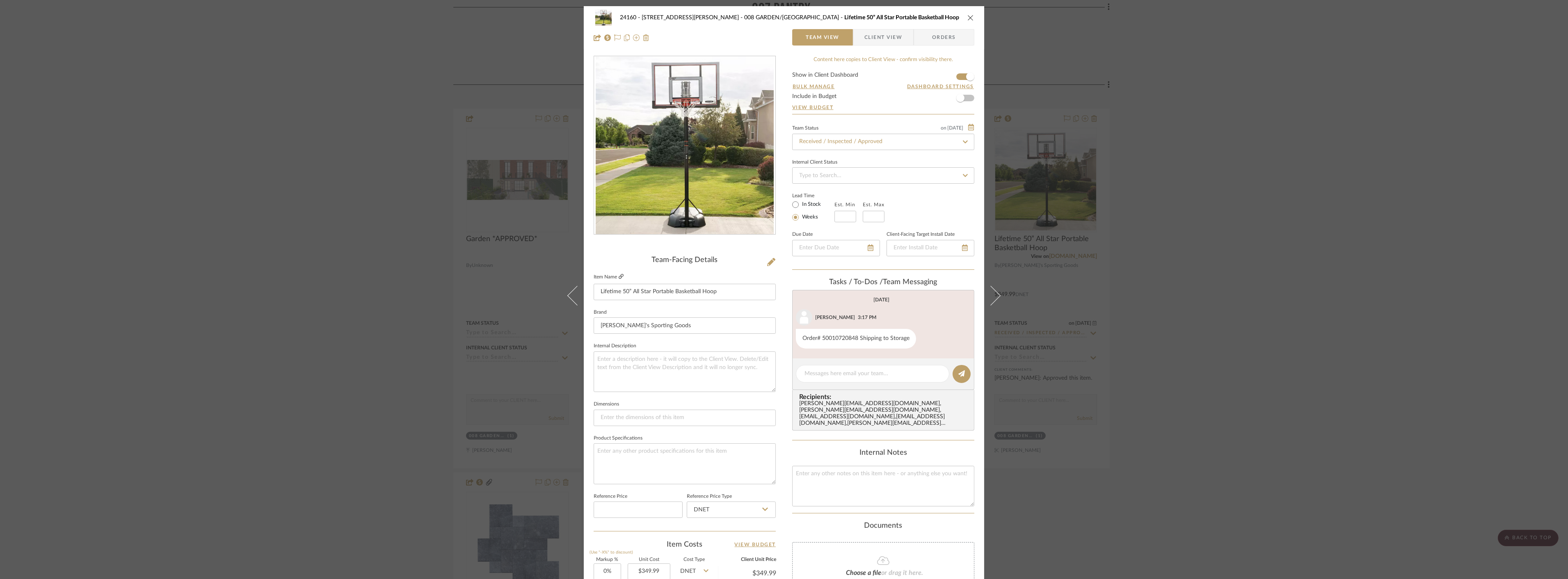
click at [620, 277] on icon at bounding box center [621, 276] width 5 height 5
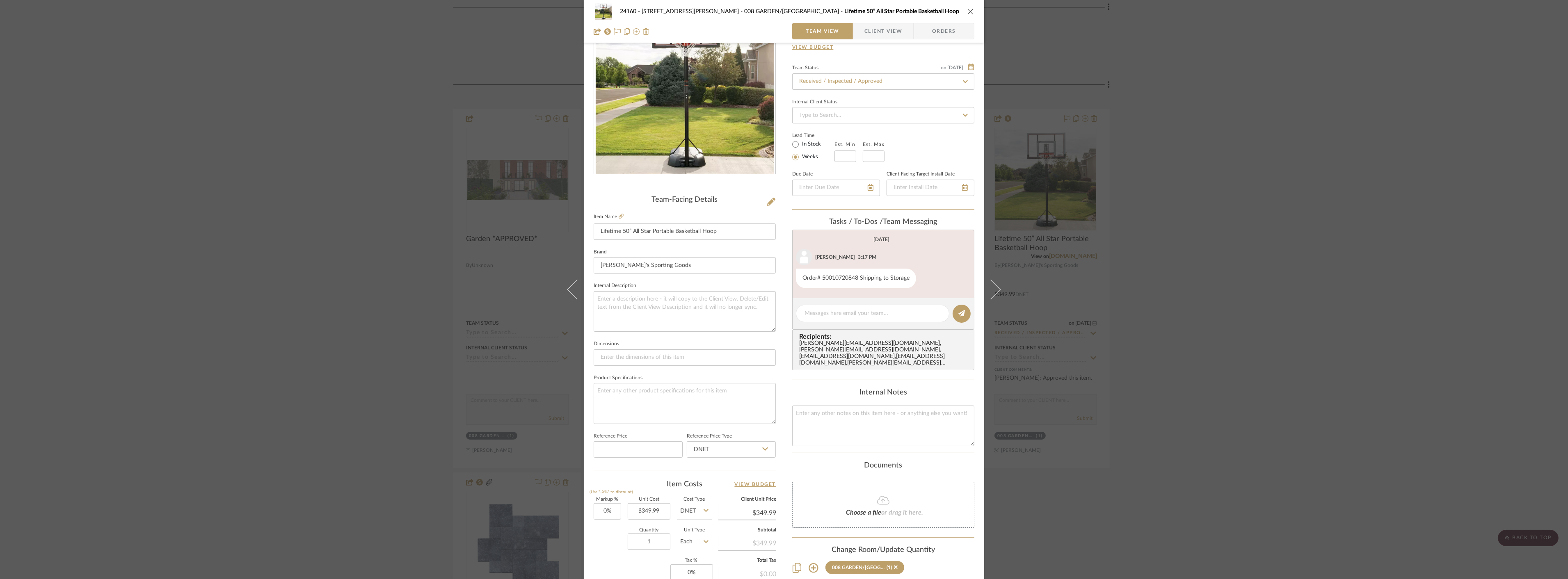
scroll to position [2, 0]
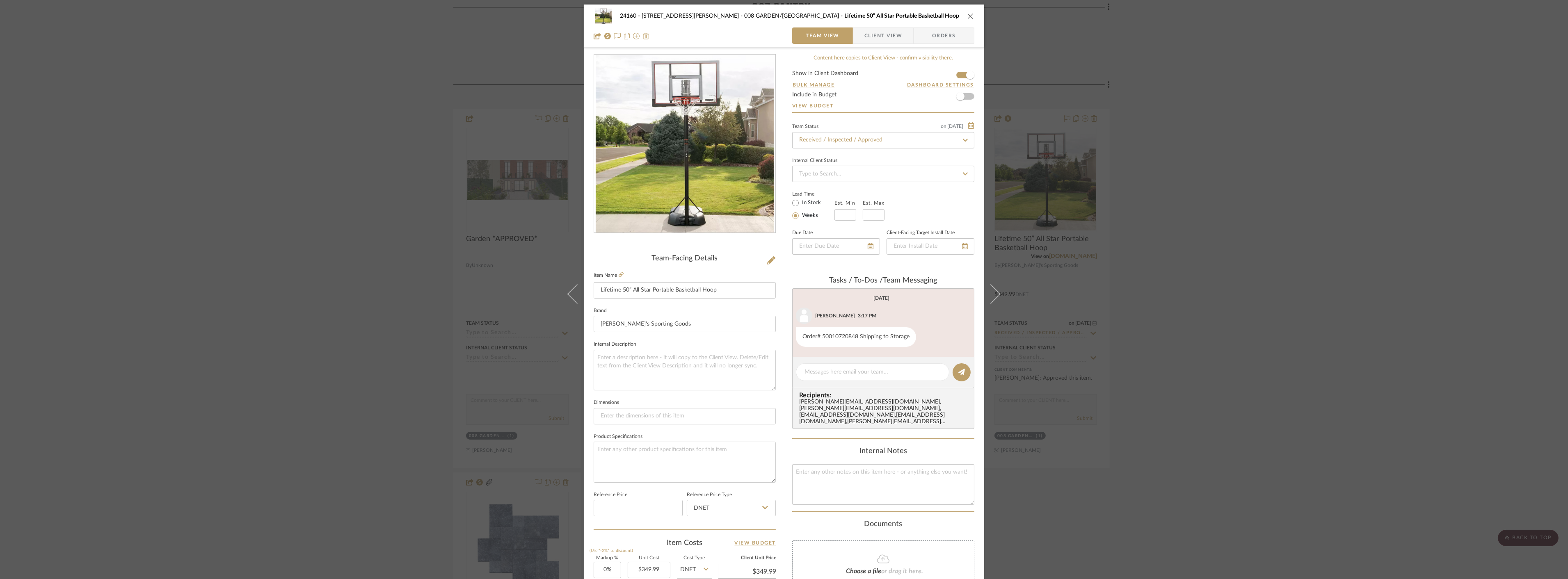
click at [782, 259] on div "24160 - [STREET_ADDRESS] - [PERSON_NAME] 008 GARDEN/TERRACE Lifetime 50” All St…" at bounding box center [784, 289] width 1568 height 579
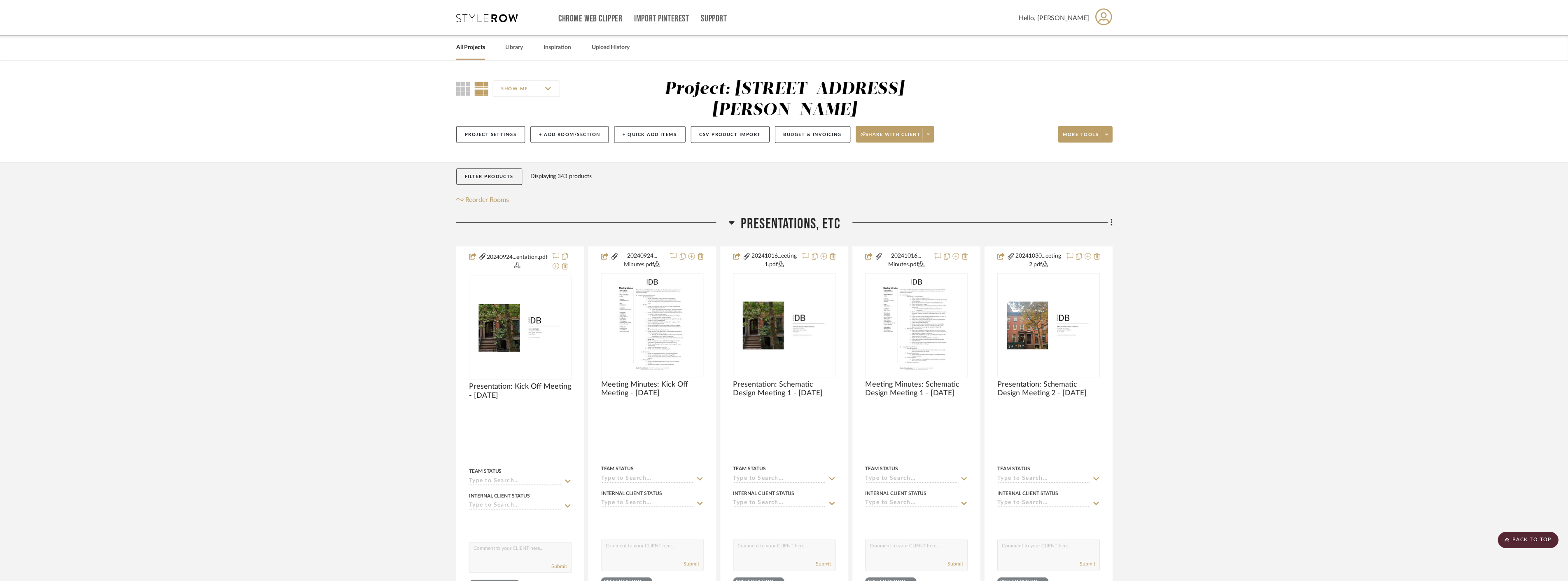
scroll to position [4121, 0]
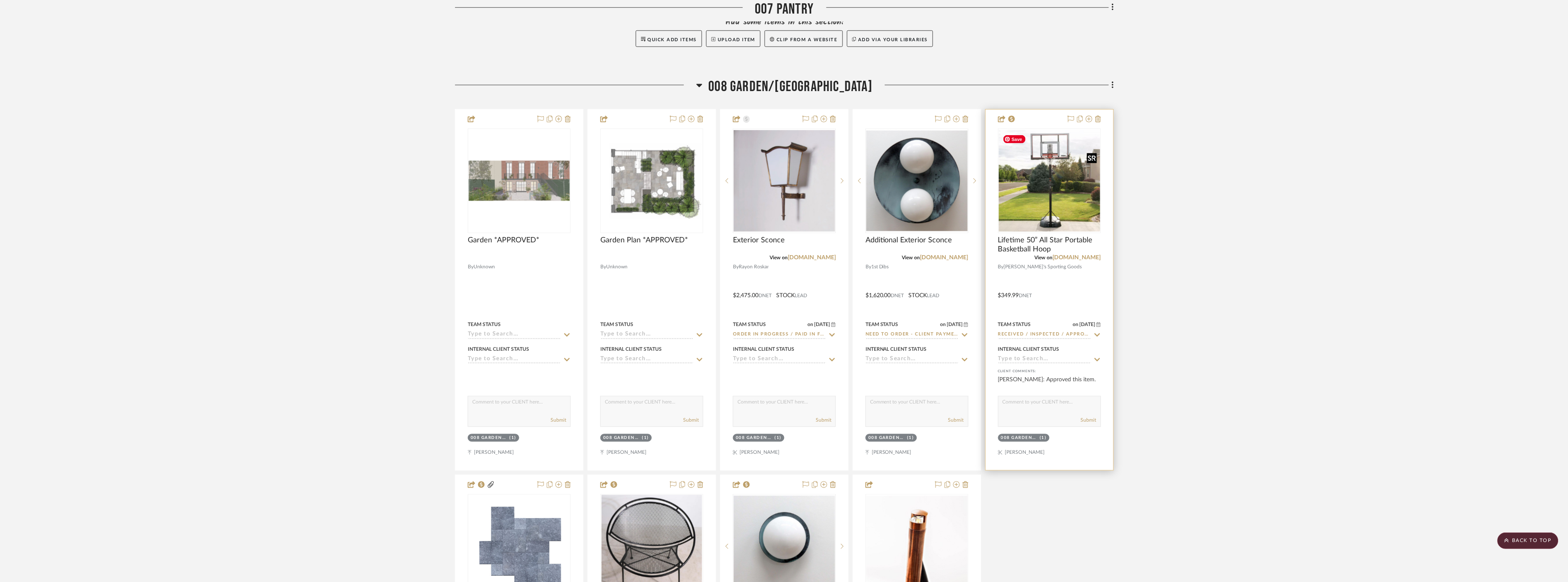
click at [785, 196] on img "0" at bounding box center [1049, 181] width 101 height 101
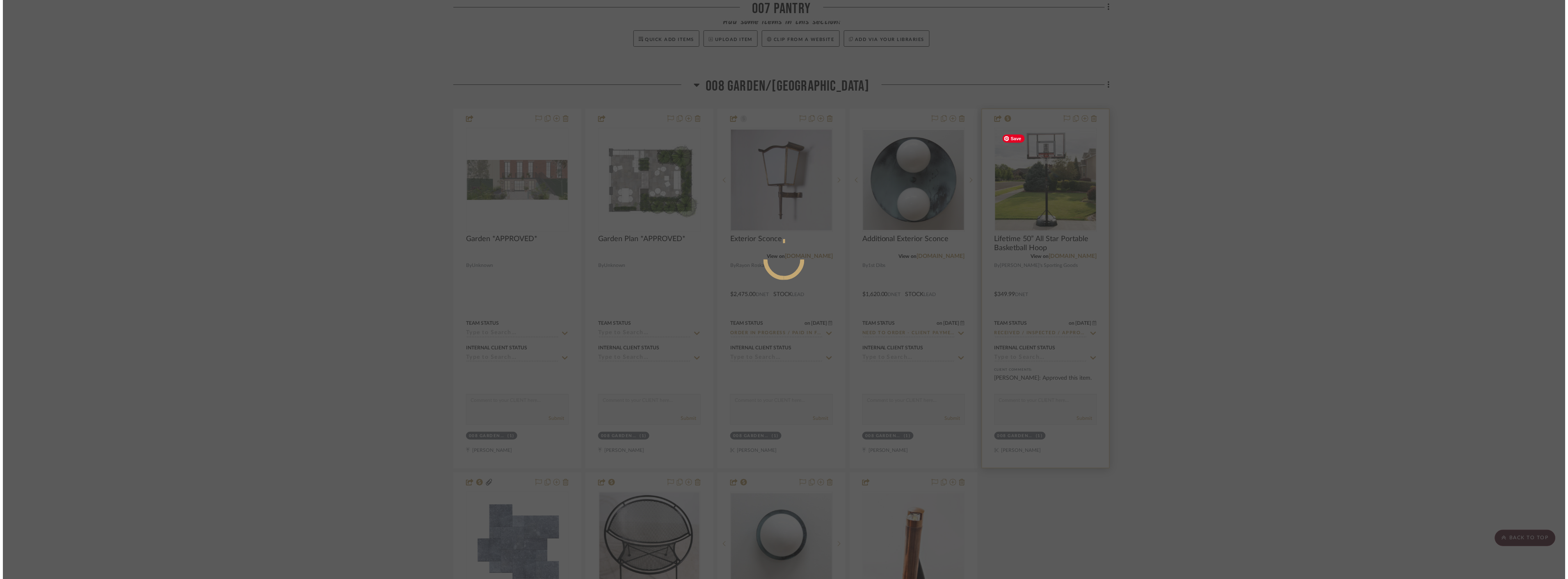
scroll to position [0, 0]
